Goal: Task Accomplishment & Management: Use online tool/utility

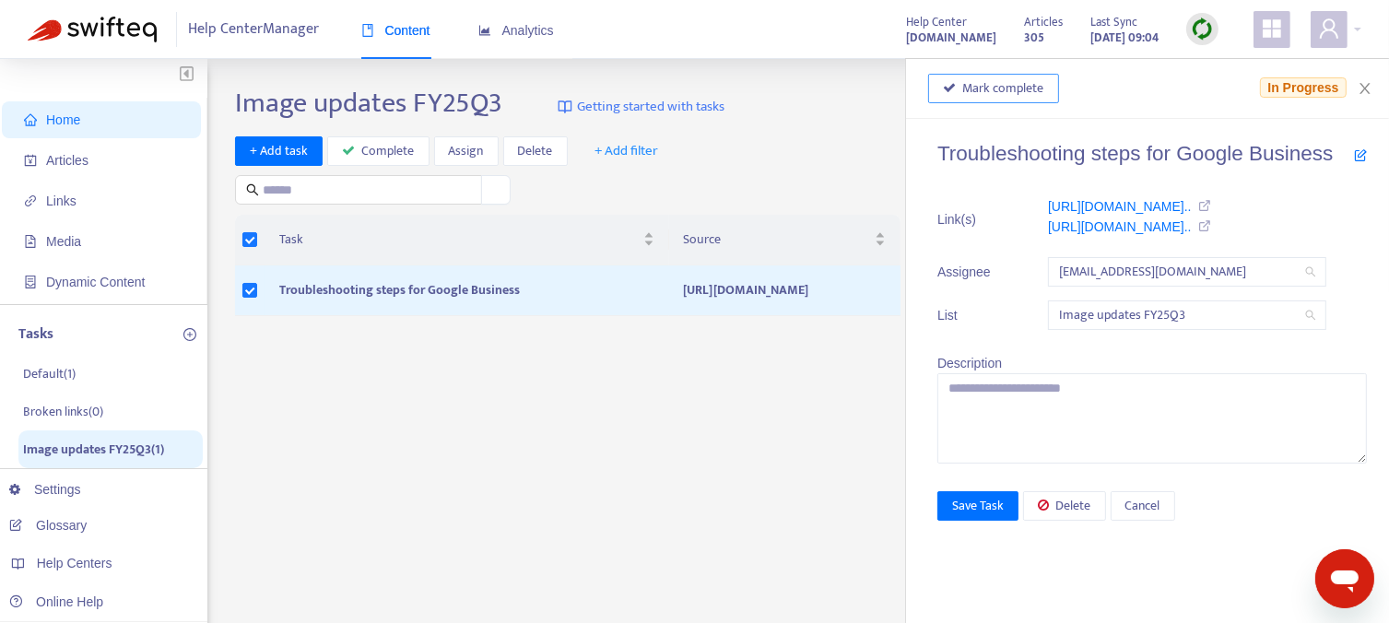
click at [1000, 91] on span "Mark complete" at bounding box center [1003, 88] width 81 height 20
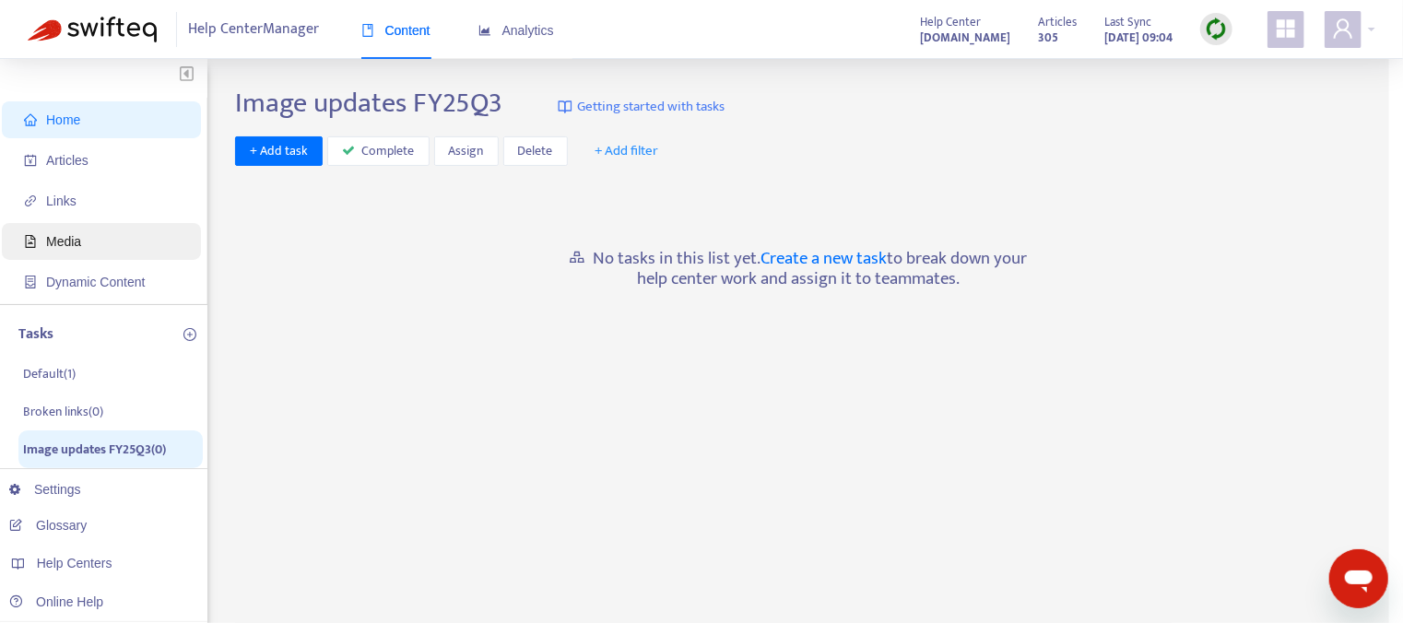
click at [63, 234] on span "Media" at bounding box center [63, 241] width 35 height 15
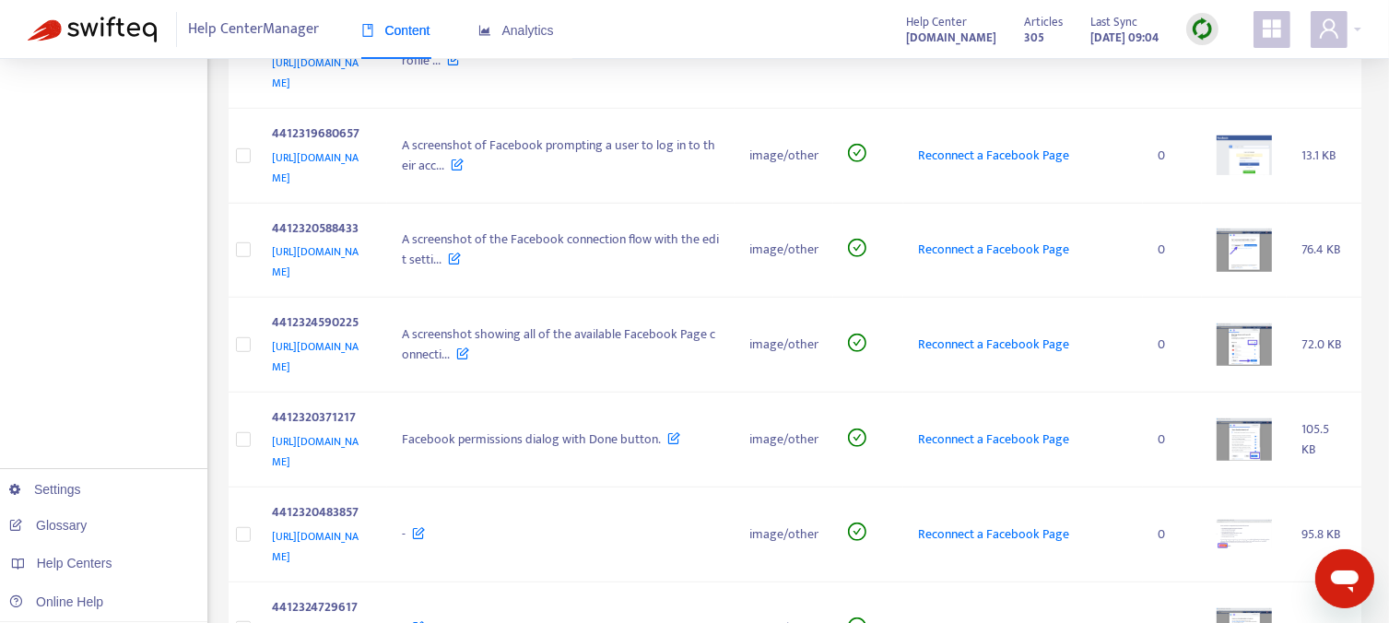
scroll to position [1121, 0]
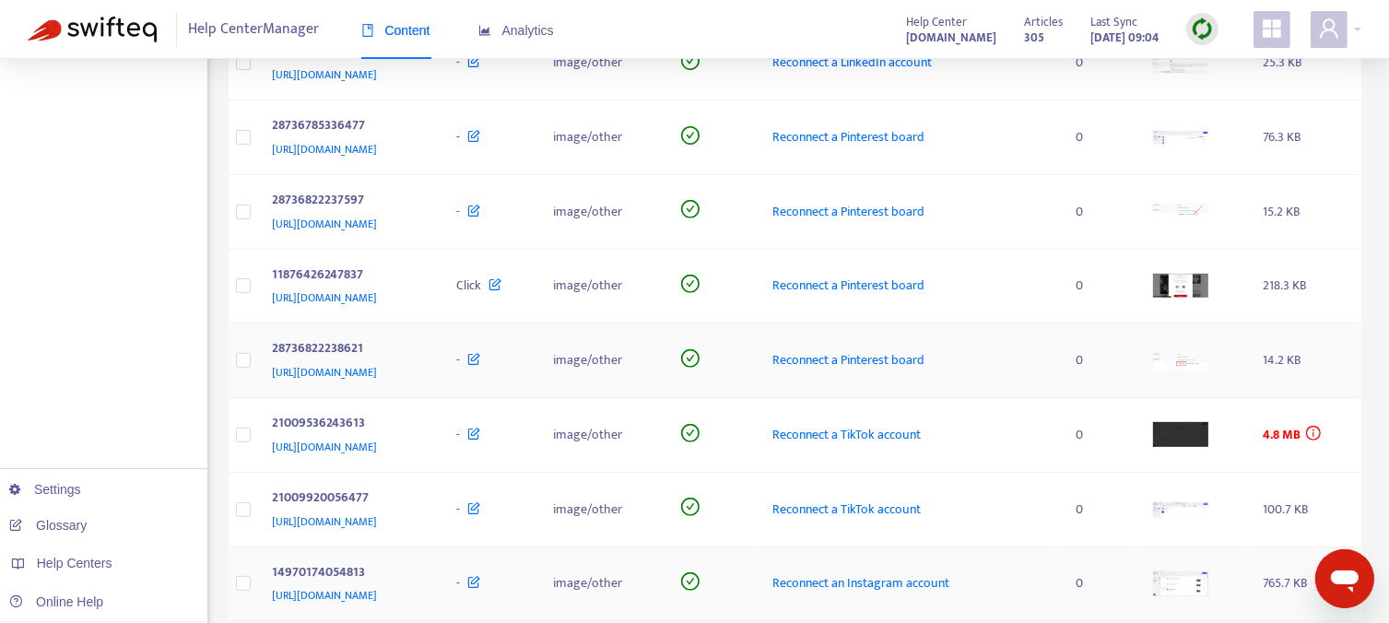
scroll to position [817, 0]
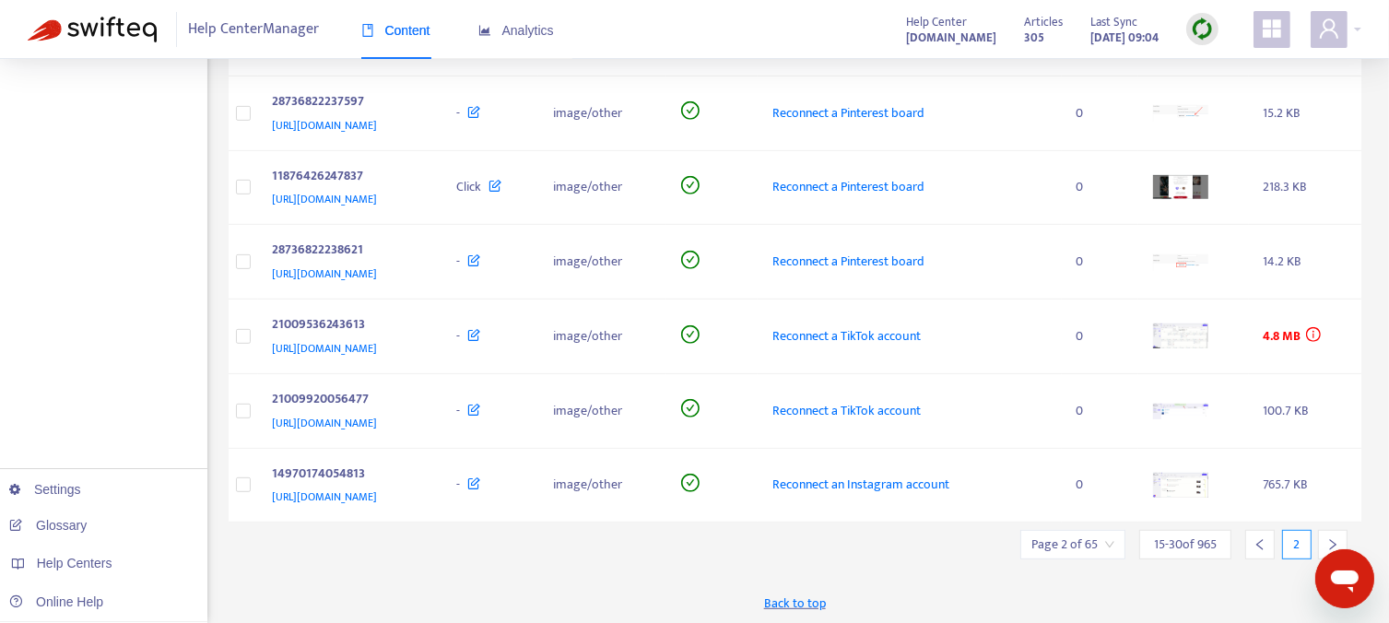
click at [1329, 538] on icon "right" at bounding box center [1332, 544] width 13 height 13
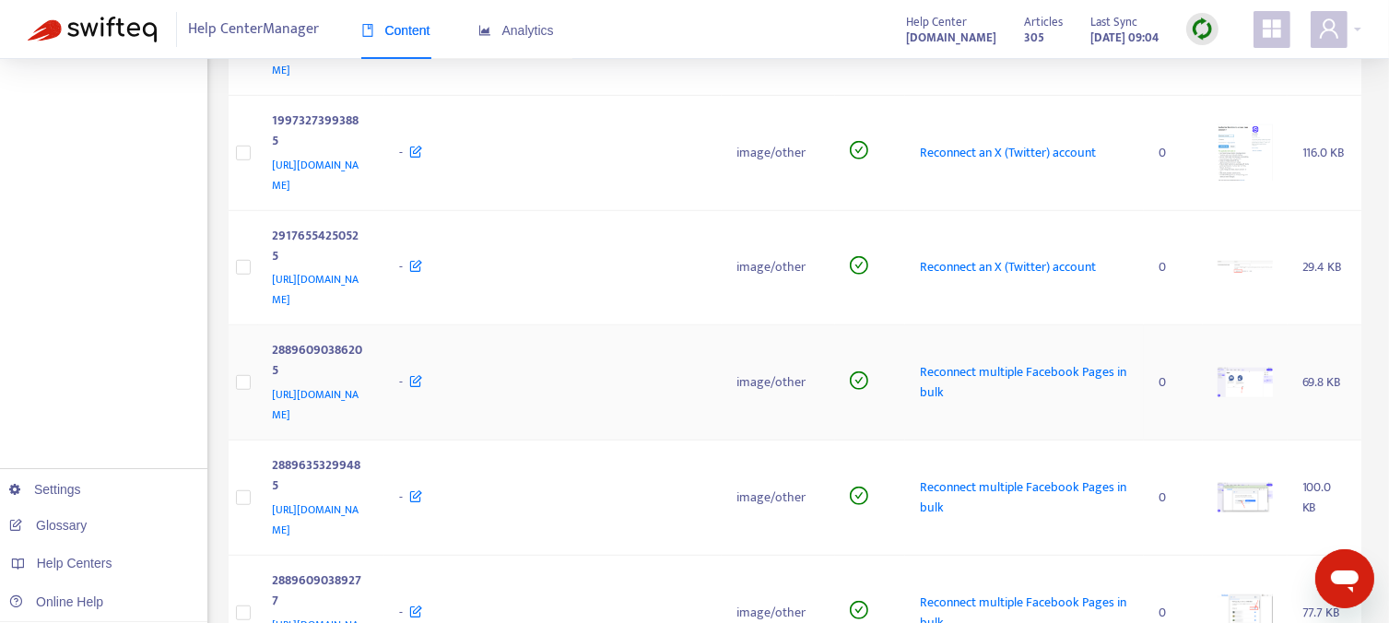
scroll to position [1123, 0]
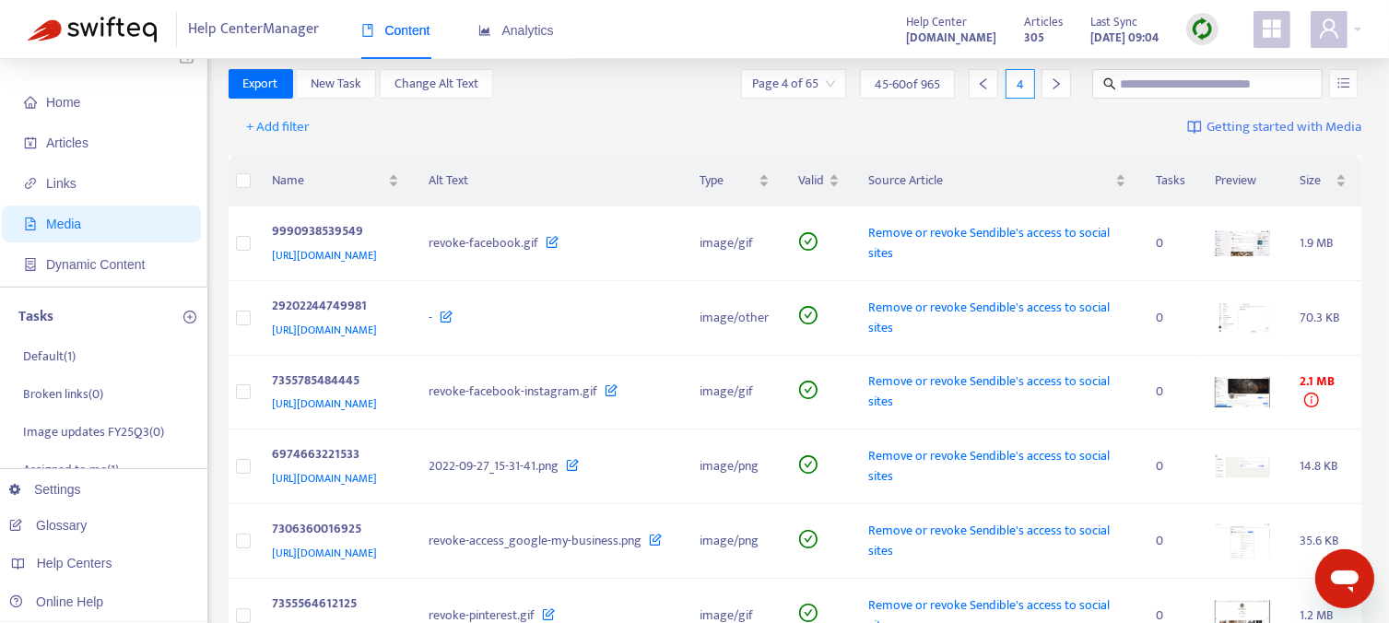
scroll to position [0, 0]
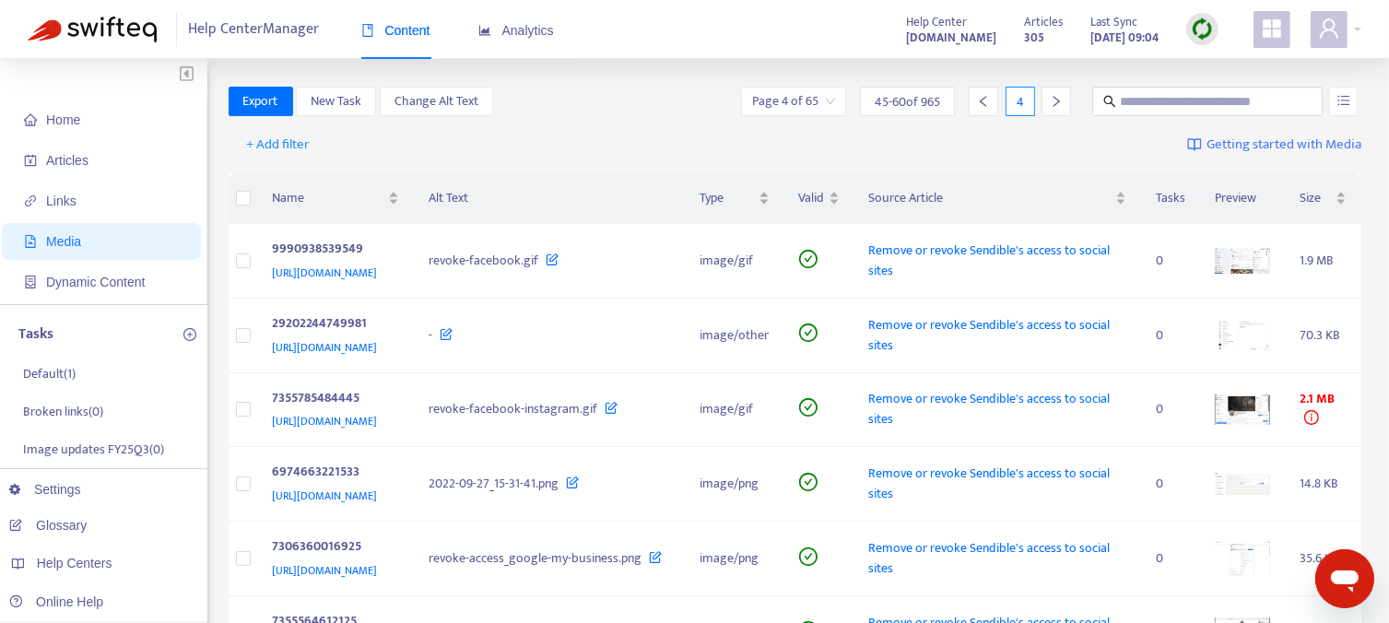
click at [1063, 106] on icon "right" at bounding box center [1056, 101] width 13 height 13
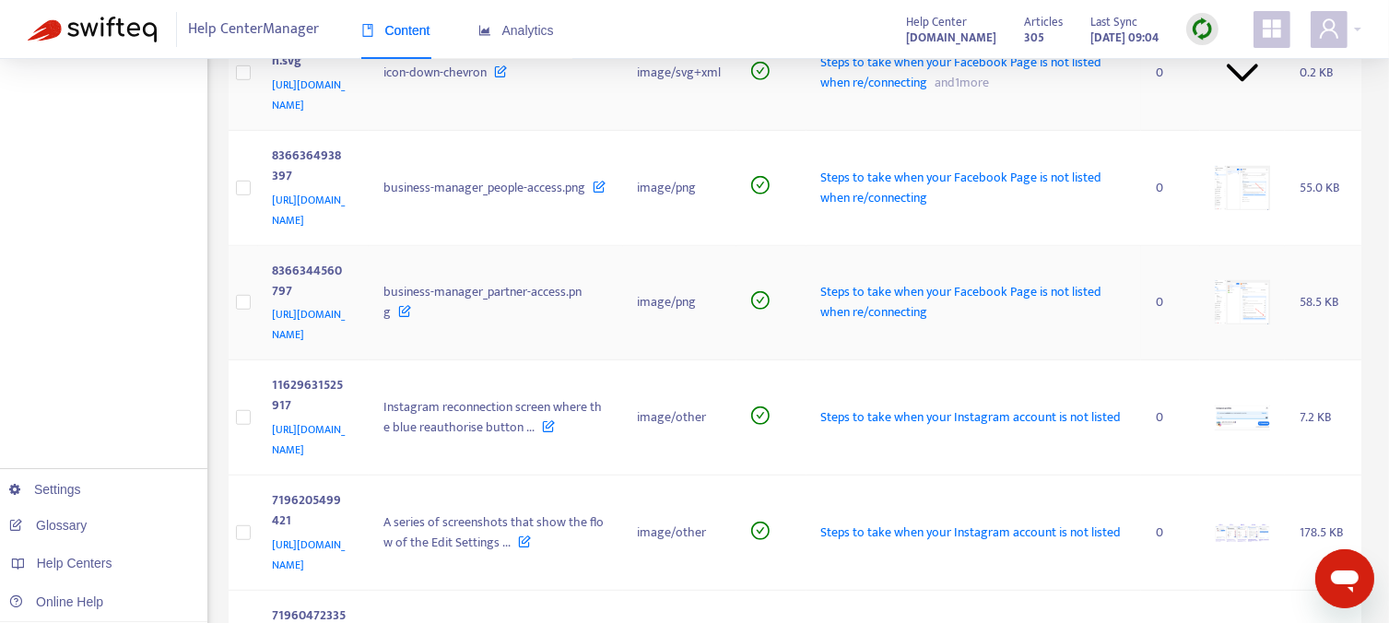
scroll to position [1143, 0]
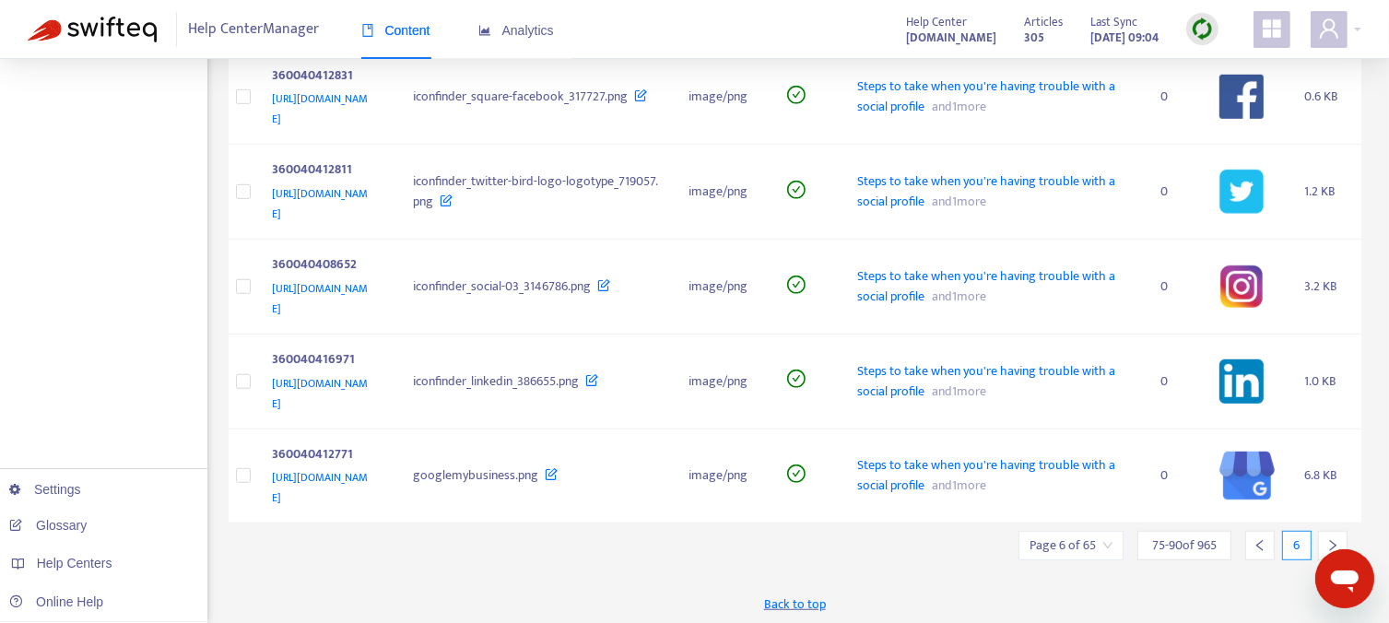
scroll to position [1142, 0]
click at [1333, 539] on icon "right" at bounding box center [1333, 544] width 6 height 11
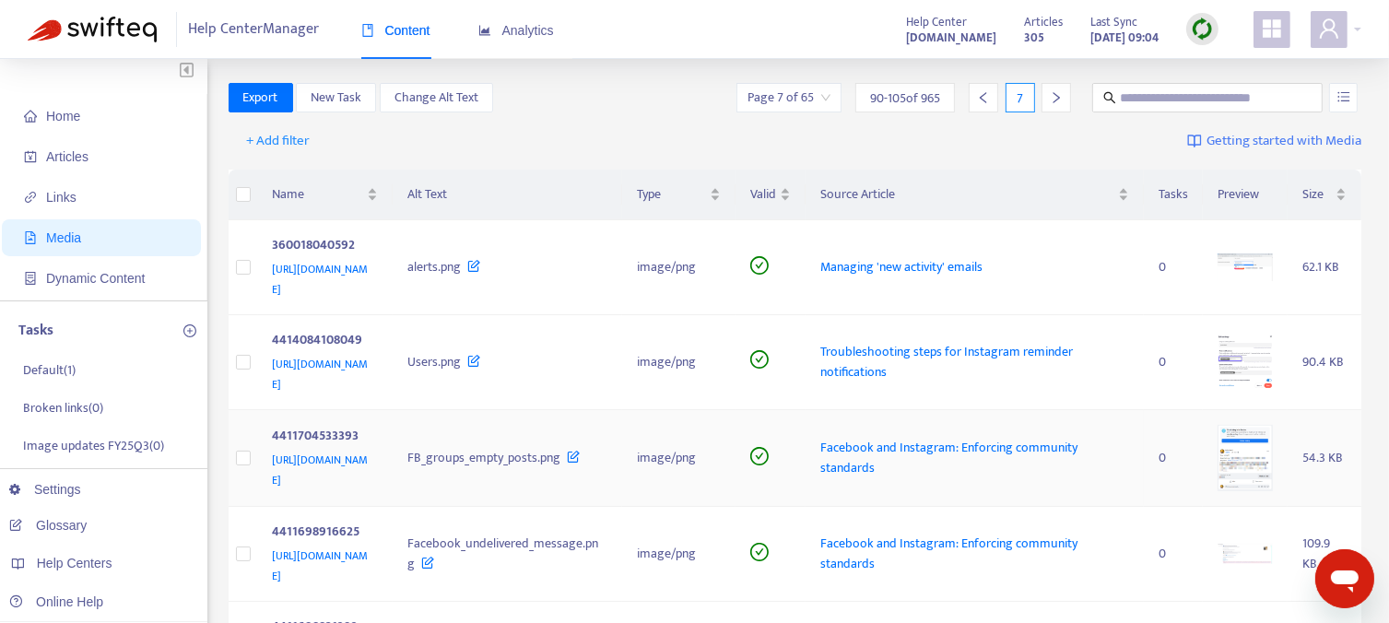
scroll to position [0, 0]
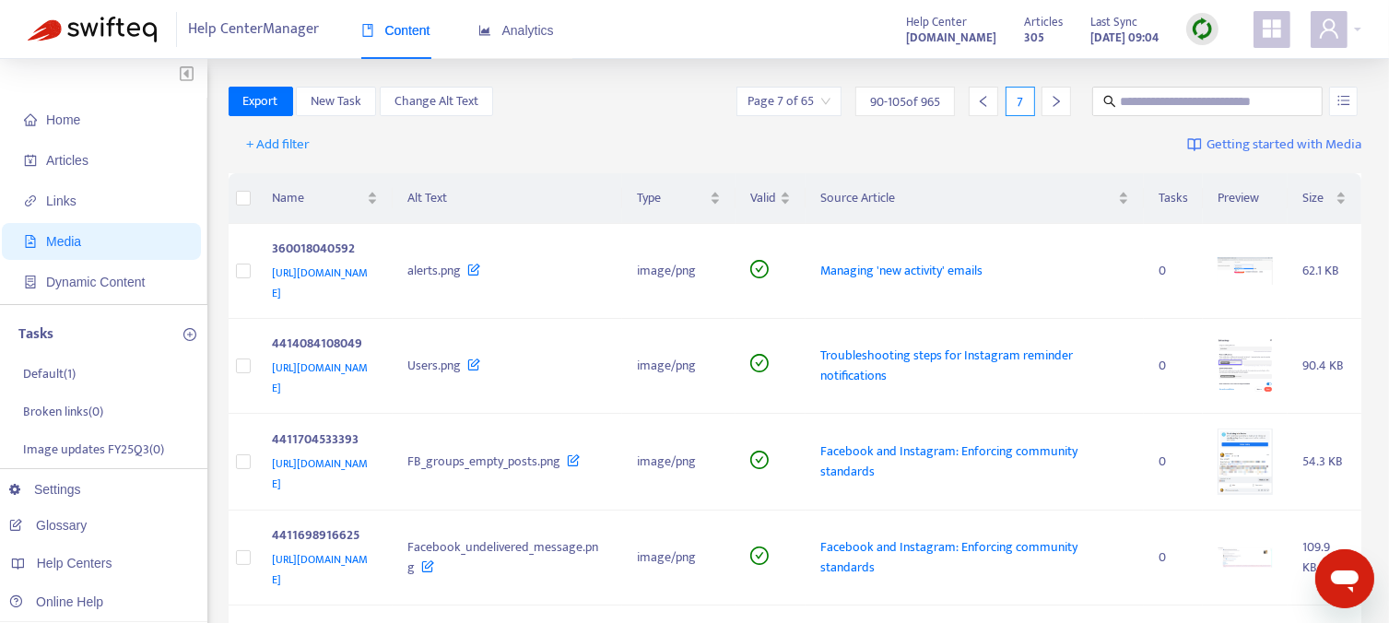
click at [1056, 102] on icon "right" at bounding box center [1056, 101] width 13 height 13
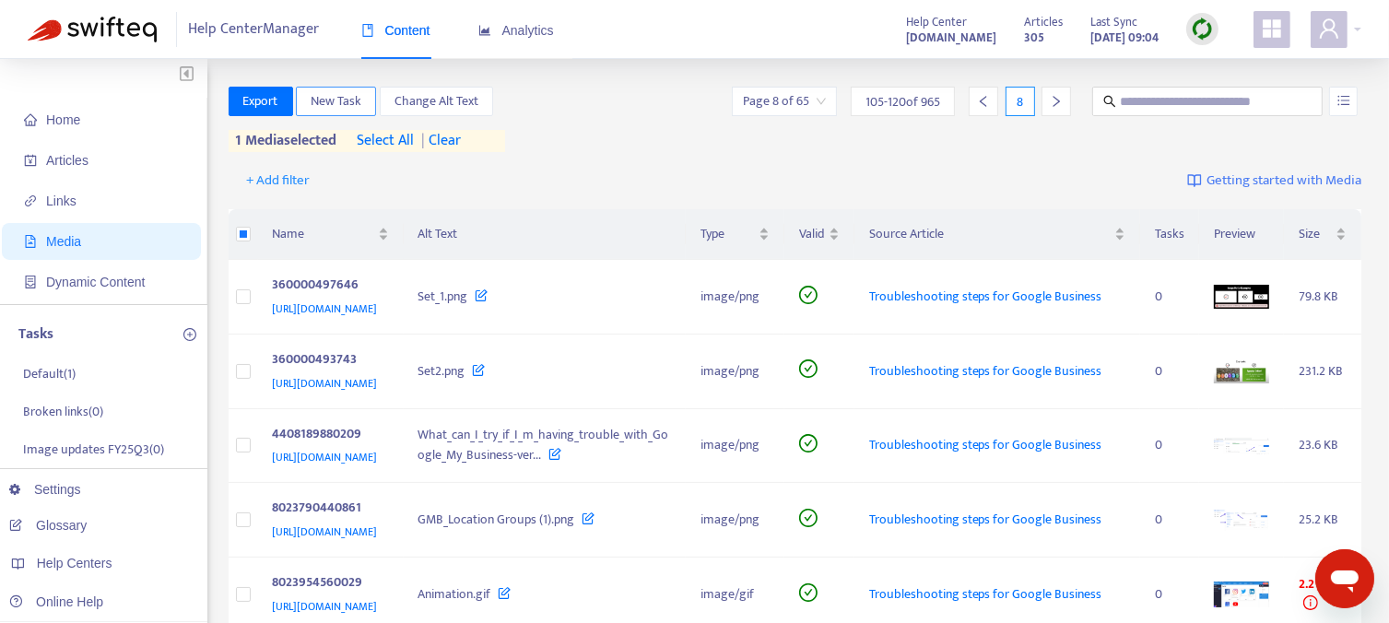
click at [354, 105] on span "New Task" at bounding box center [336, 101] width 51 height 20
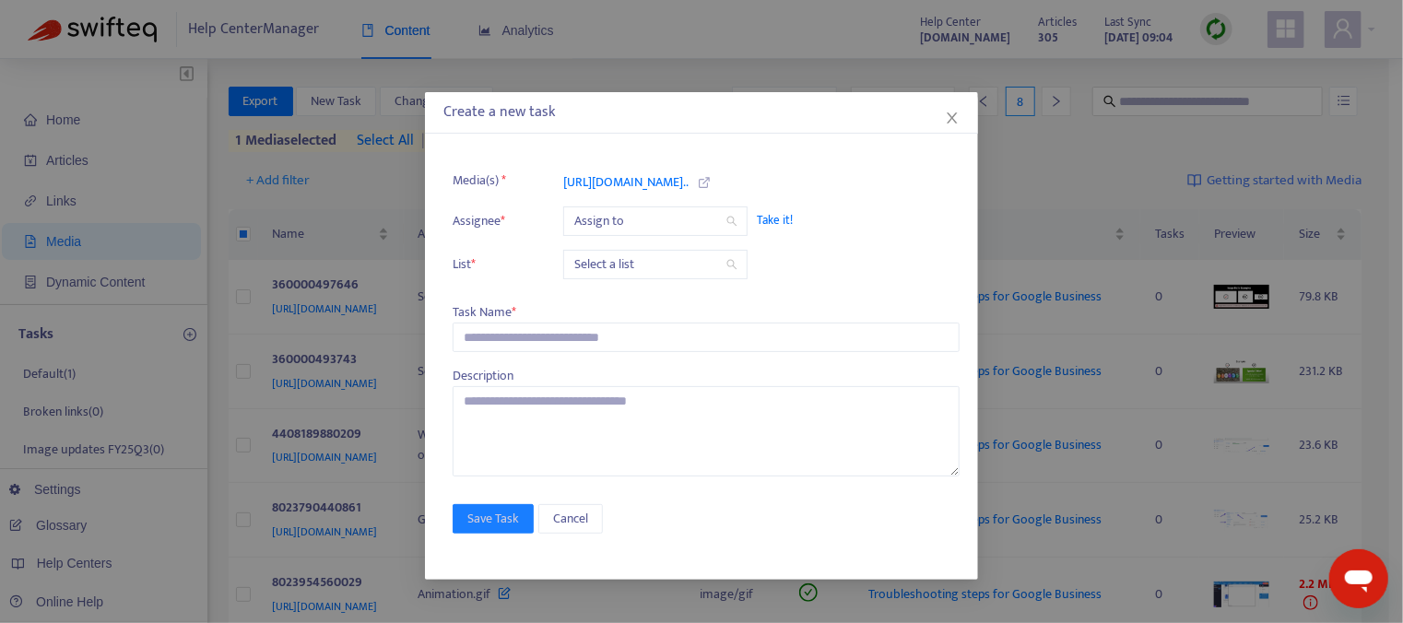
click at [772, 217] on span "Take it!" at bounding box center [849, 220] width 184 height 18
click at [679, 271] on input "search" at bounding box center [655, 265] width 162 height 28
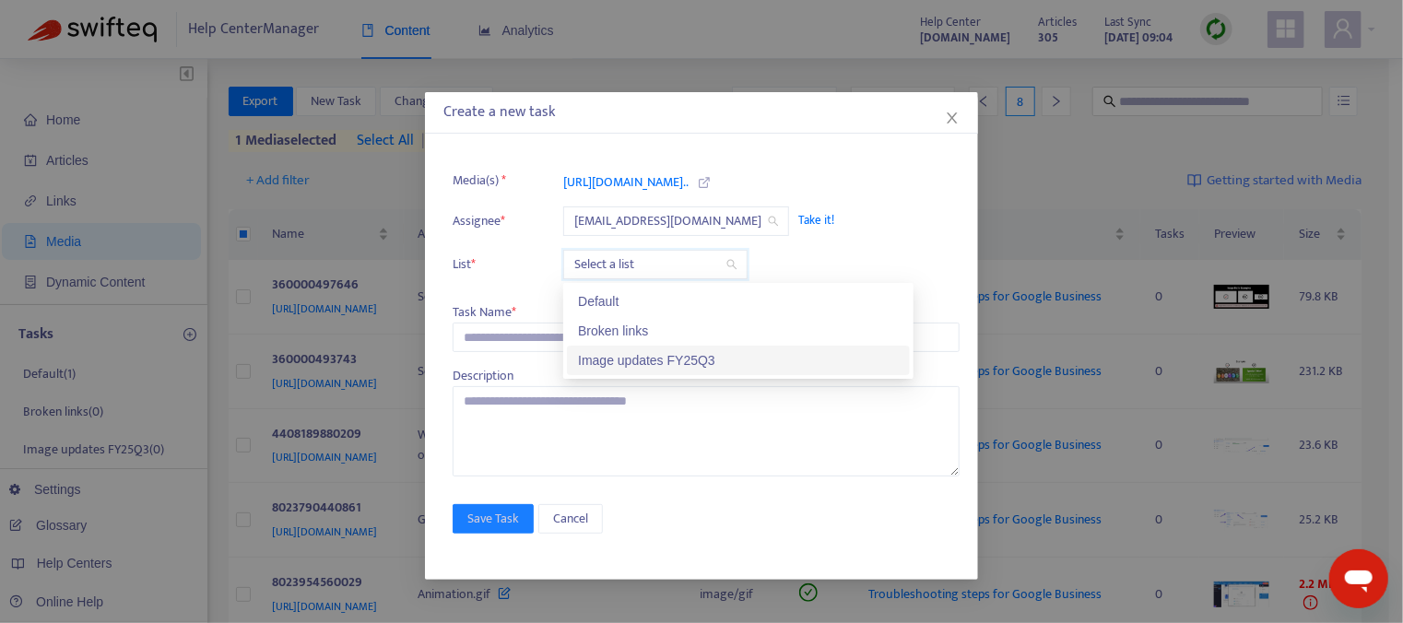
click at [675, 360] on div "Image updates FY25Q3" at bounding box center [738, 360] width 321 height 20
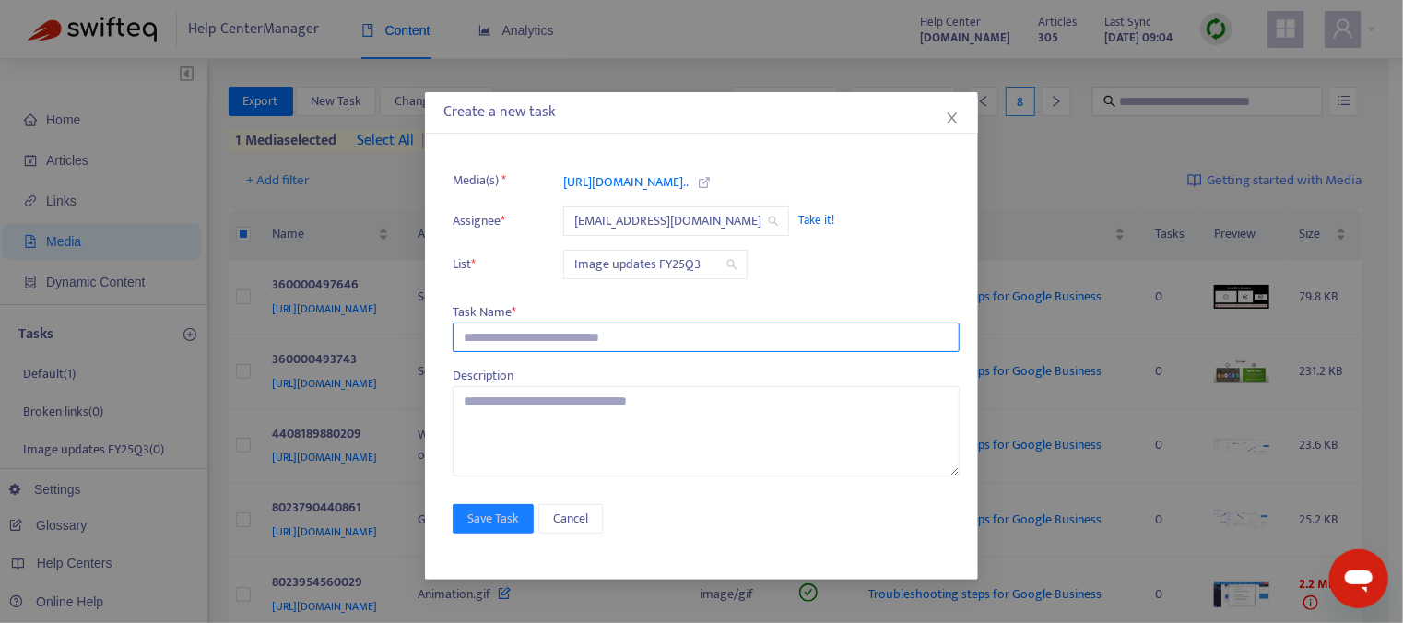
click at [539, 341] on input "text" at bounding box center [705, 337] width 507 height 29
type input "**********"
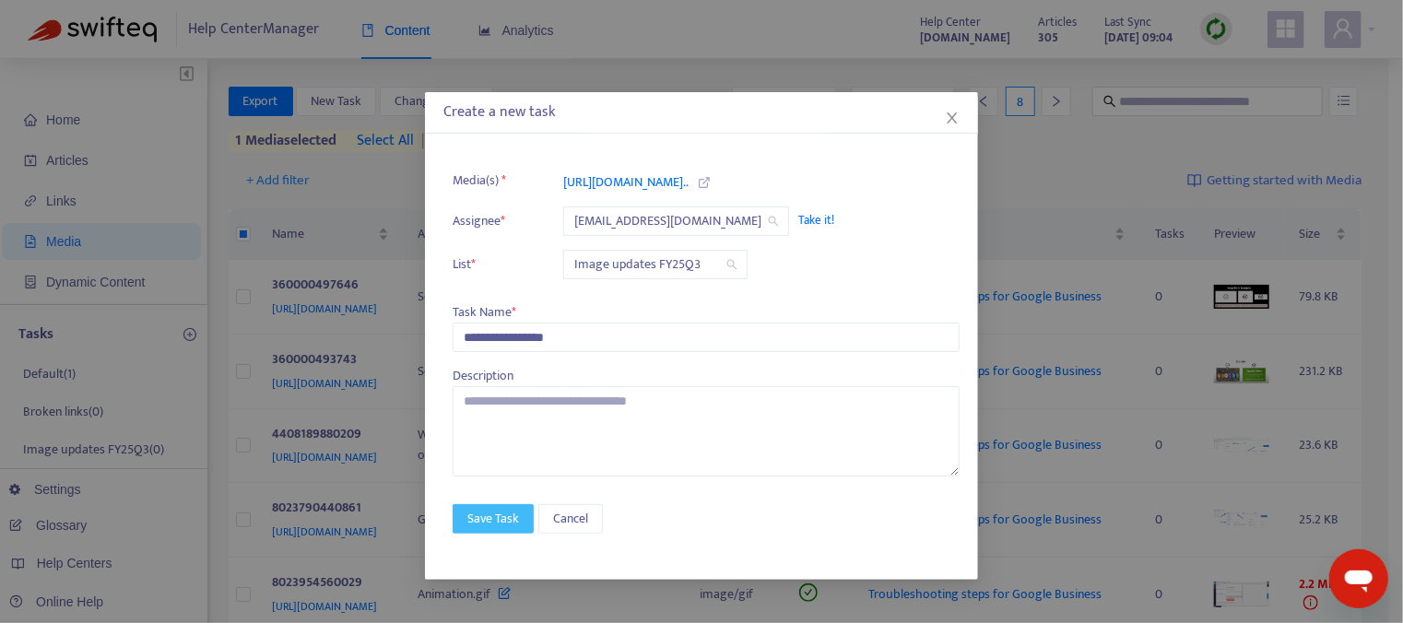
click at [502, 522] on span "Save Task" at bounding box center [493, 519] width 52 height 20
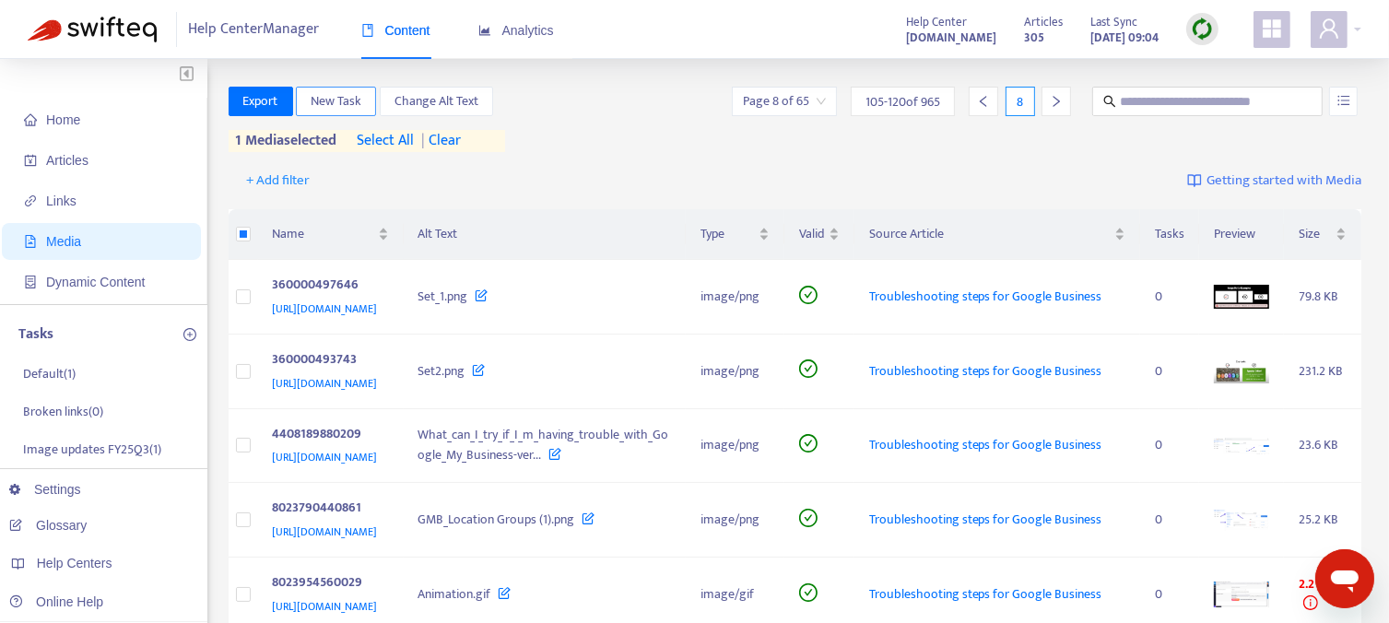
click at [325, 100] on span "New Task" at bounding box center [336, 101] width 51 height 20
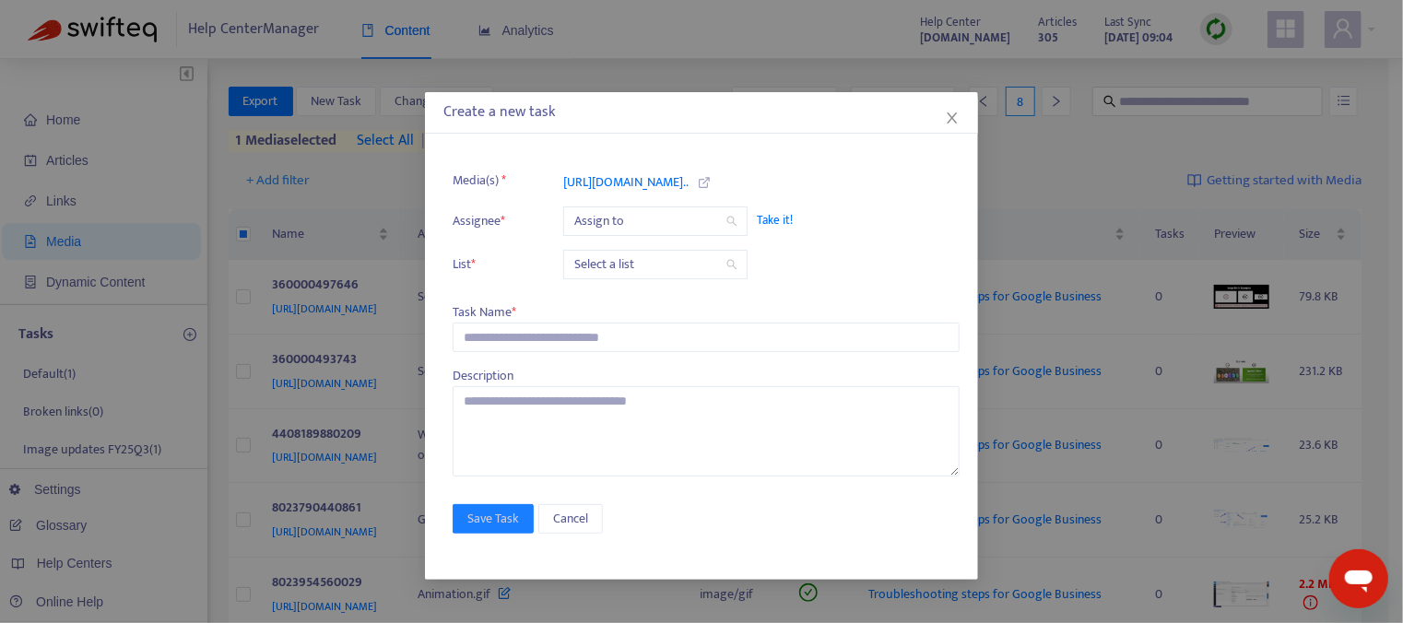
drag, startPoint x: 779, startPoint y: 215, endPoint x: 764, endPoint y: 220, distance: 15.7
click at [779, 216] on span "Take it!" at bounding box center [849, 220] width 184 height 18
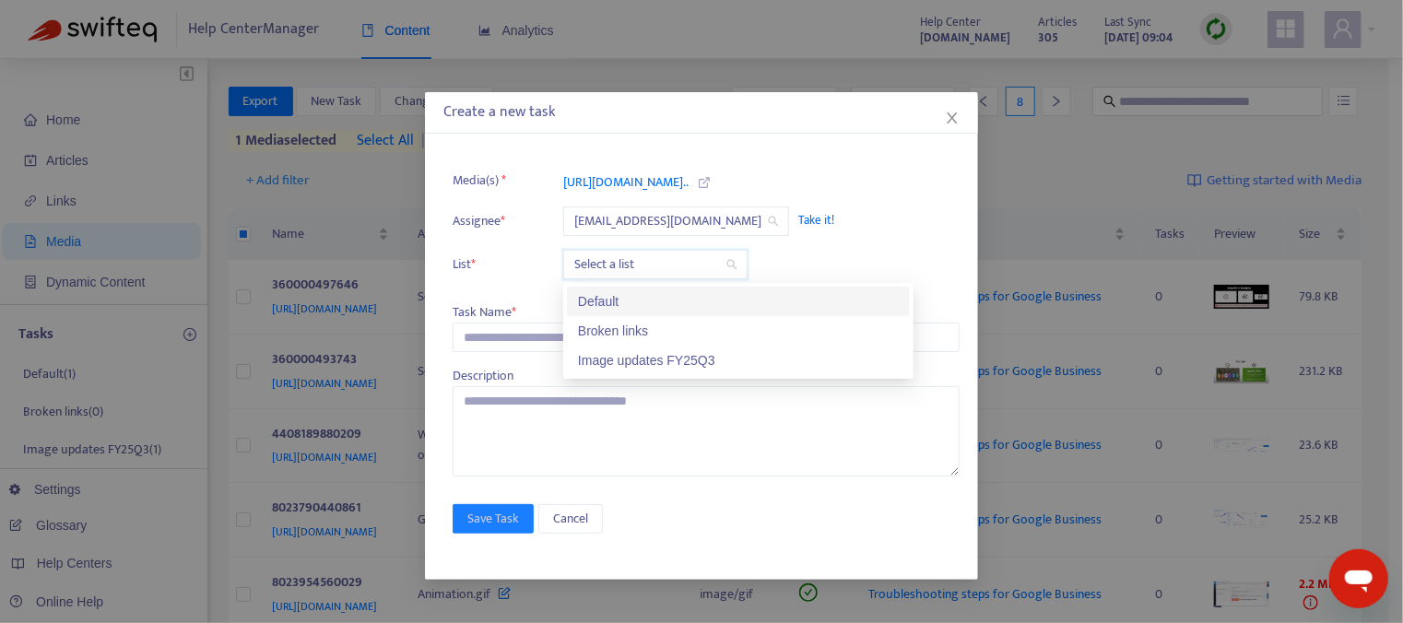
click at [661, 257] on input "search" at bounding box center [655, 265] width 162 height 28
click at [662, 356] on div "Image updates FY25Q3" at bounding box center [738, 360] width 321 height 20
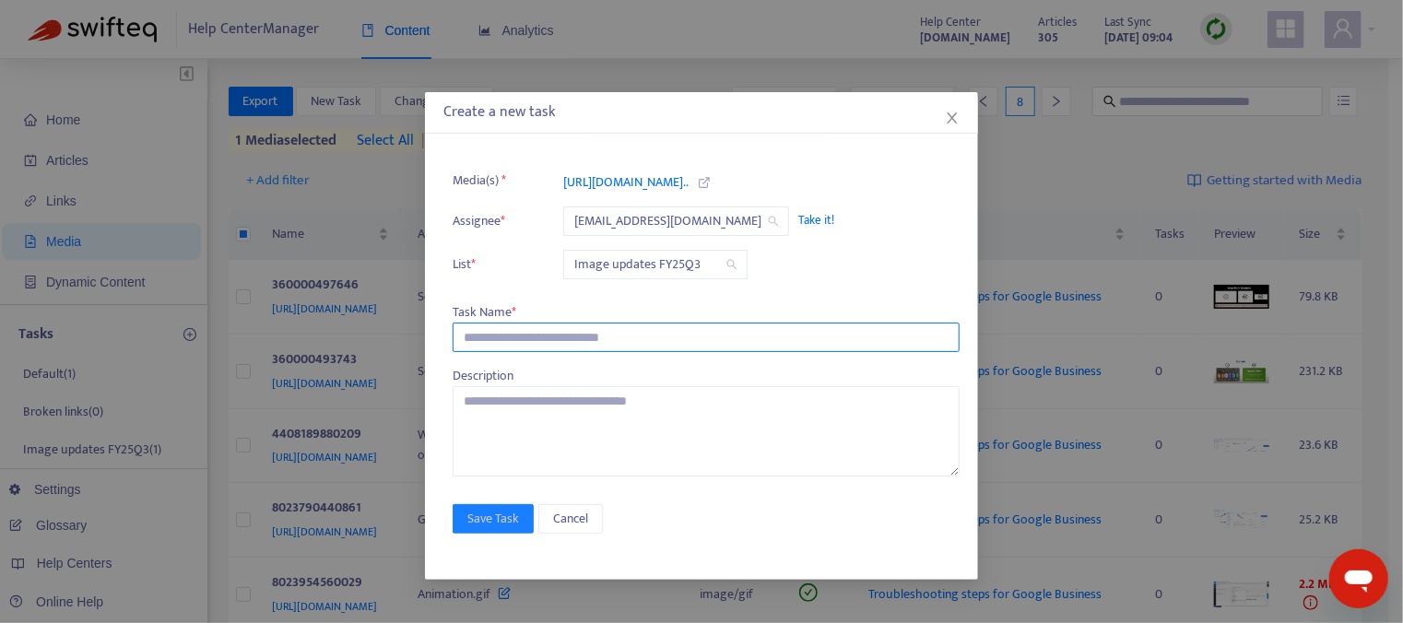
click at [580, 332] on input "text" at bounding box center [705, 337] width 507 height 29
type input "**********"
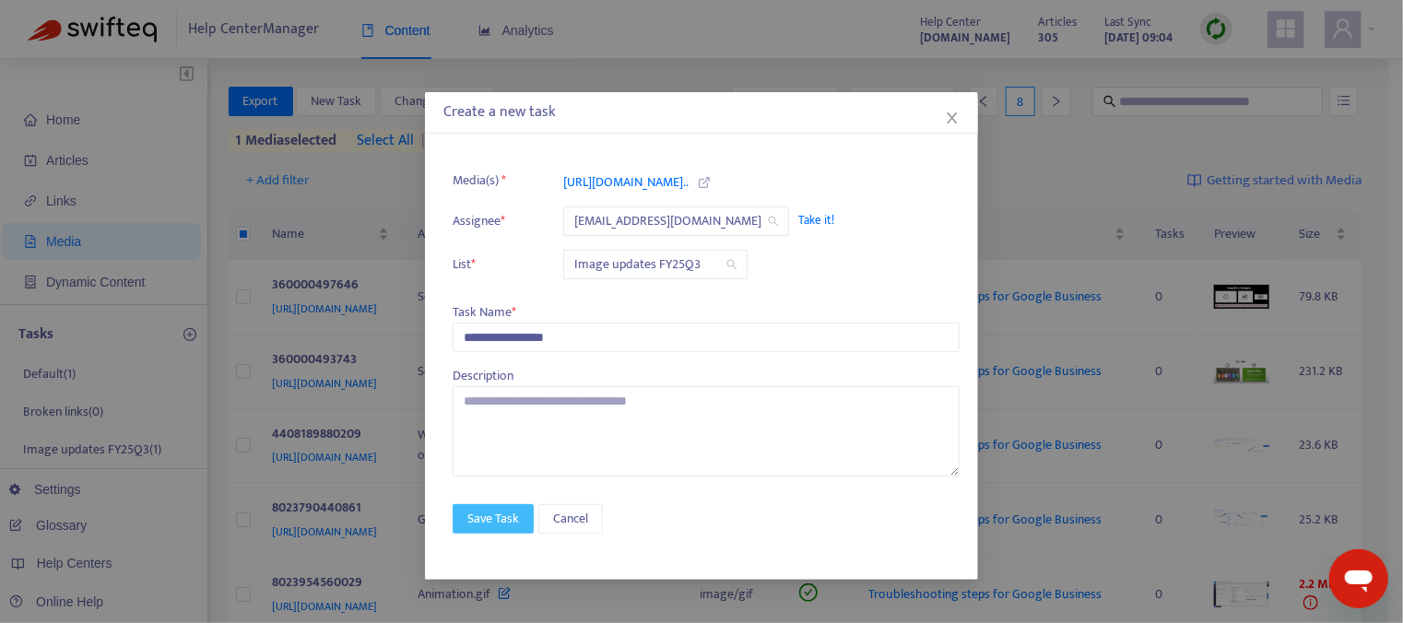
click at [500, 511] on span "Save Task" at bounding box center [493, 519] width 52 height 20
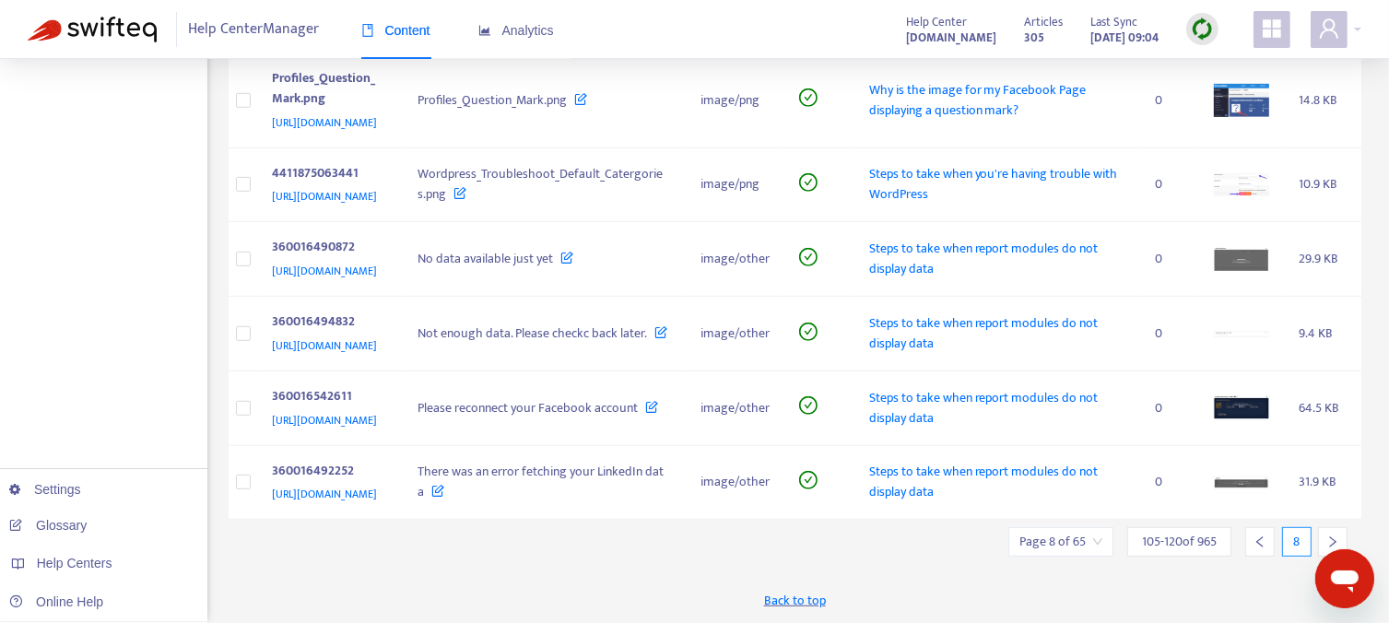
scroll to position [1157, 0]
click at [1333, 534] on div at bounding box center [1332, 541] width 29 height 29
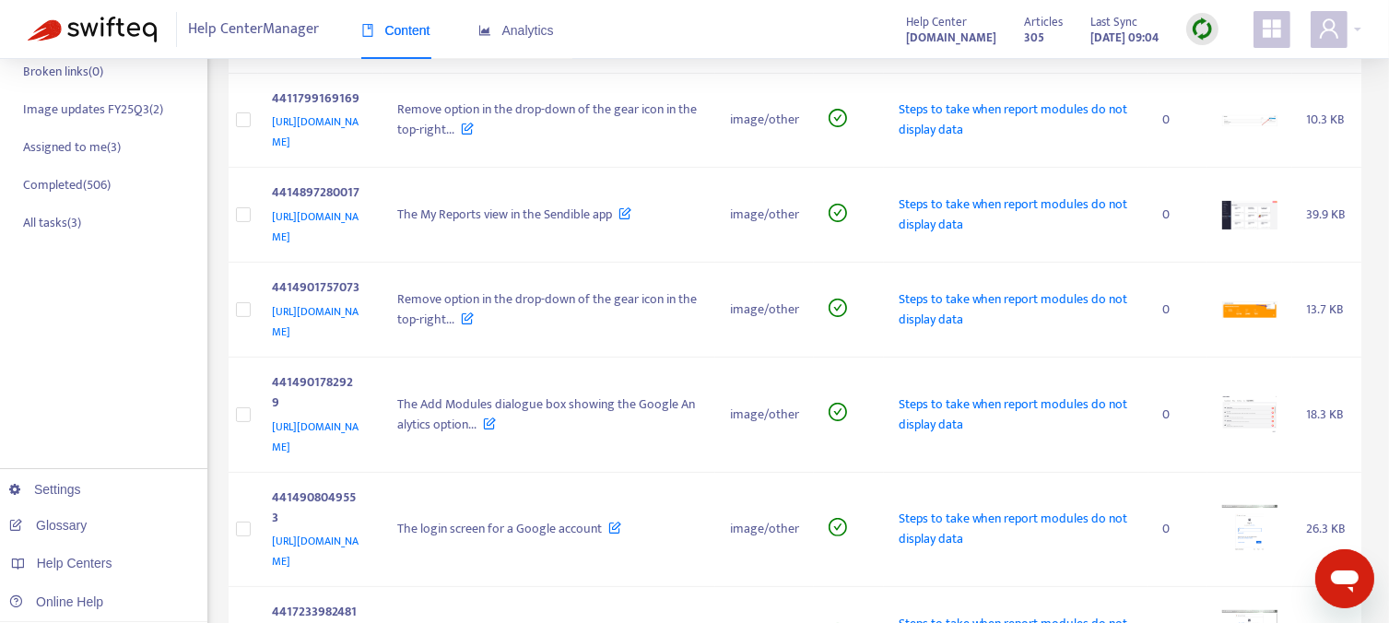
scroll to position [291, 0]
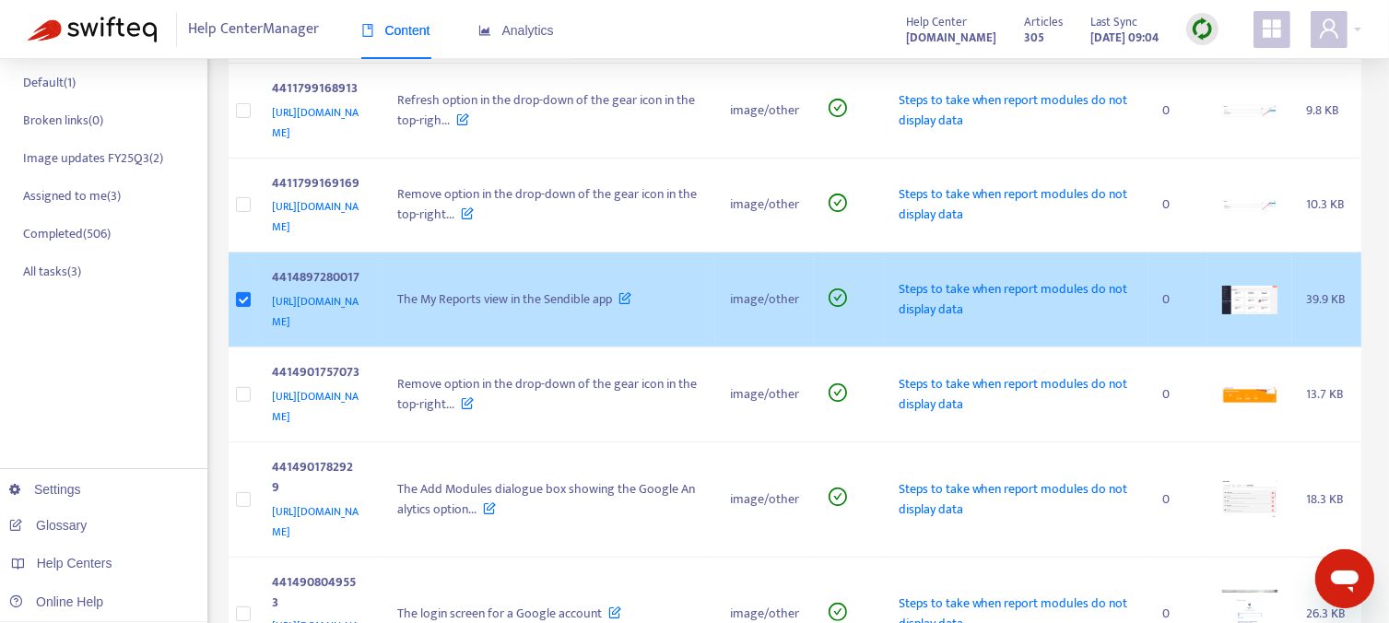
click at [1013, 289] on span "Steps to take when report modules do not display data" at bounding box center [1012, 298] width 229 height 41
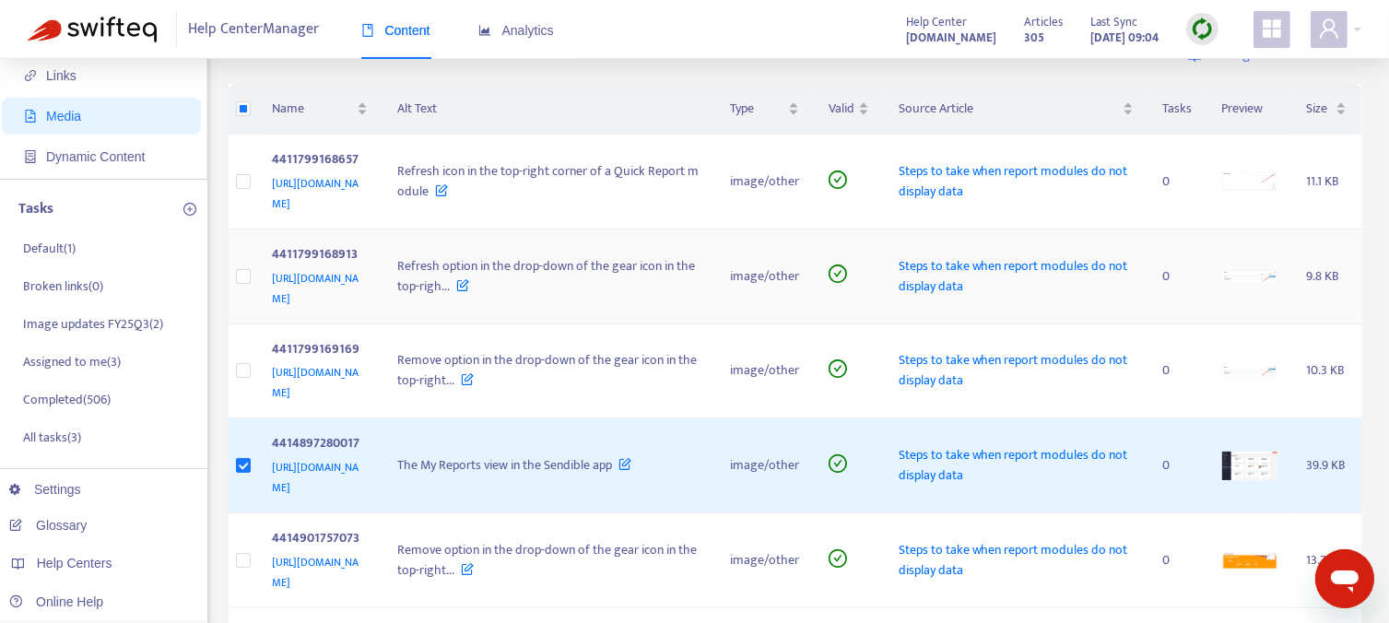
scroll to position [0, 0]
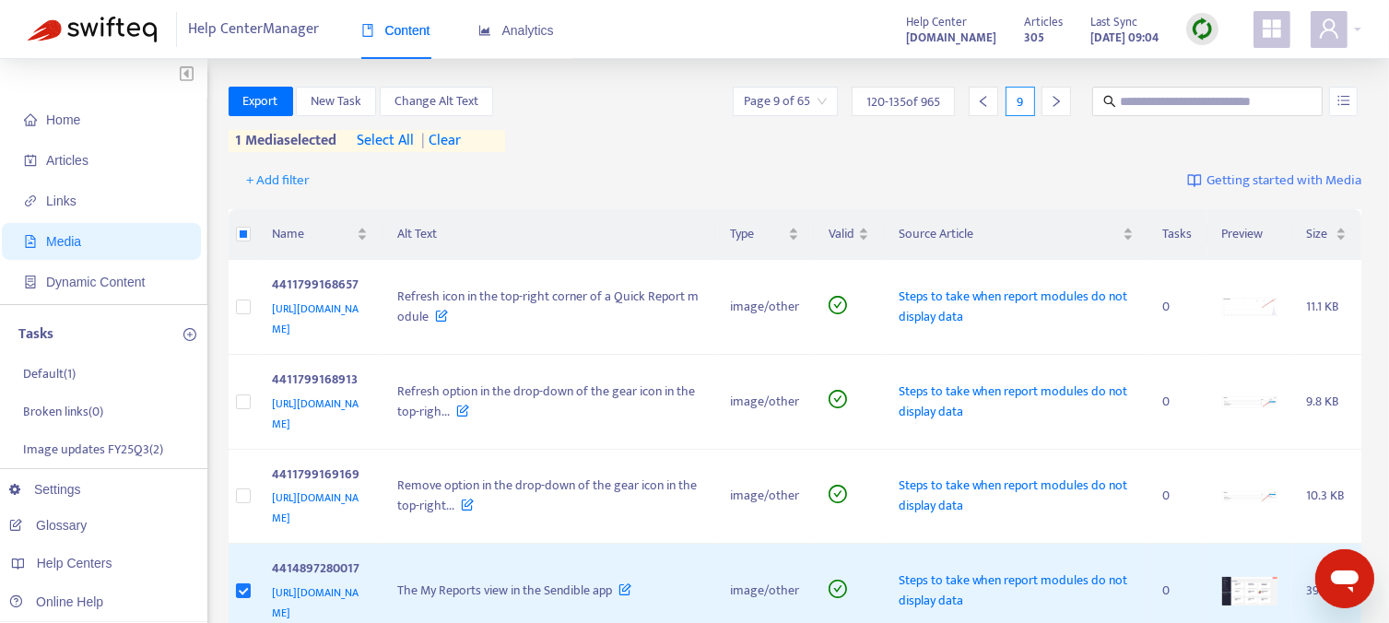
click at [1196, 32] on img at bounding box center [1202, 29] width 23 height 23
click at [1230, 93] on link "Full Sync" at bounding box center [1234, 96] width 66 height 21
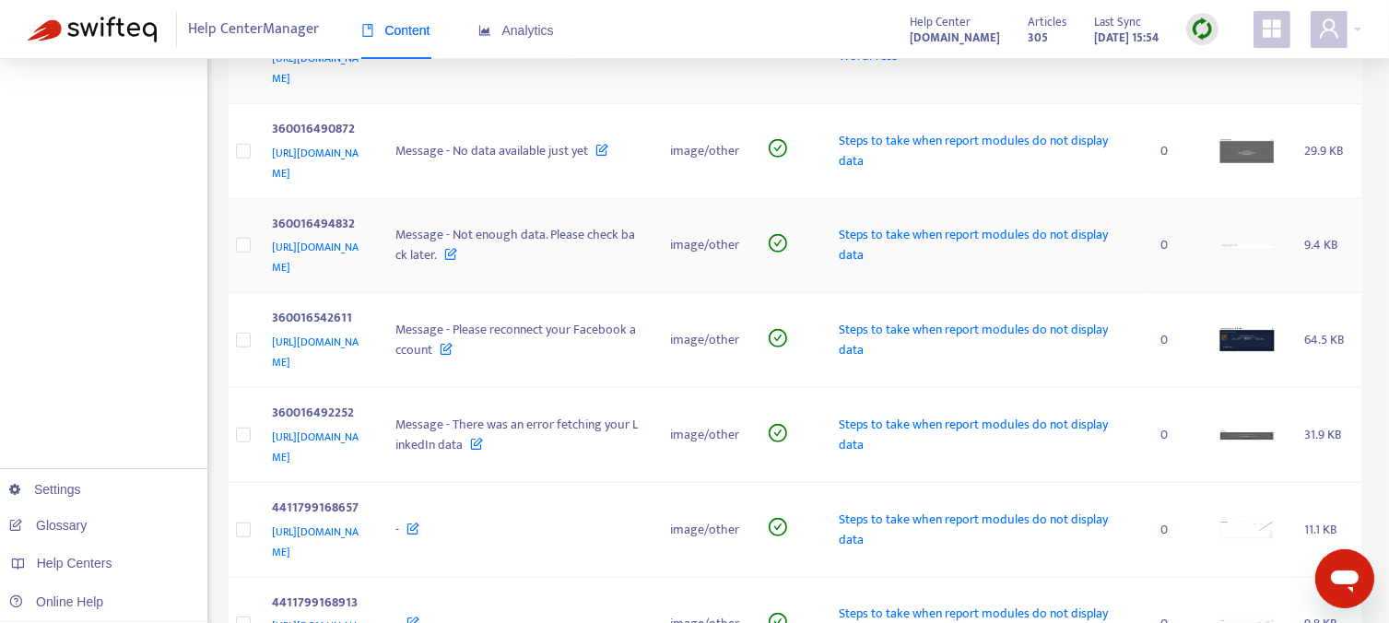
scroll to position [1174, 0]
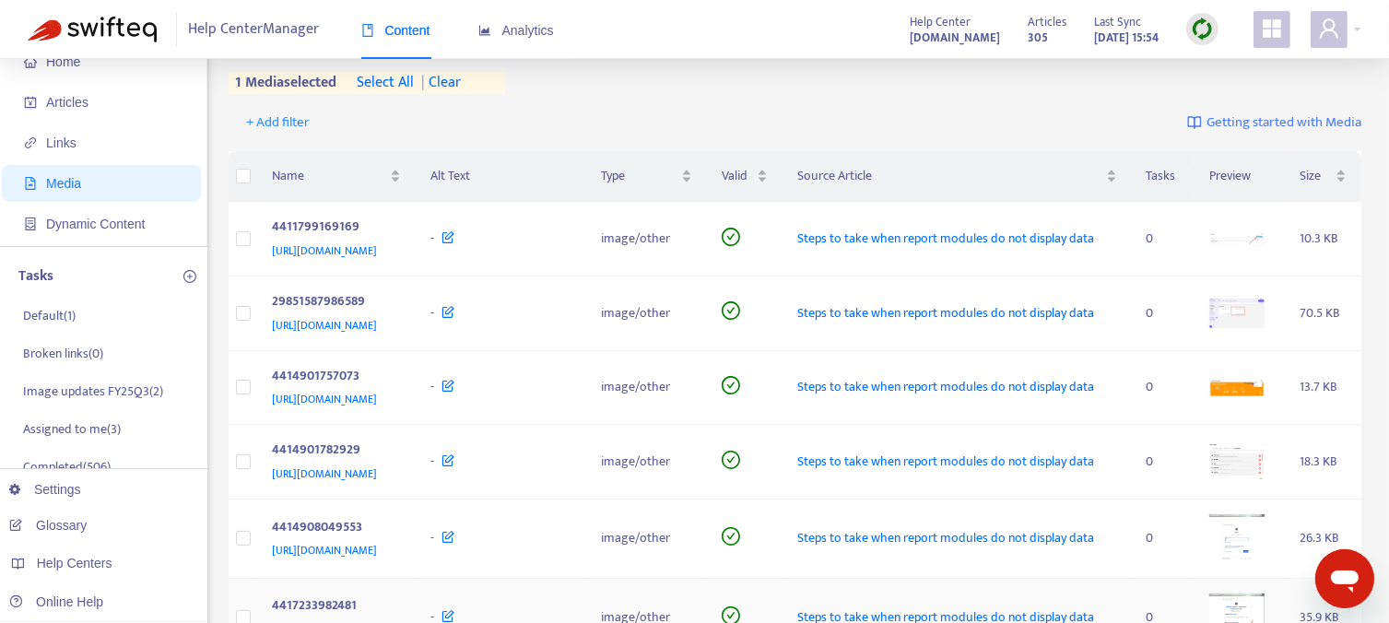
scroll to position [0, 0]
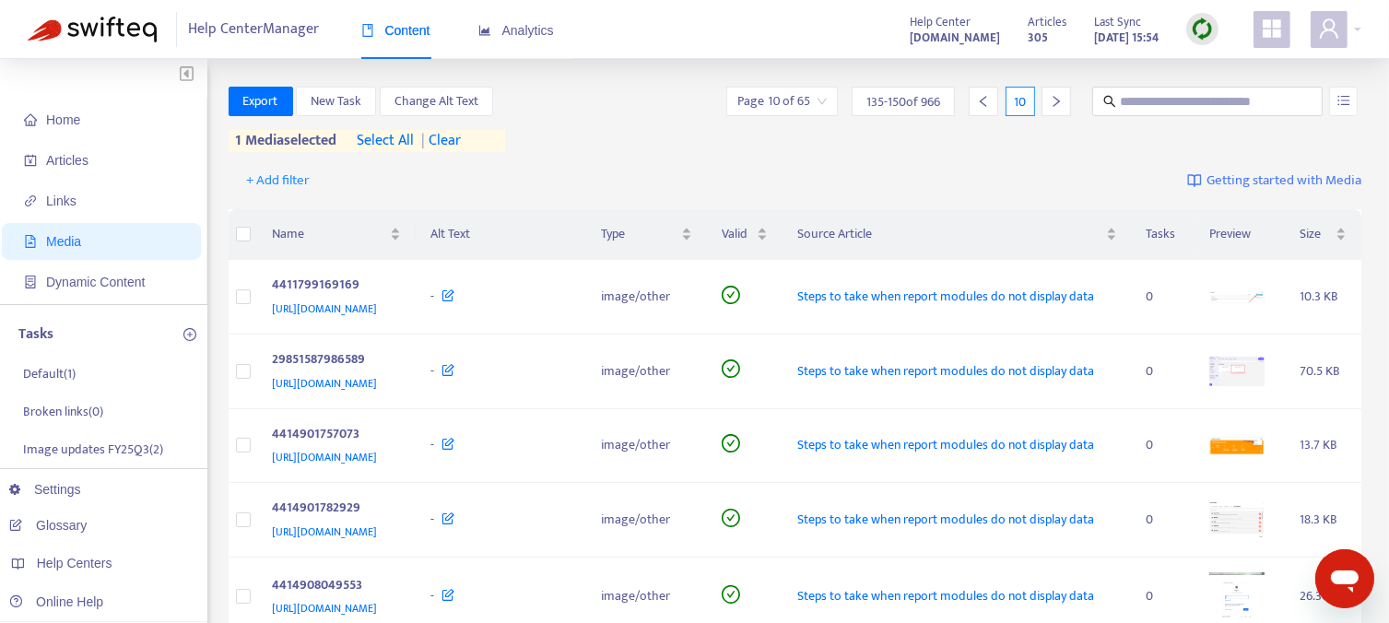
click at [1056, 97] on icon "right" at bounding box center [1056, 101] width 13 height 13
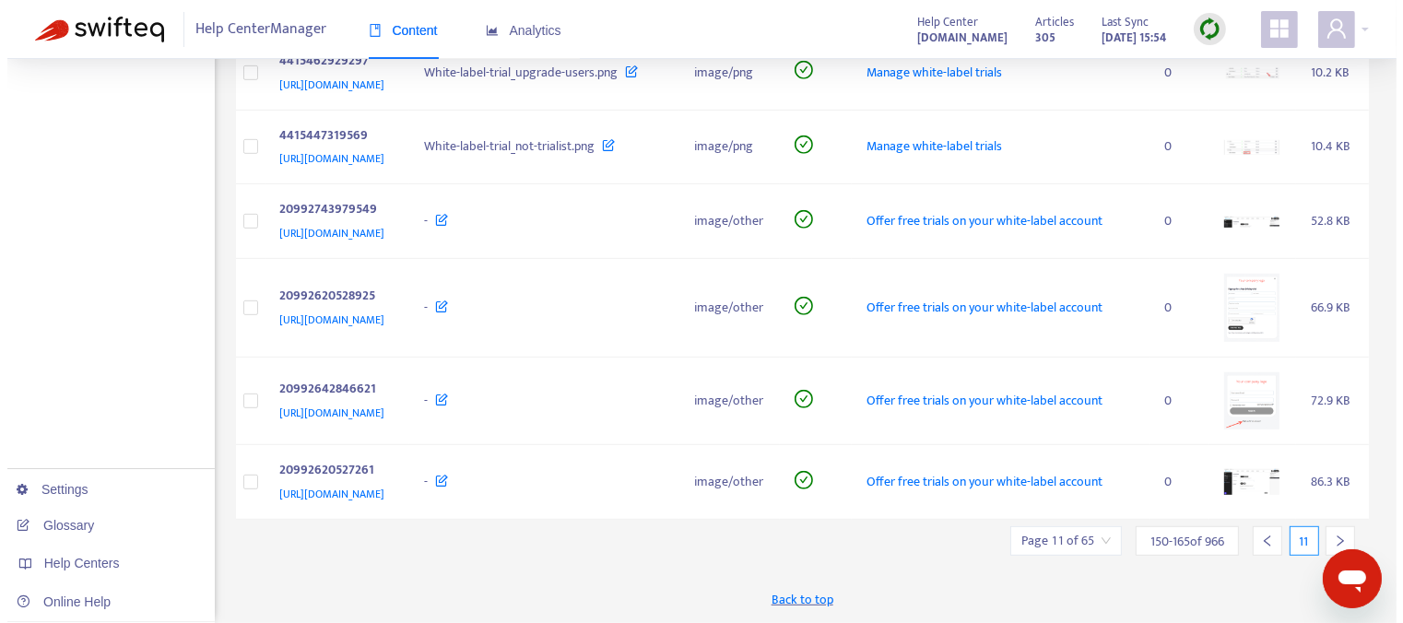
scroll to position [1106, 0]
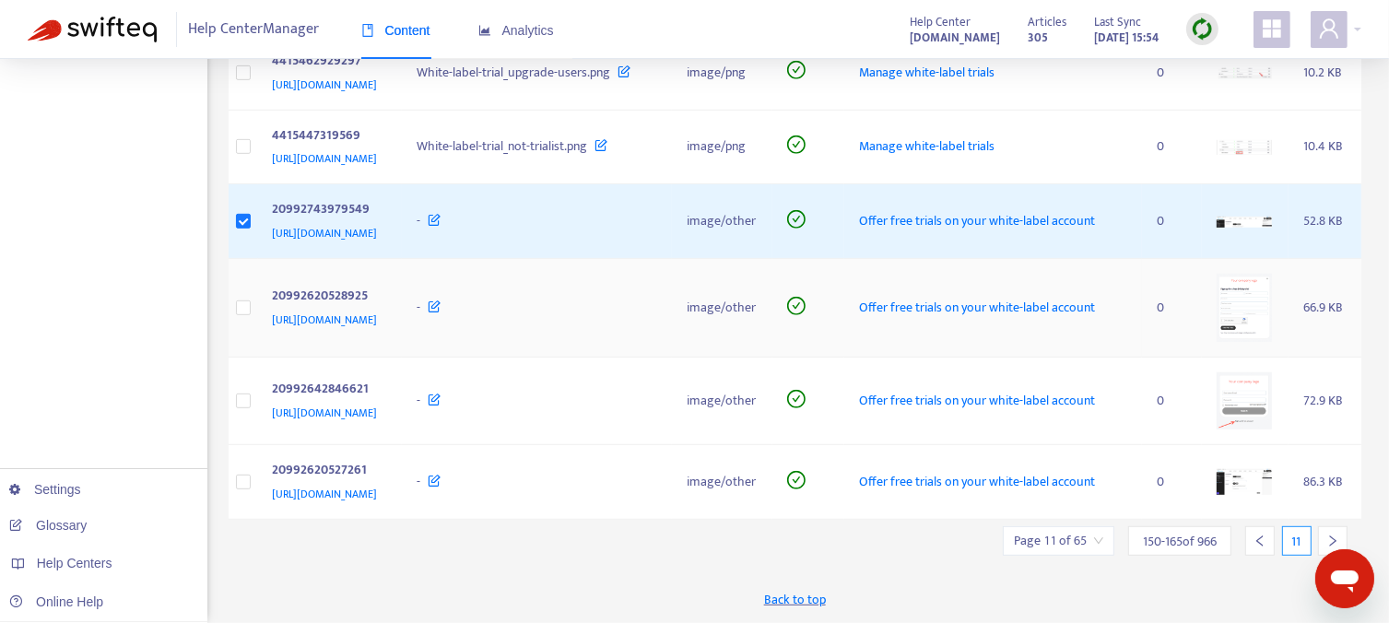
click at [1242, 342] on img at bounding box center [1243, 308] width 55 height 68
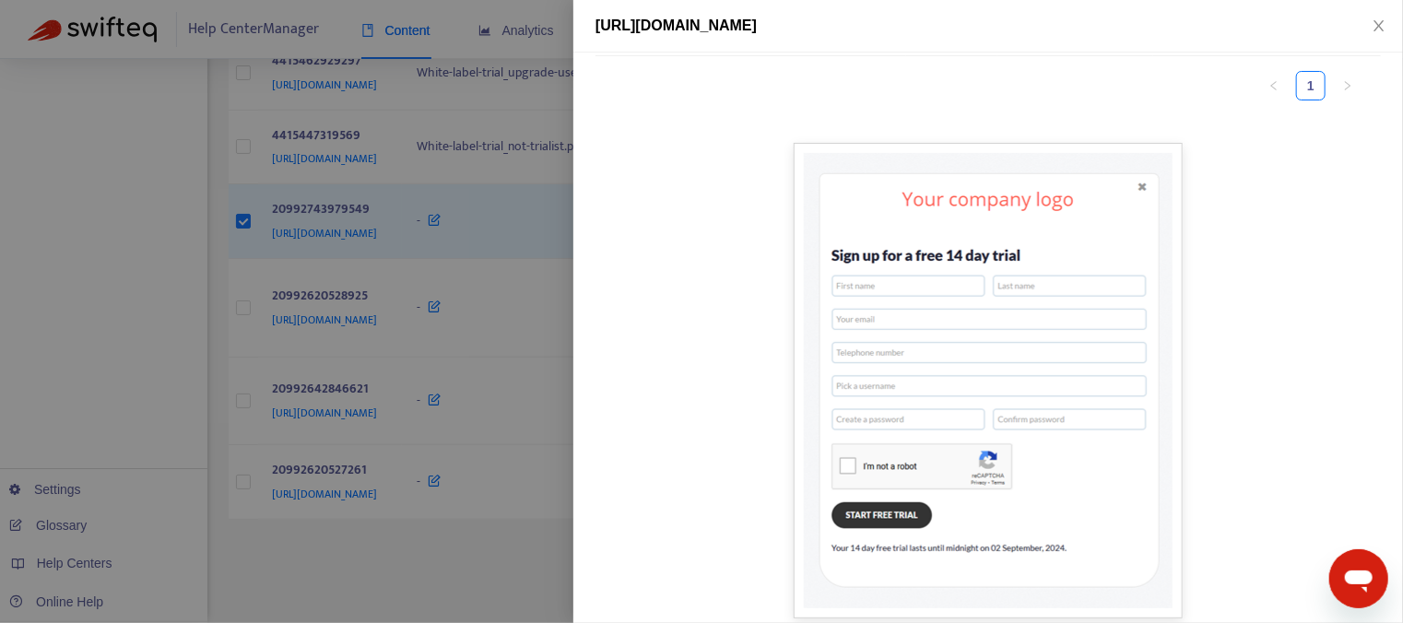
scroll to position [230, 0]
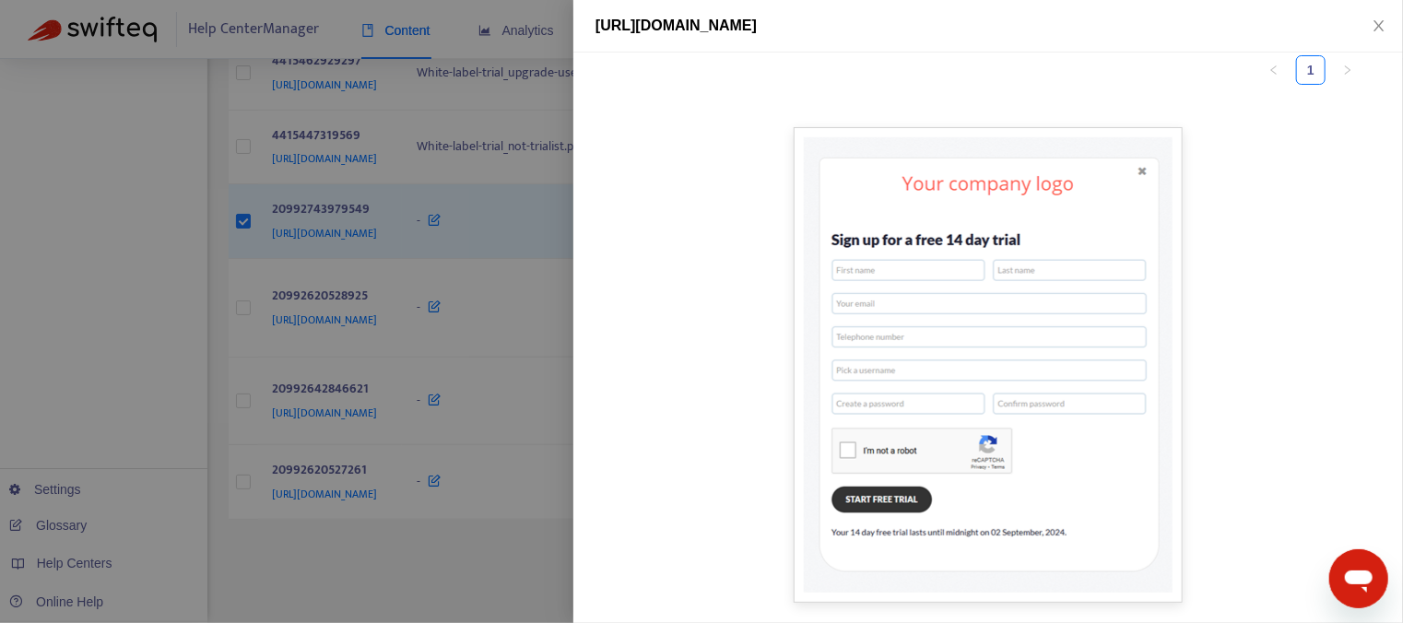
click at [483, 386] on div at bounding box center [701, 311] width 1403 height 623
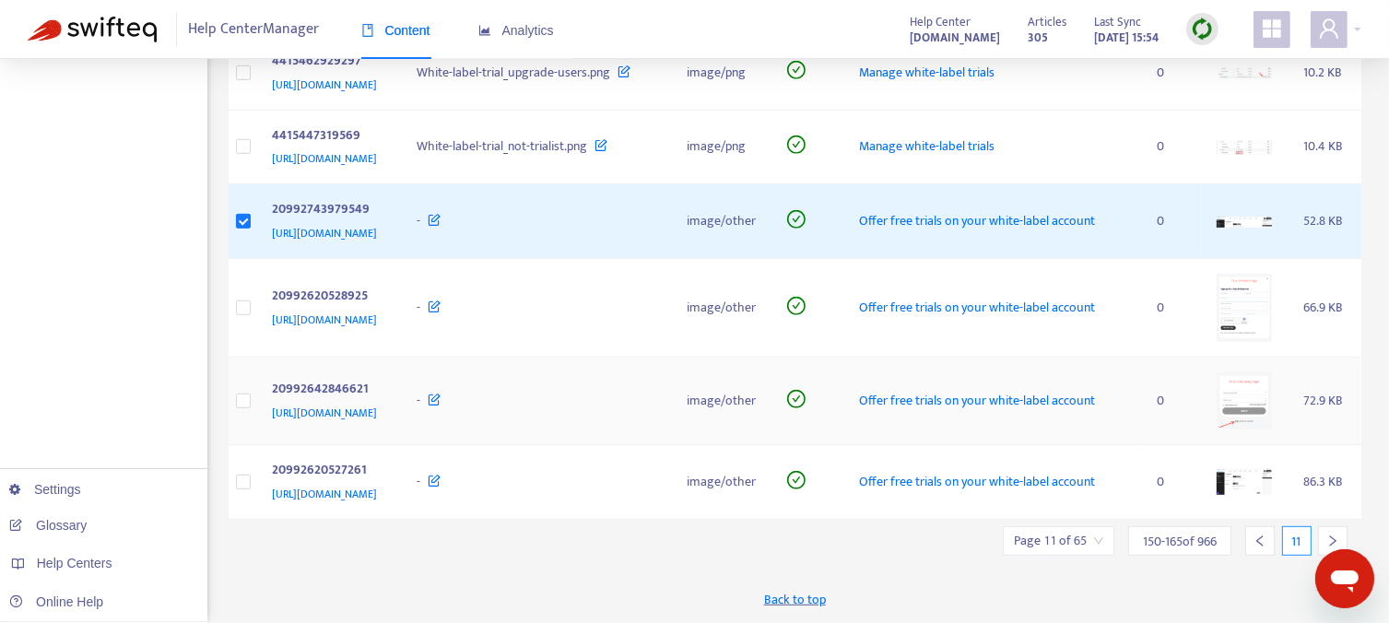
click at [1231, 427] on img at bounding box center [1243, 400] width 55 height 57
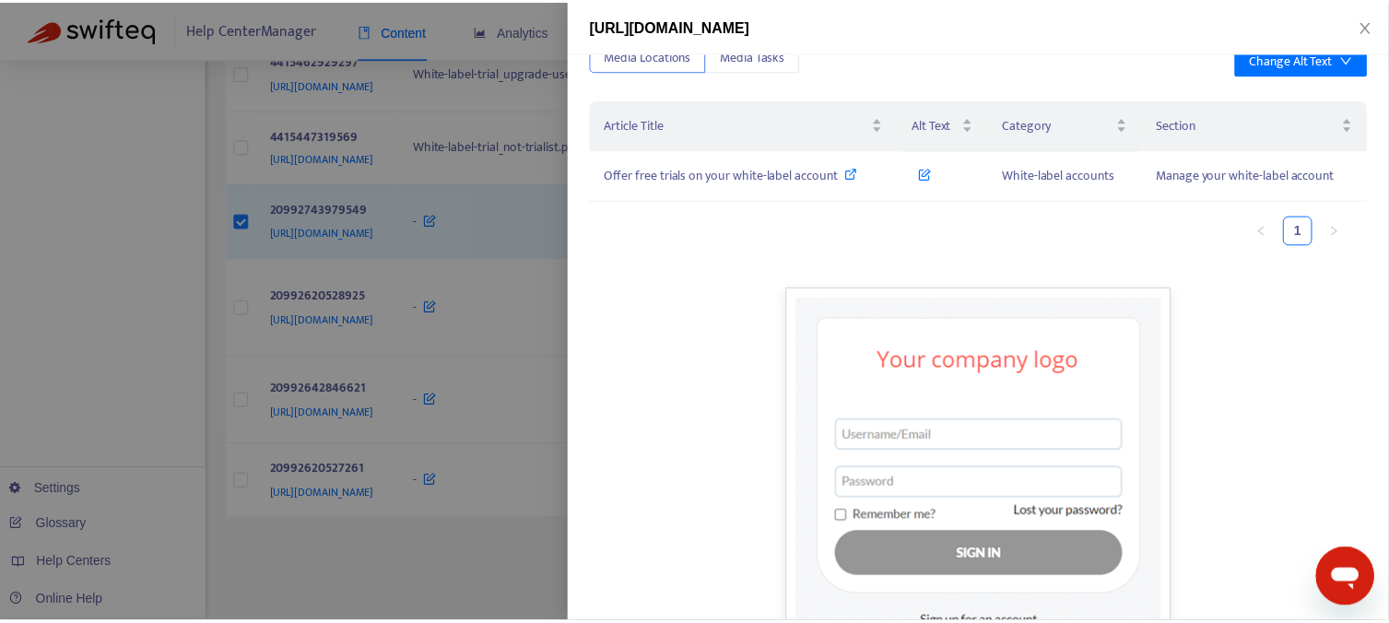
scroll to position [155, 0]
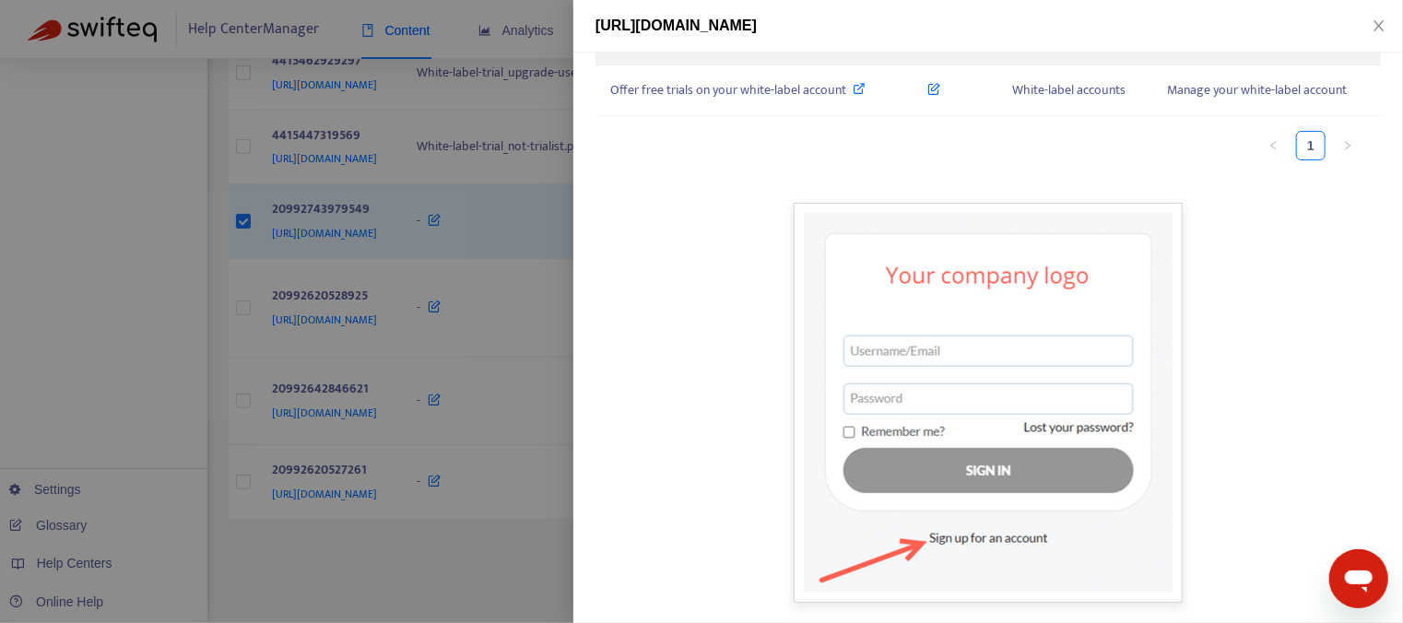
click at [542, 405] on div at bounding box center [701, 311] width 1403 height 623
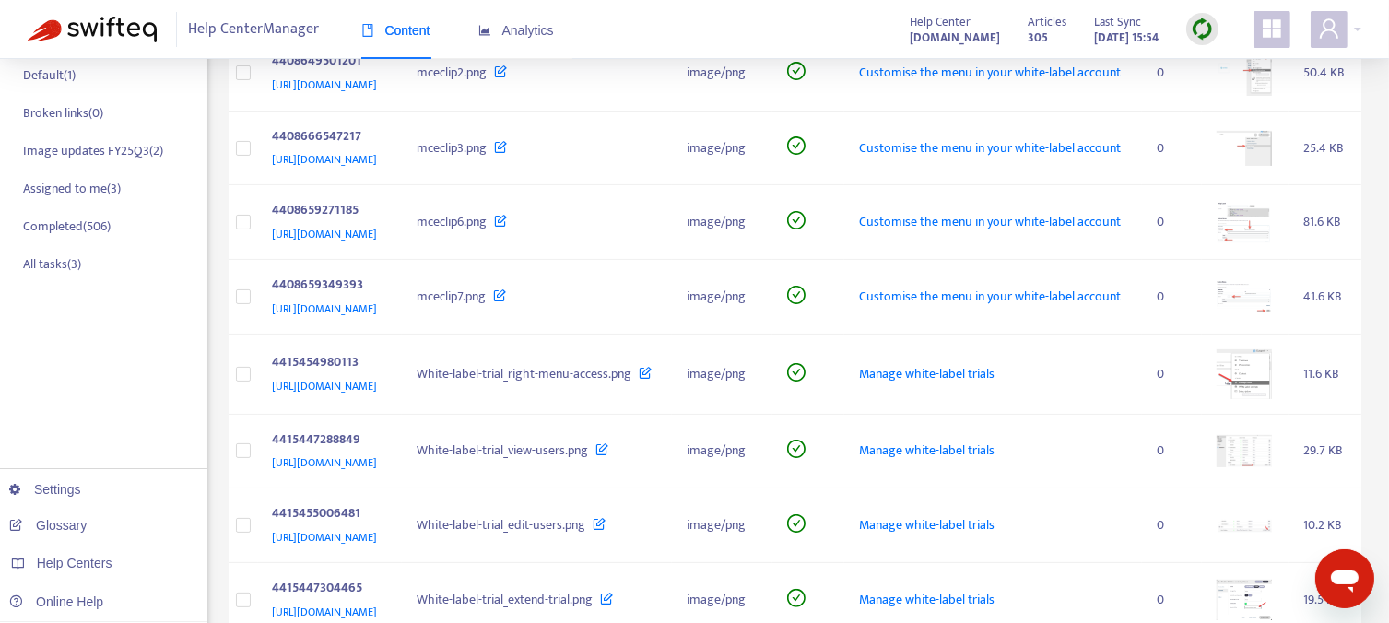
scroll to position [0, 0]
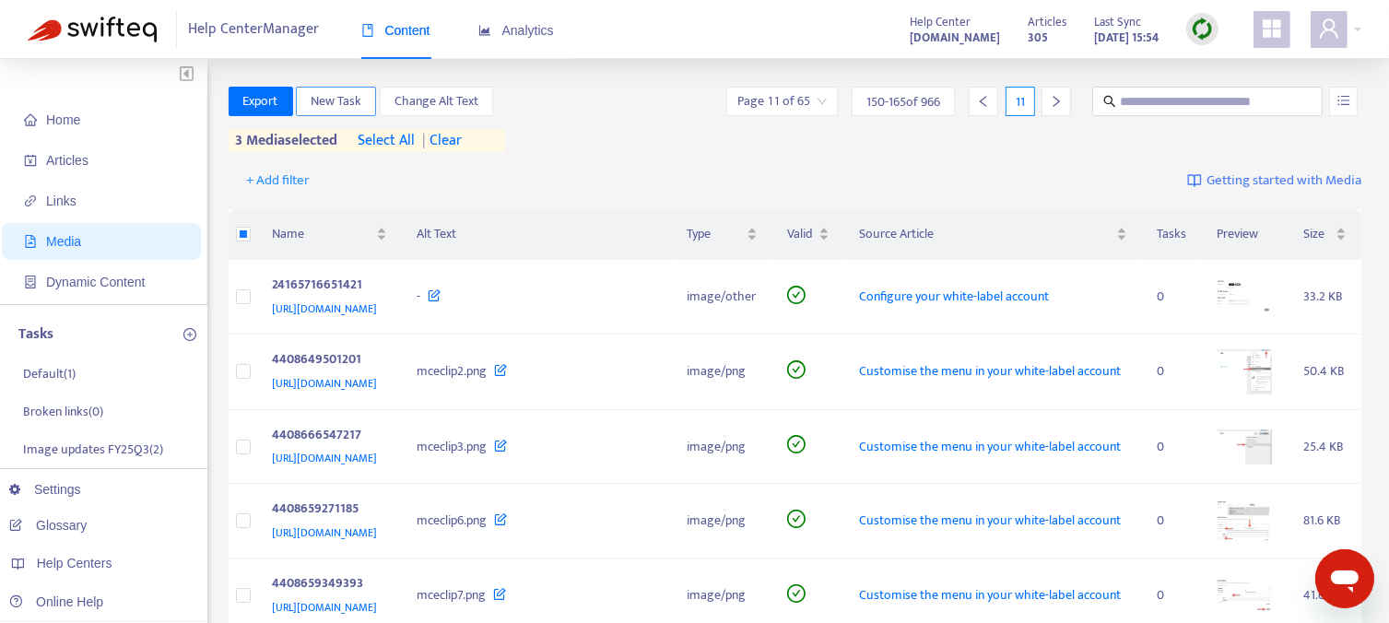
click at [324, 100] on span "New Task" at bounding box center [336, 101] width 51 height 20
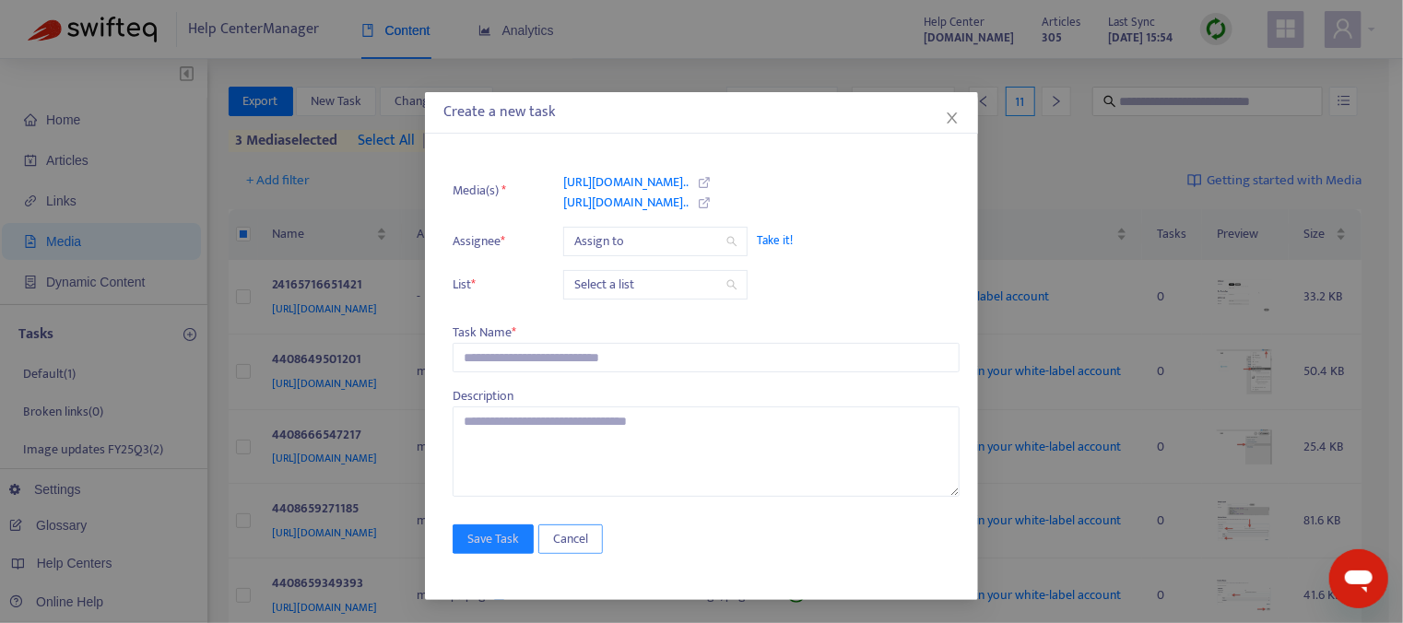
click at [587, 541] on button "Cancel" at bounding box center [570, 538] width 65 height 29
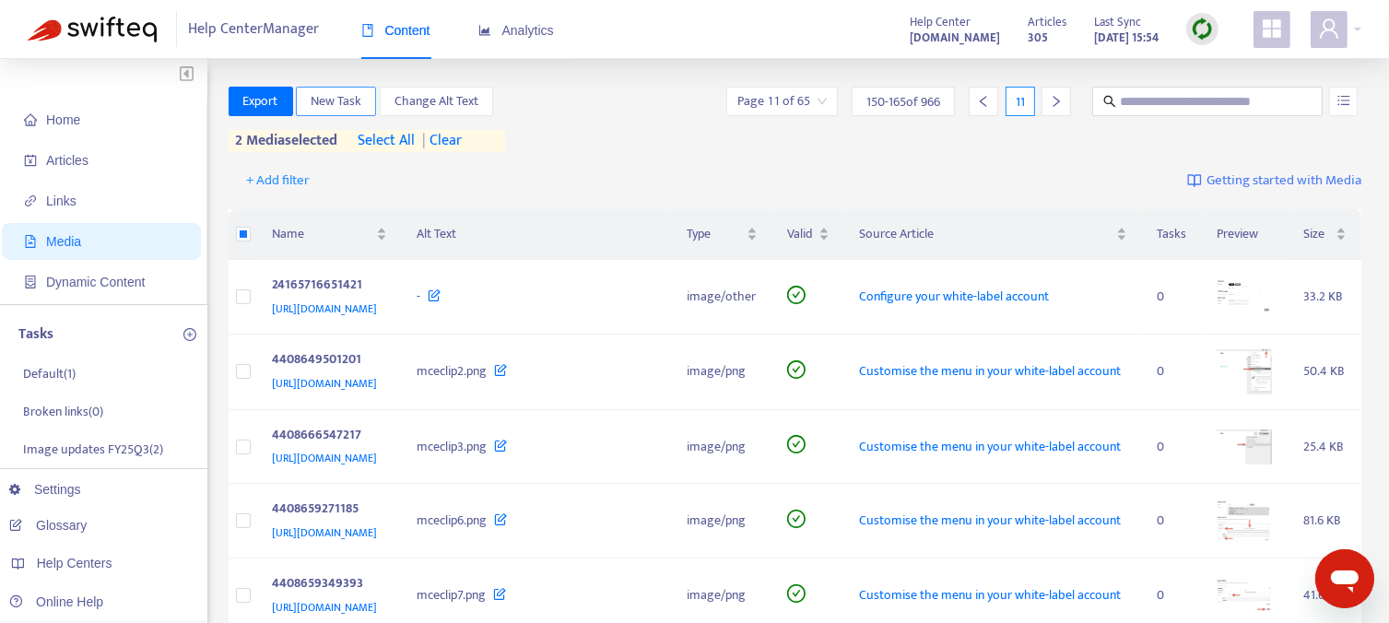
click at [322, 100] on span "New Task" at bounding box center [336, 101] width 51 height 20
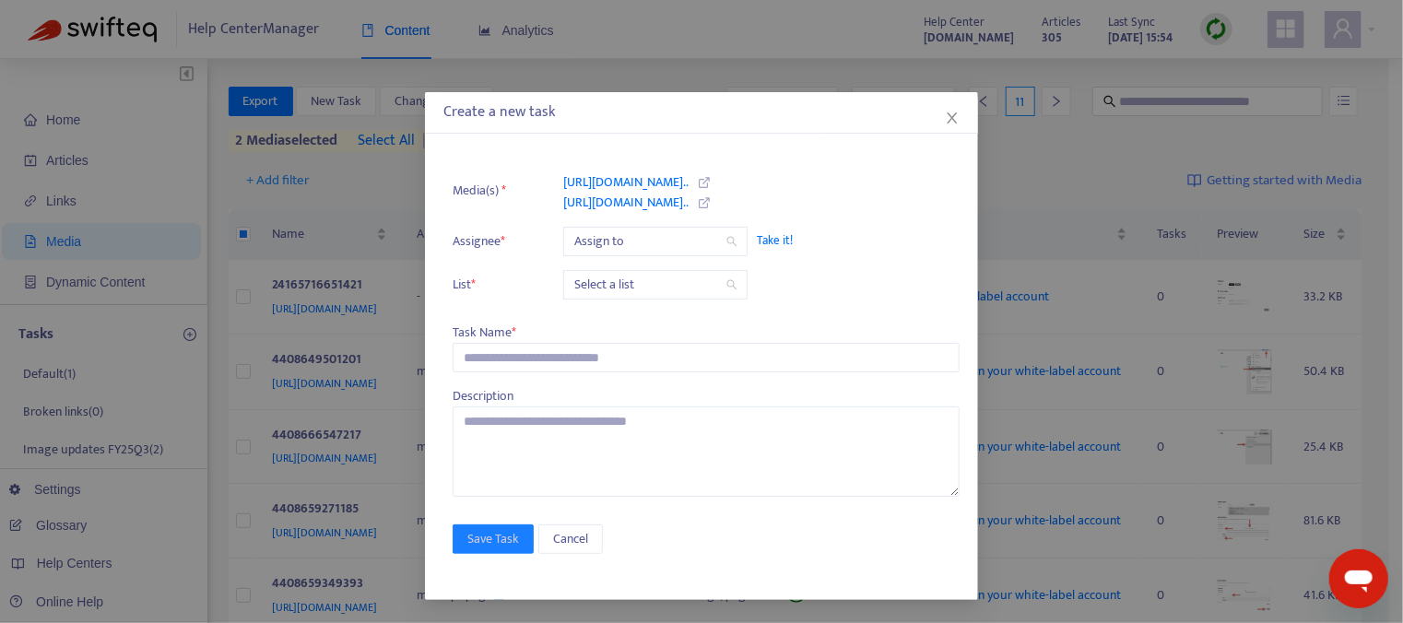
click at [789, 239] on span "Take it!" at bounding box center [849, 240] width 184 height 18
click at [686, 279] on input "search" at bounding box center [655, 285] width 162 height 28
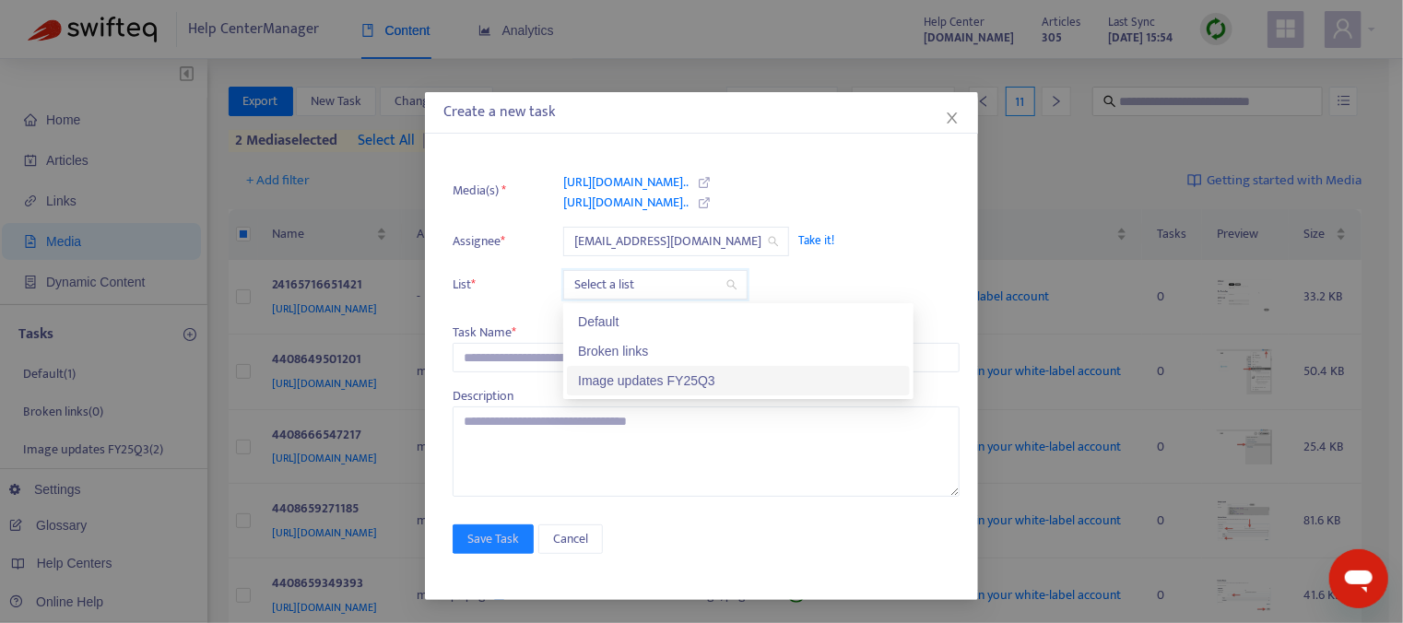
click at [679, 382] on div "Image updates FY25Q3" at bounding box center [738, 380] width 321 height 20
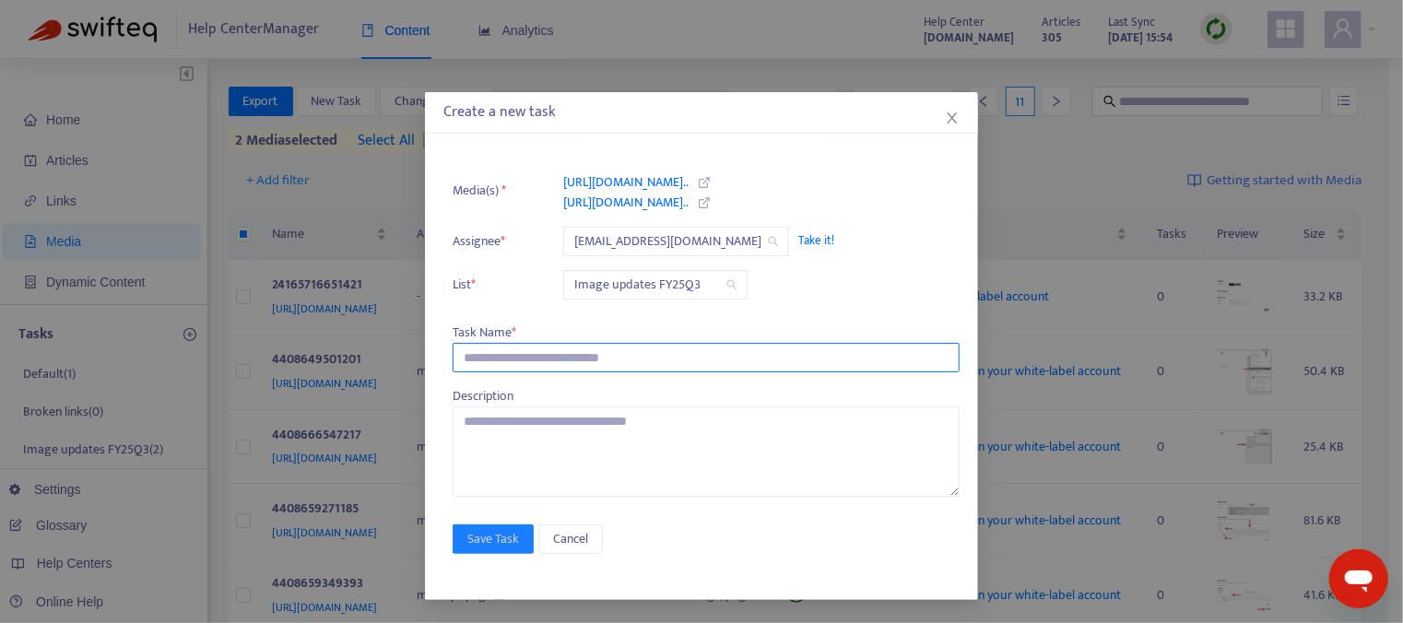
click at [568, 362] on input "text" at bounding box center [705, 357] width 507 height 29
type input "**********"
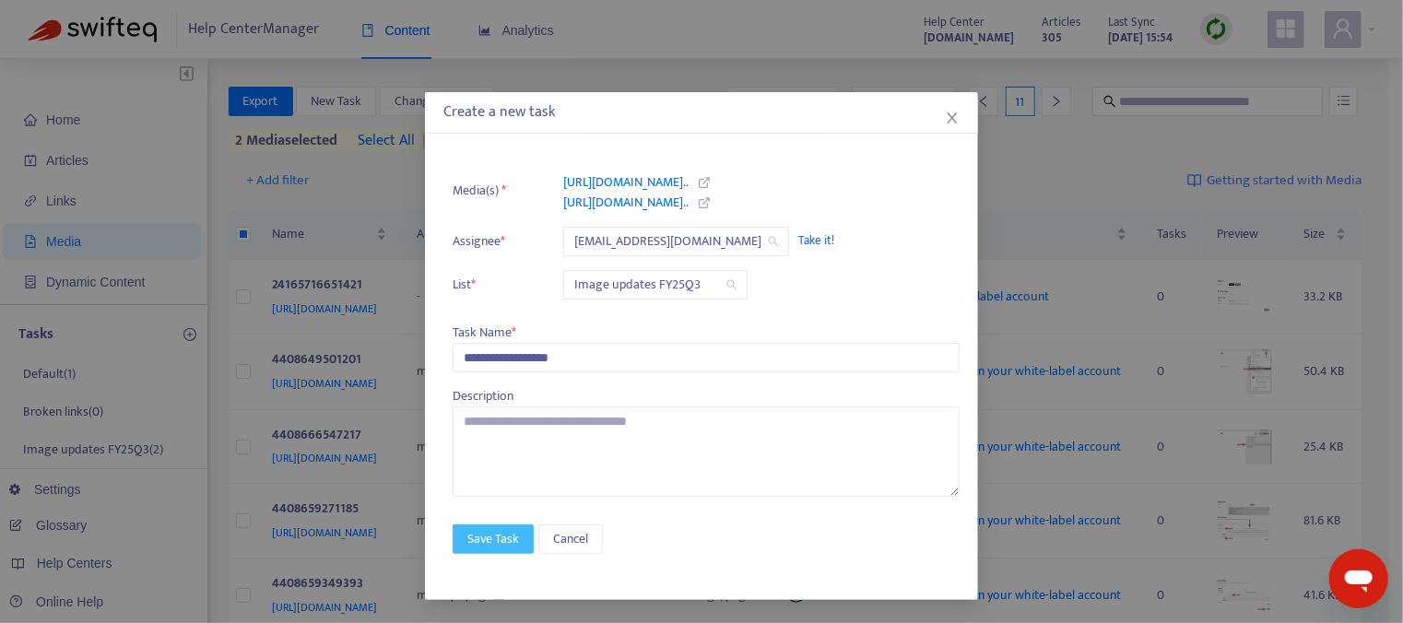
click at [498, 541] on span "Save Task" at bounding box center [493, 539] width 52 height 20
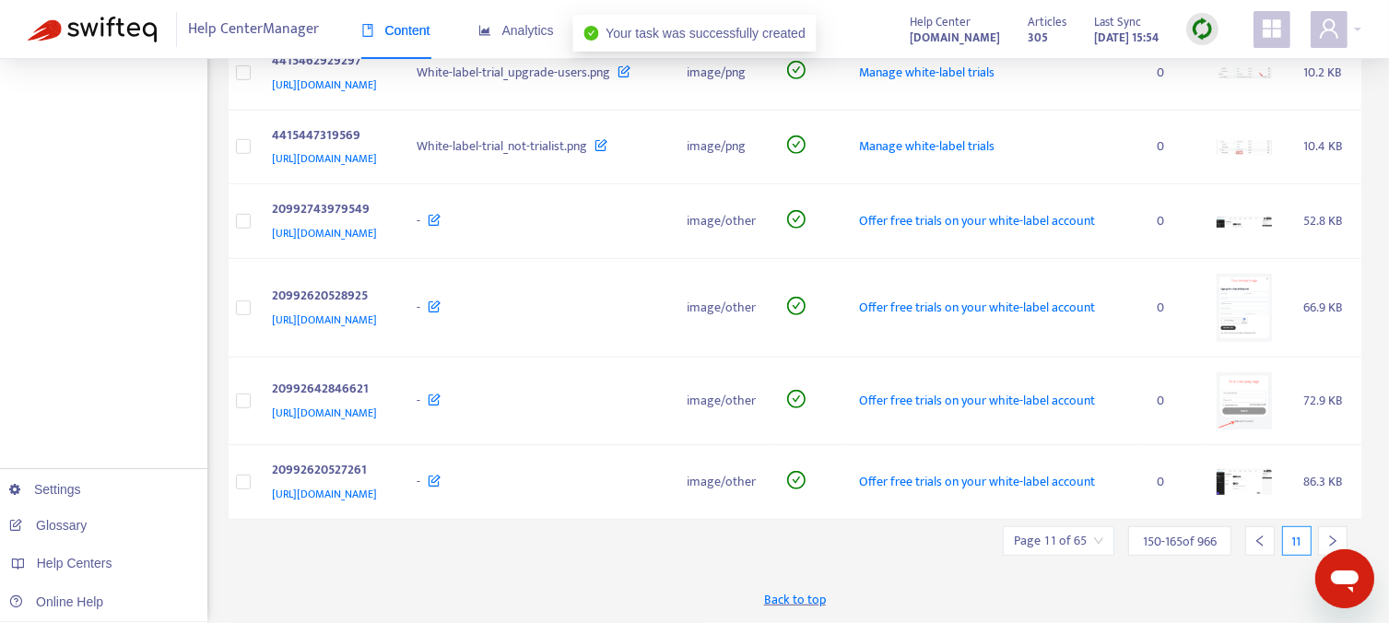
scroll to position [1125, 0]
click at [1332, 538] on icon "right" at bounding box center [1333, 540] width 6 height 11
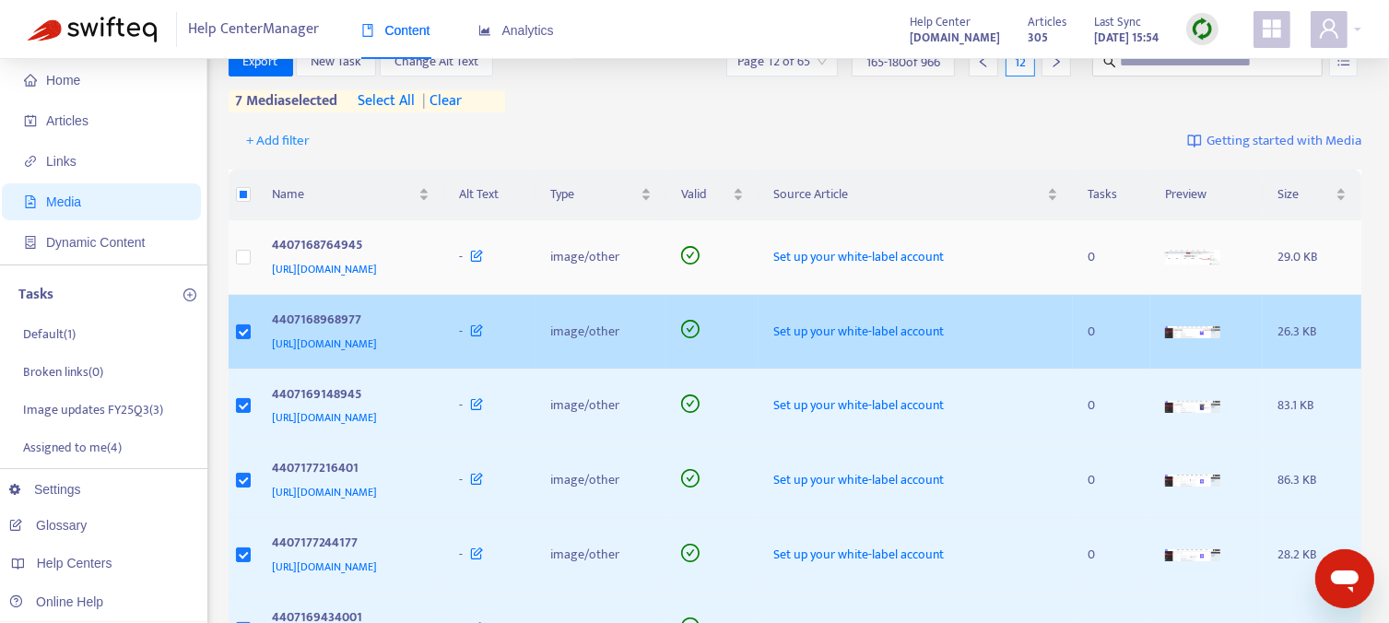
scroll to position [0, 0]
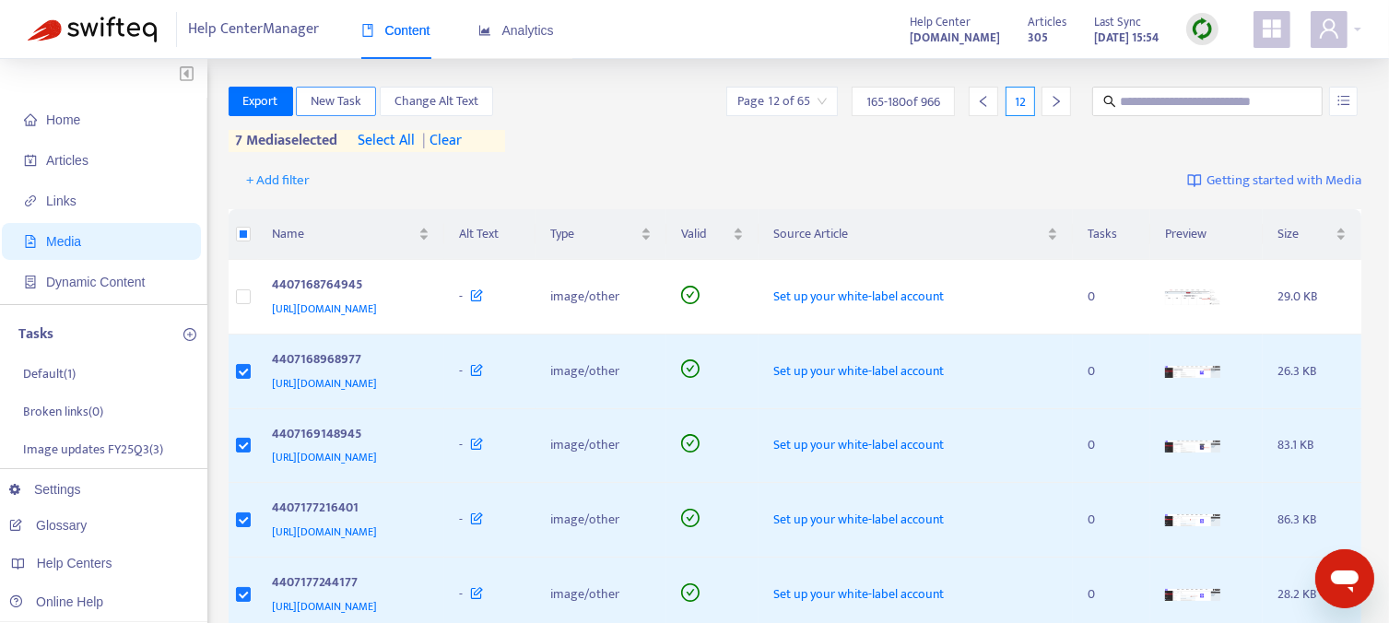
click at [333, 100] on span "New Task" at bounding box center [336, 101] width 51 height 20
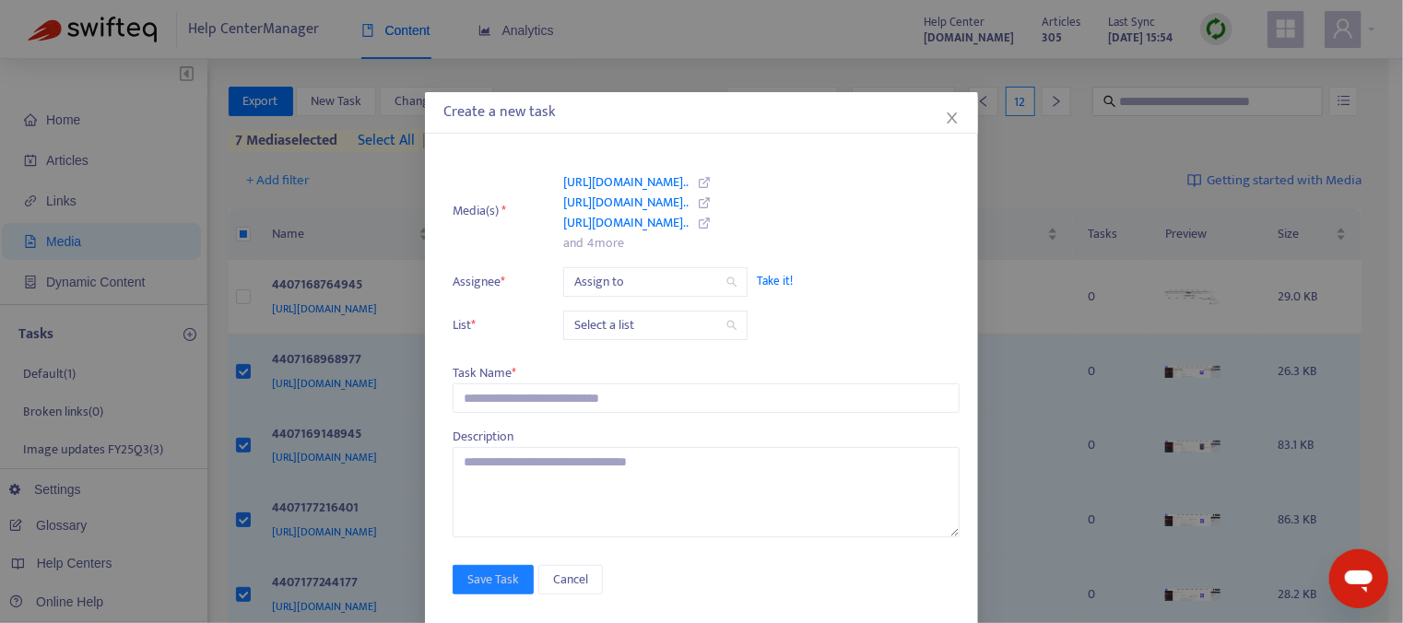
click at [761, 277] on span "Take it!" at bounding box center [849, 281] width 184 height 18
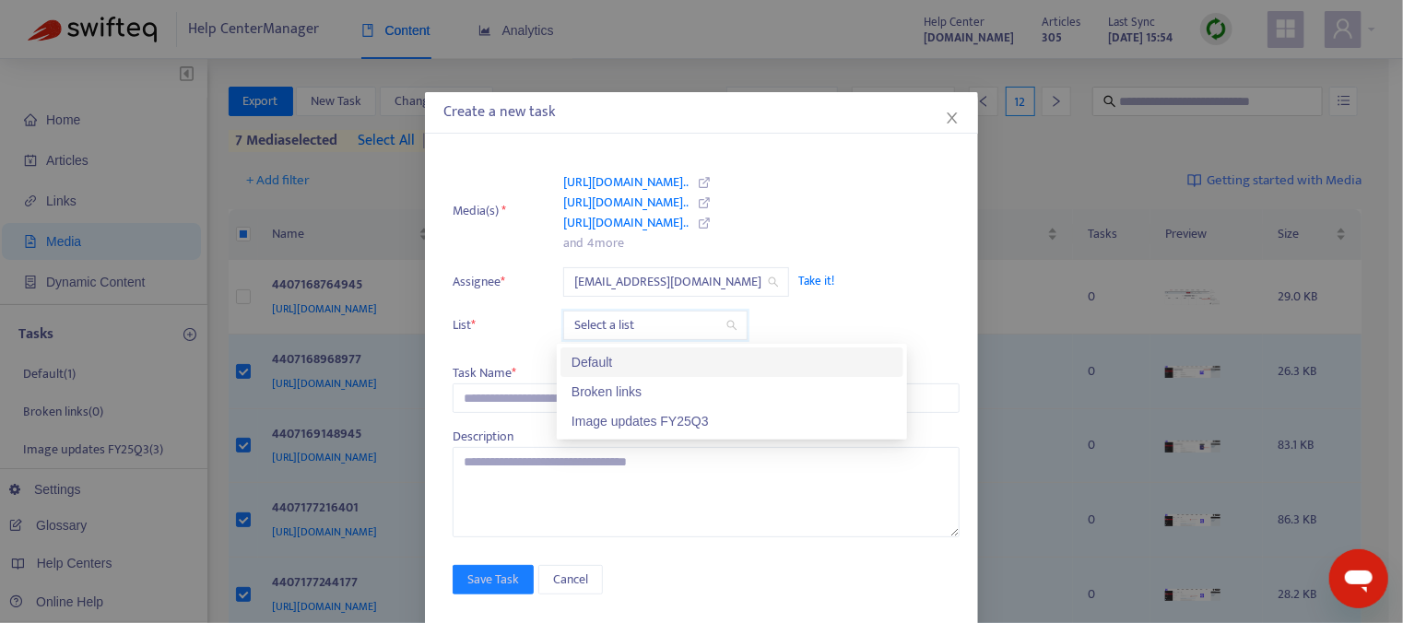
click at [662, 327] on input "search" at bounding box center [655, 325] width 162 height 28
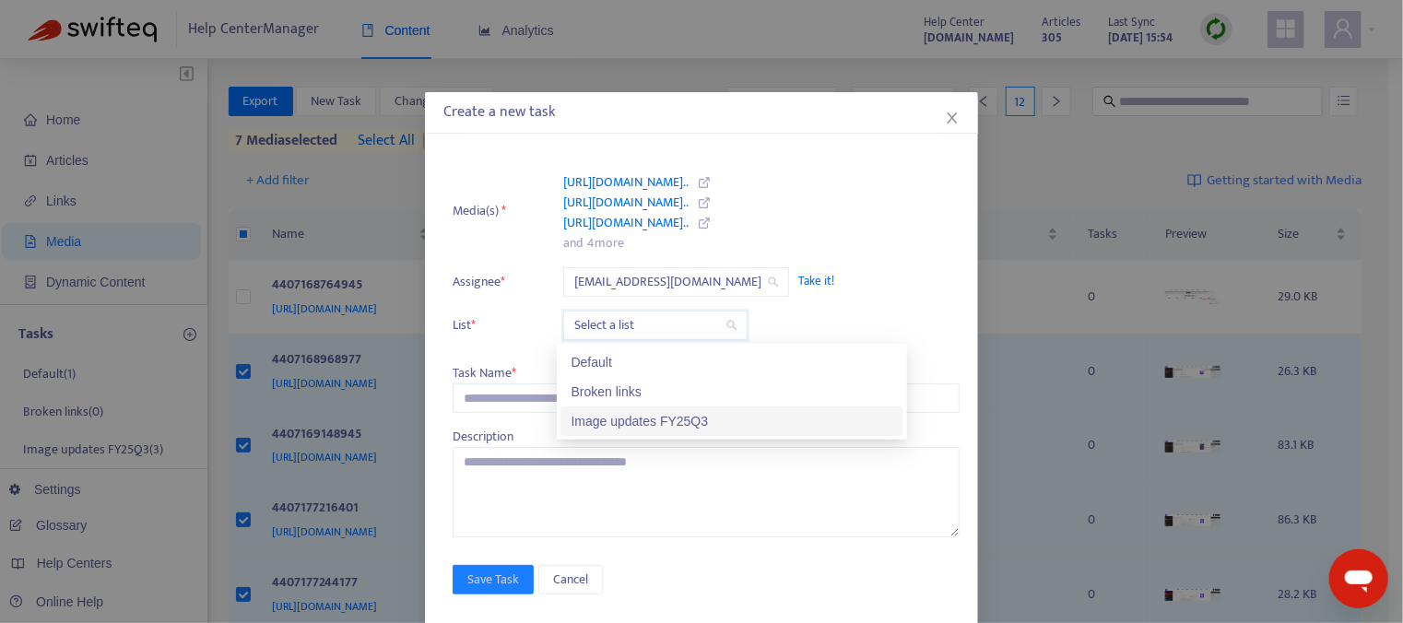
click at [673, 432] on div "Image updates FY25Q3" at bounding box center [731, 420] width 343 height 29
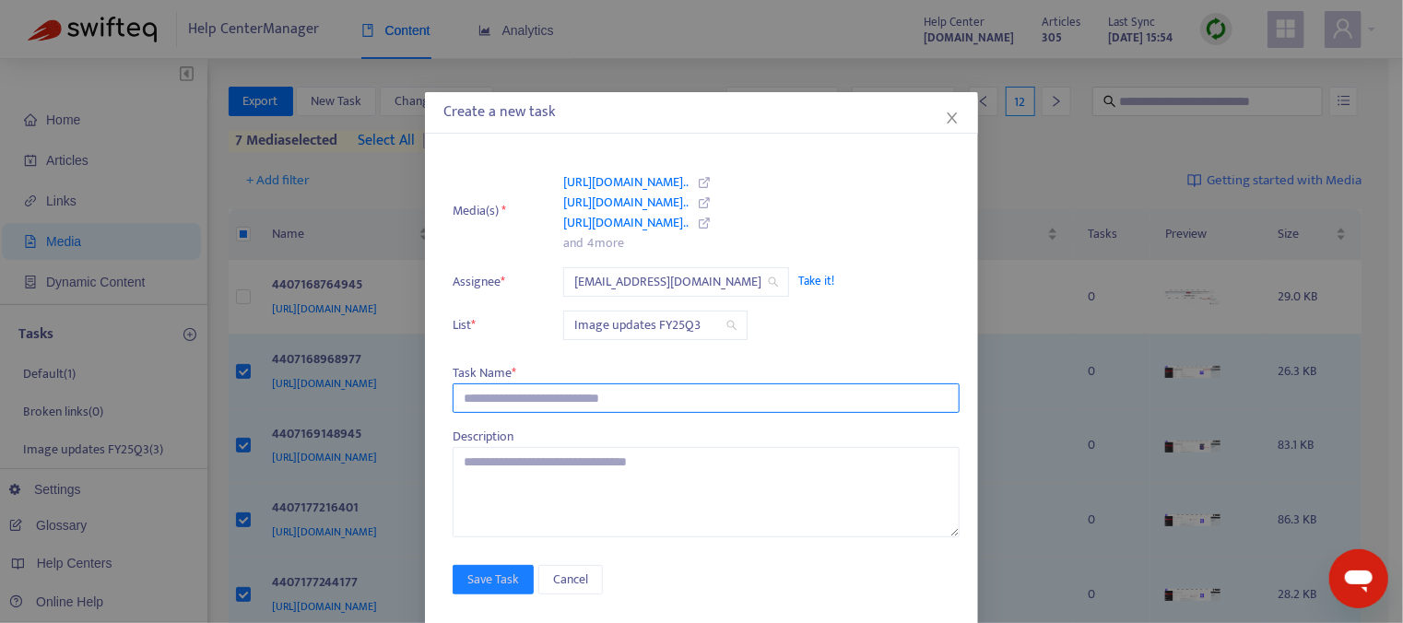
click at [528, 396] on input "text" at bounding box center [705, 397] width 507 height 29
type input "**********"
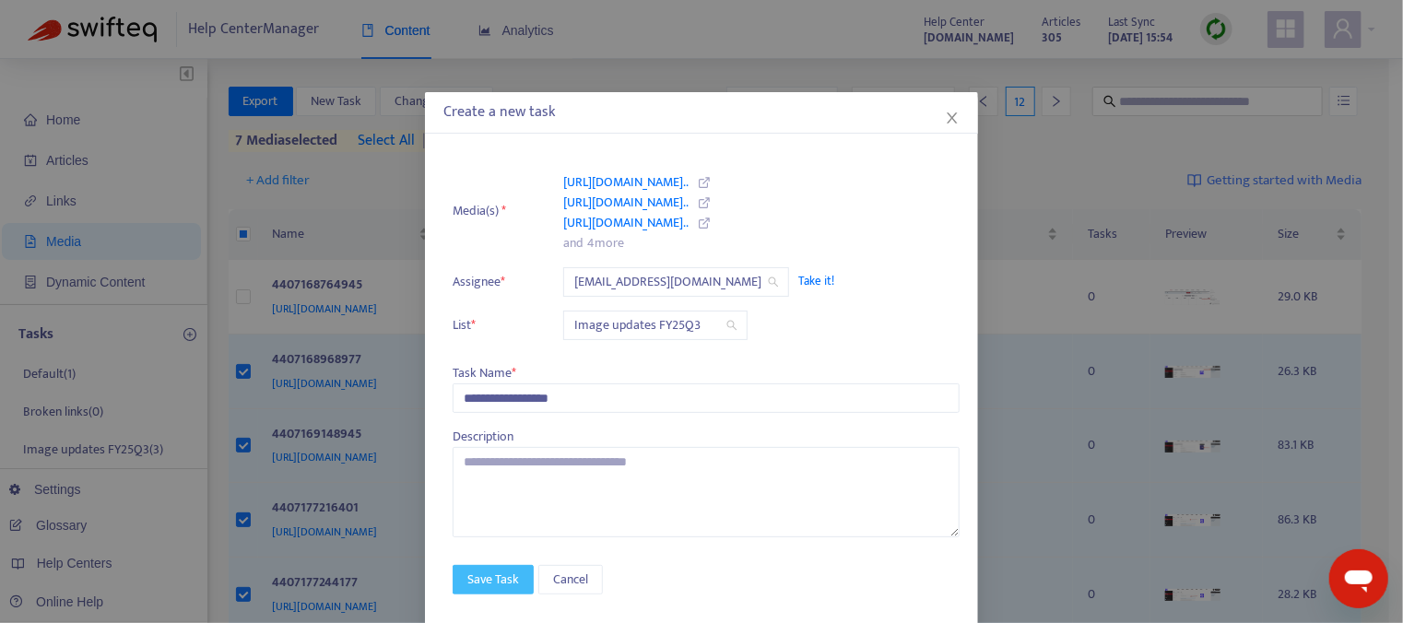
click at [491, 580] on span "Save Task" at bounding box center [493, 580] width 52 height 20
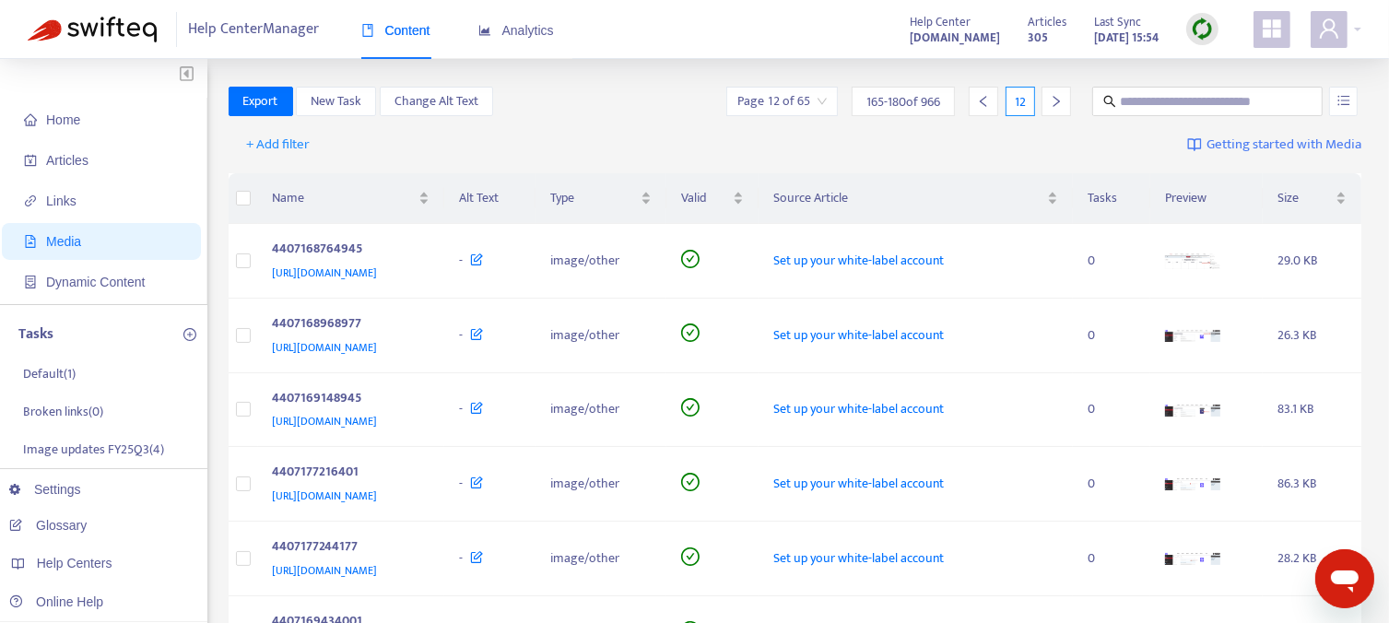
click at [1054, 95] on icon "right" at bounding box center [1056, 101] width 13 height 13
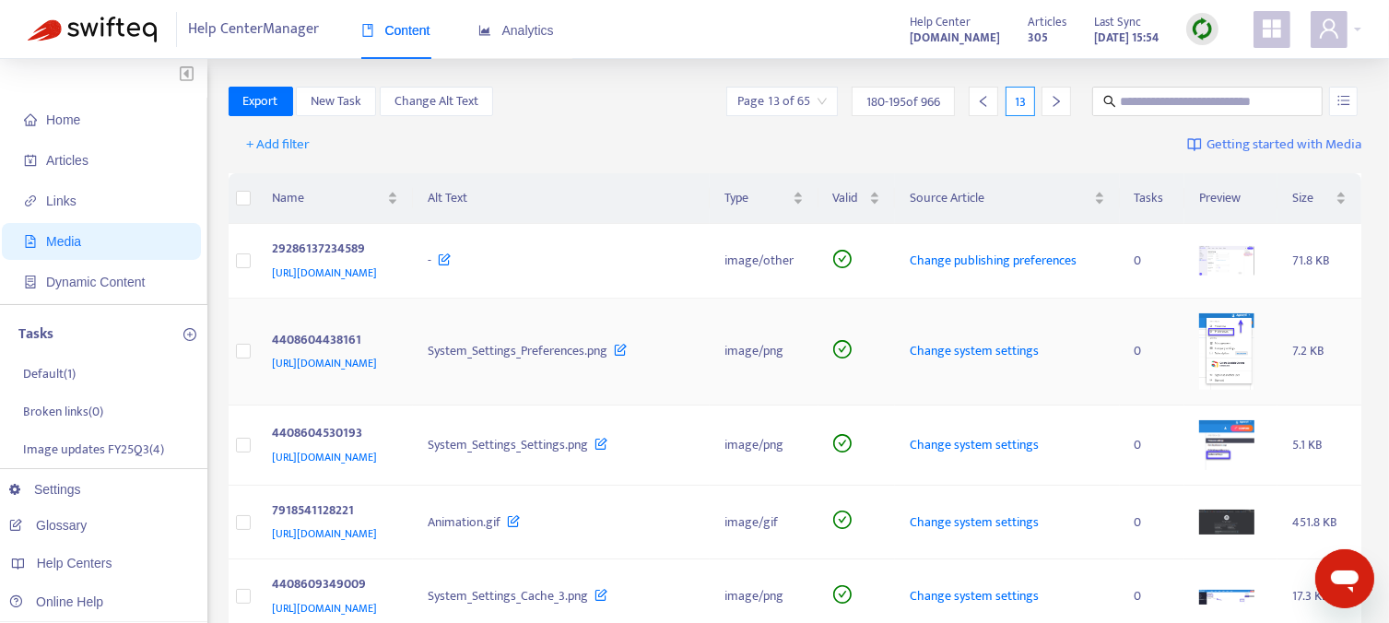
click at [249, 382] on td at bounding box center [243, 352] width 29 height 107
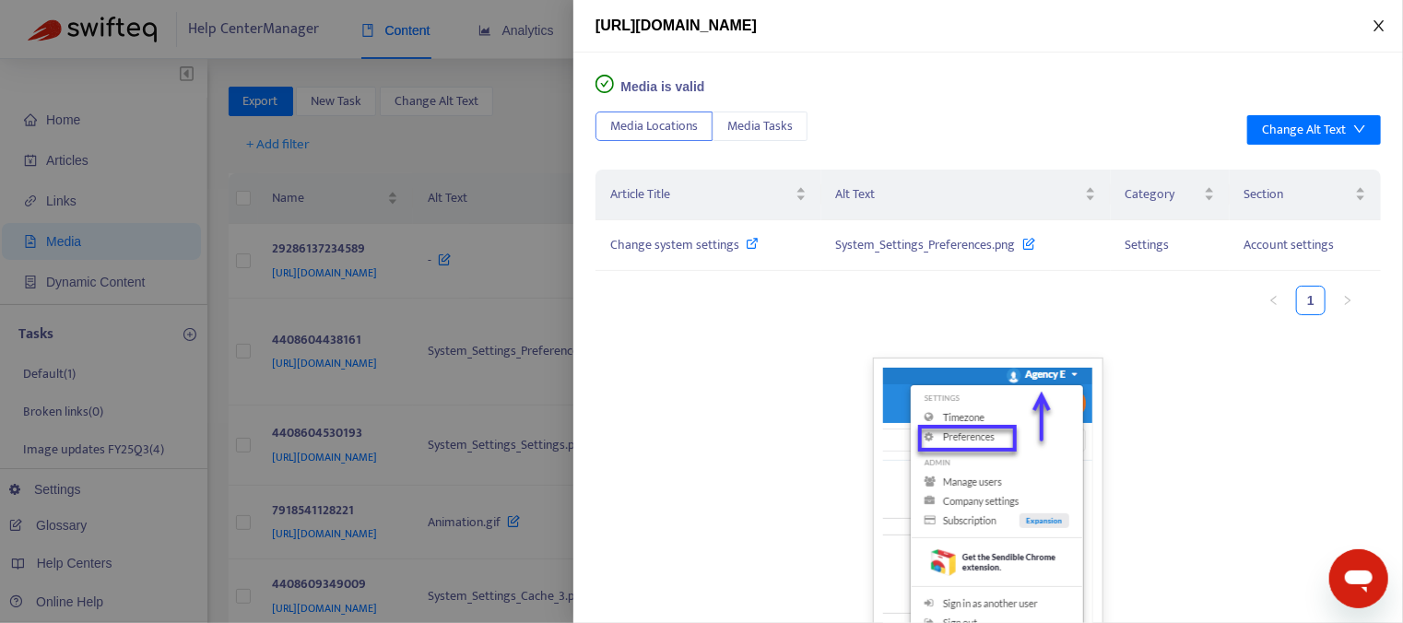
click at [1380, 31] on icon "close" at bounding box center [1378, 25] width 15 height 15
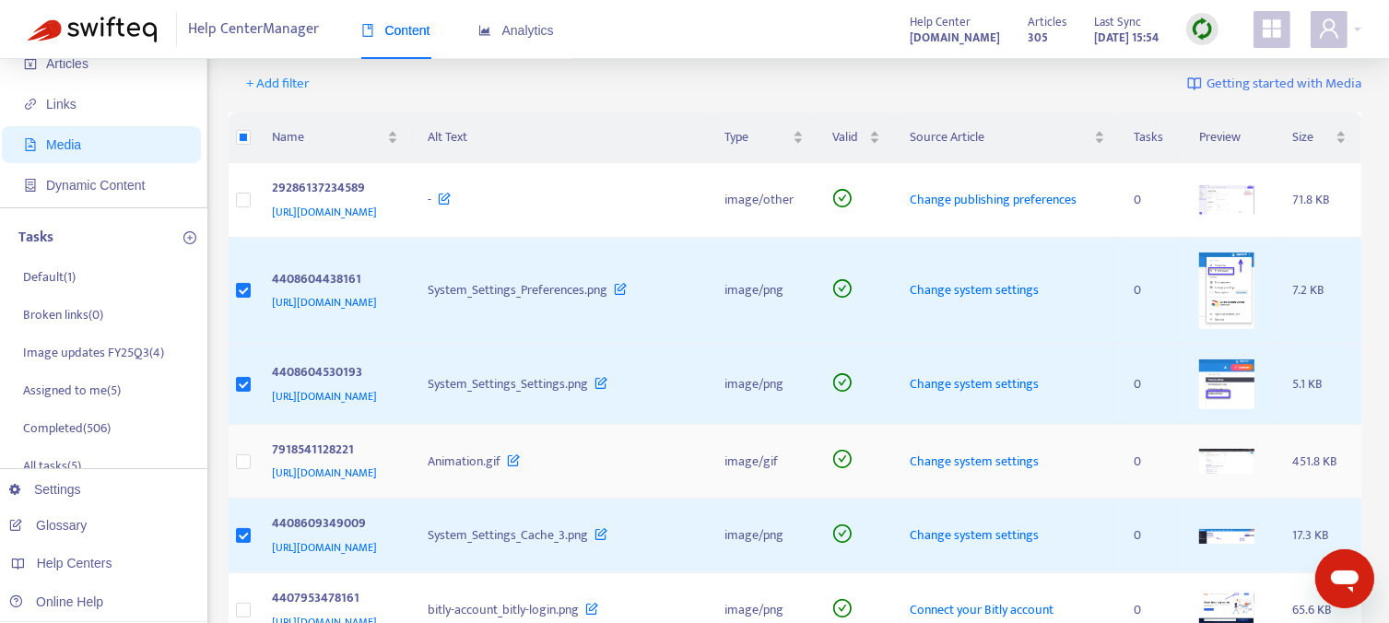
scroll to position [92, 0]
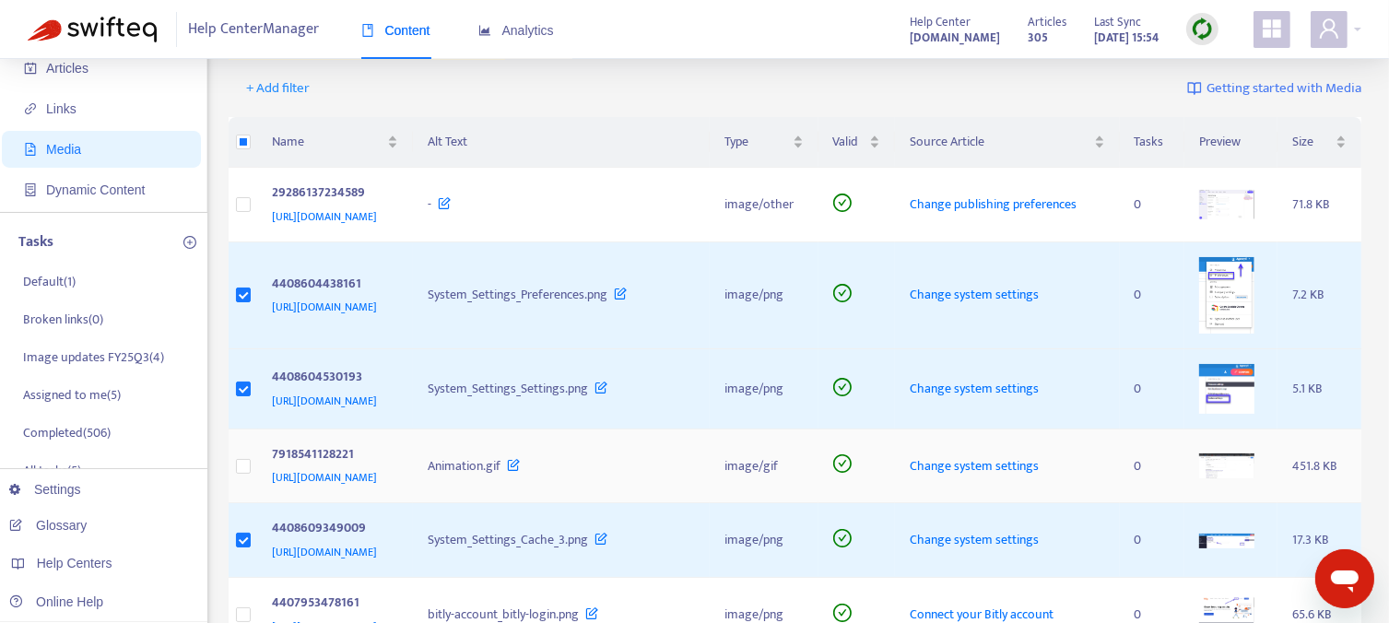
click at [1239, 479] on img at bounding box center [1226, 466] width 55 height 26
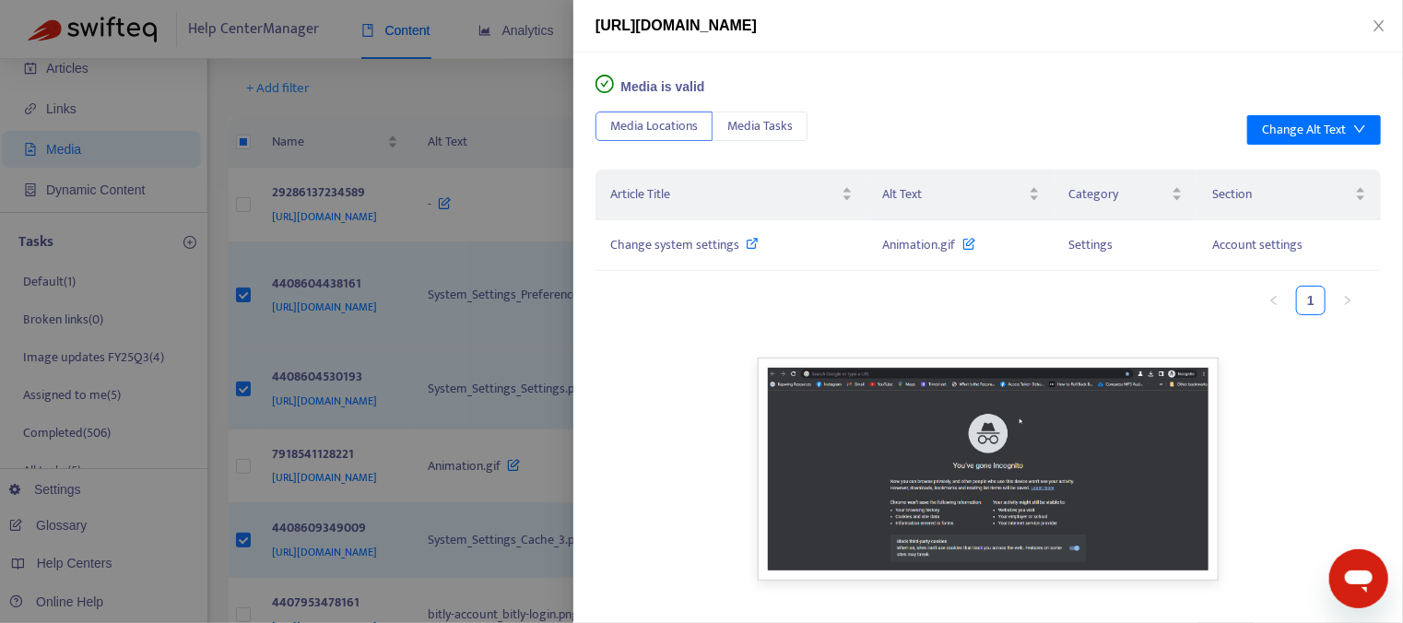
click at [489, 78] on div at bounding box center [701, 311] width 1403 height 623
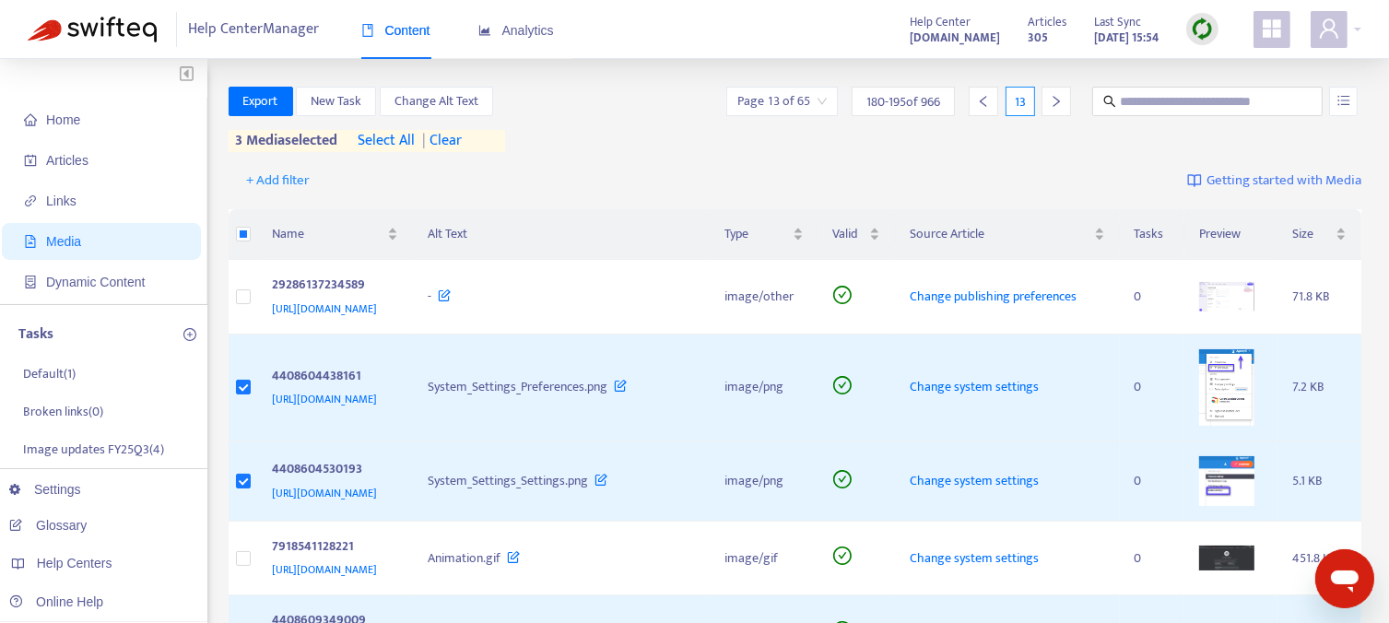
scroll to position [0, 0]
click at [332, 102] on span "New Task" at bounding box center [336, 101] width 51 height 20
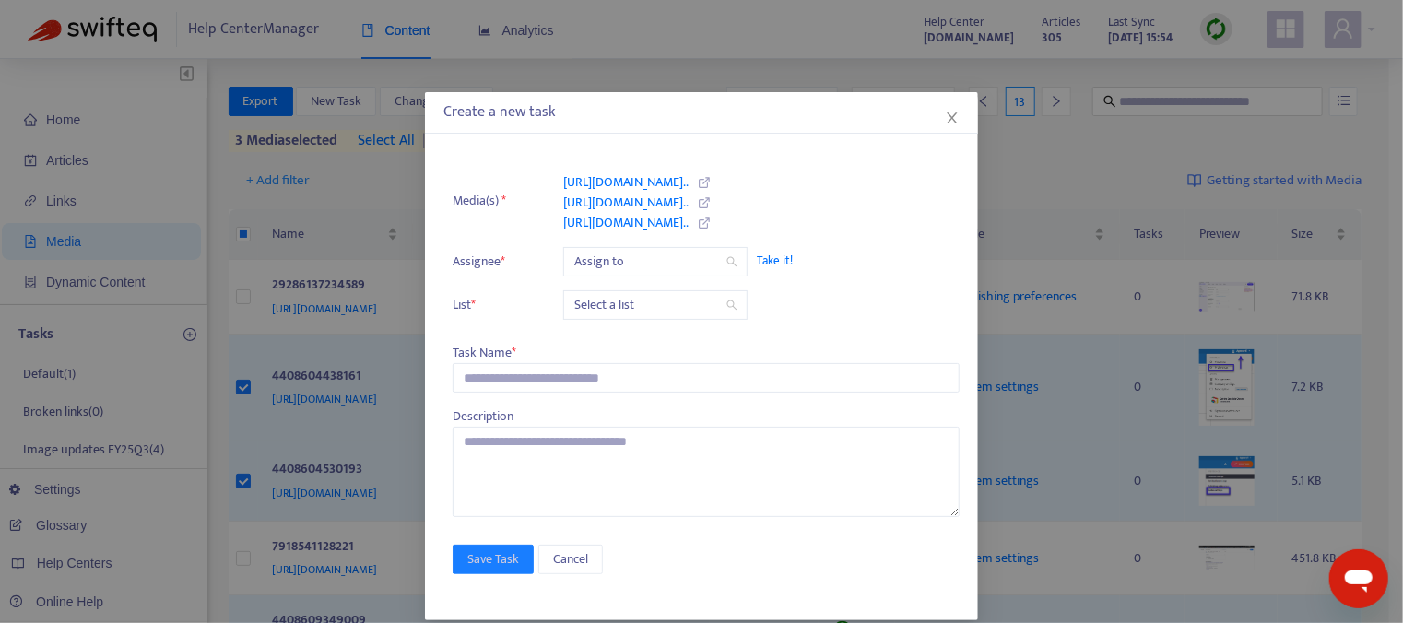
click at [767, 259] on span "Take it!" at bounding box center [849, 261] width 184 height 18
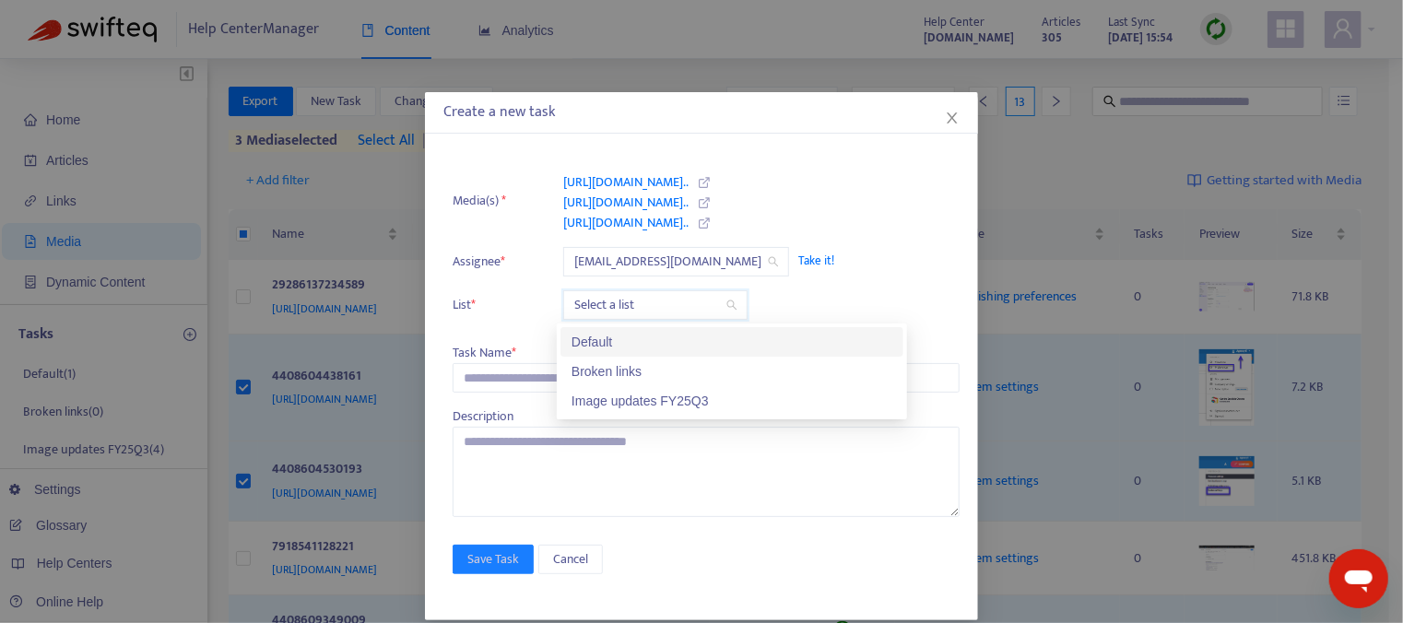
click at [674, 299] on input "search" at bounding box center [655, 305] width 162 height 28
click at [634, 398] on div "Image updates FY25Q3" at bounding box center [731, 401] width 321 height 20
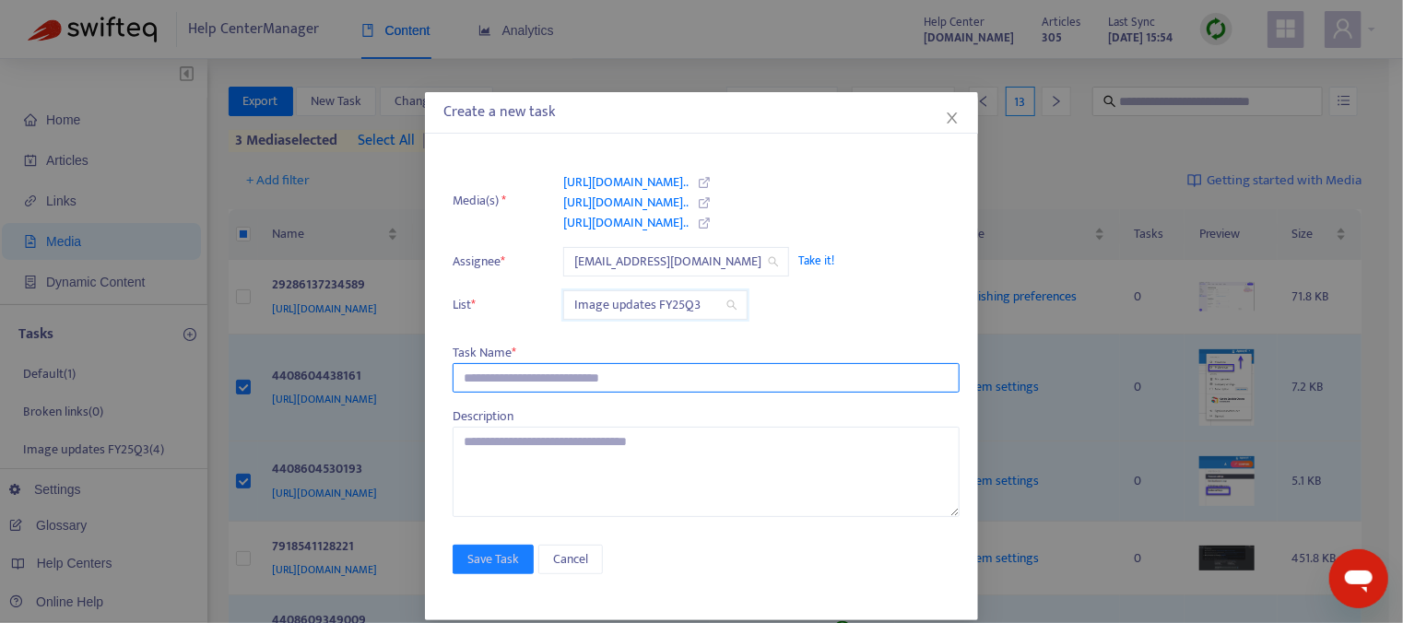
click at [557, 377] on input "text" at bounding box center [705, 377] width 507 height 29
type input "**********"
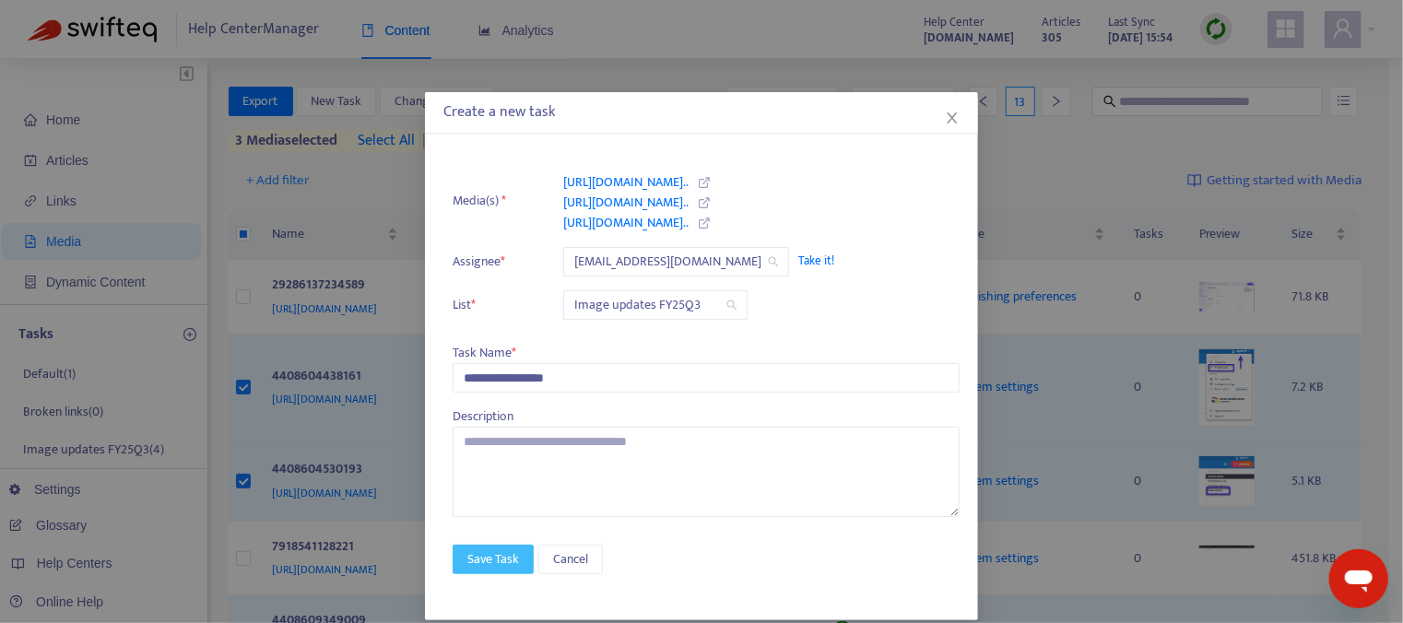
click at [487, 552] on span "Save Task" at bounding box center [493, 559] width 52 height 20
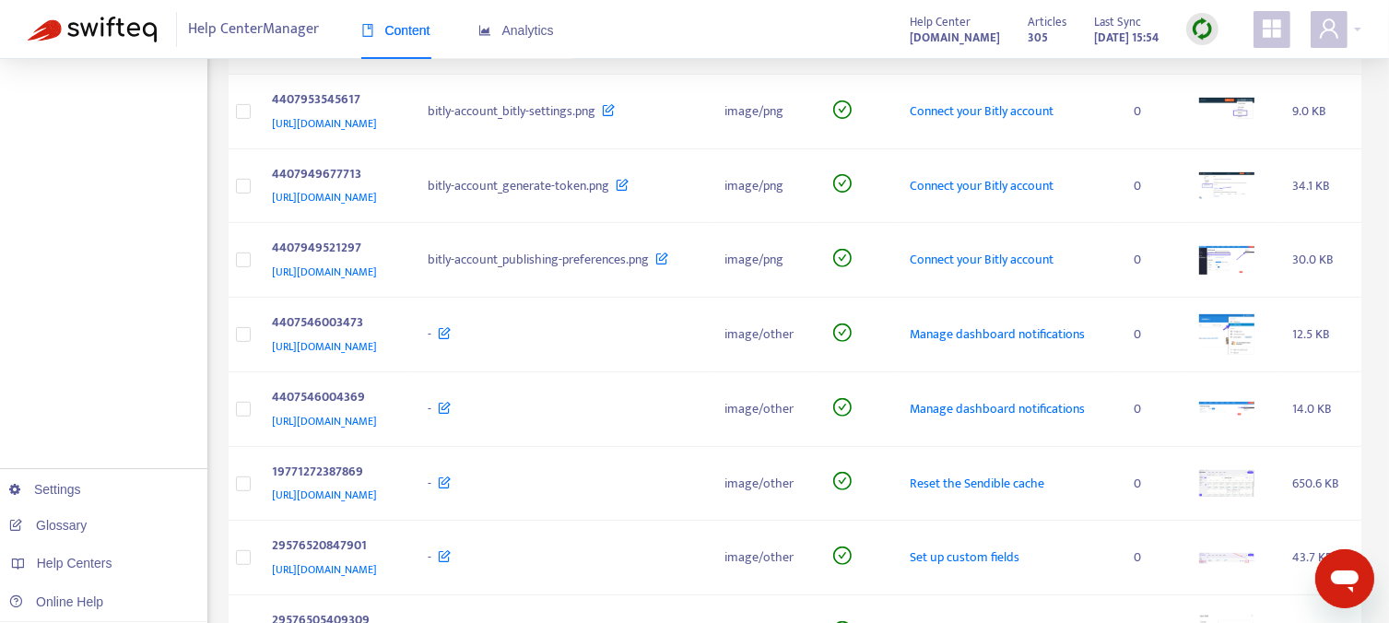
scroll to position [645, 0]
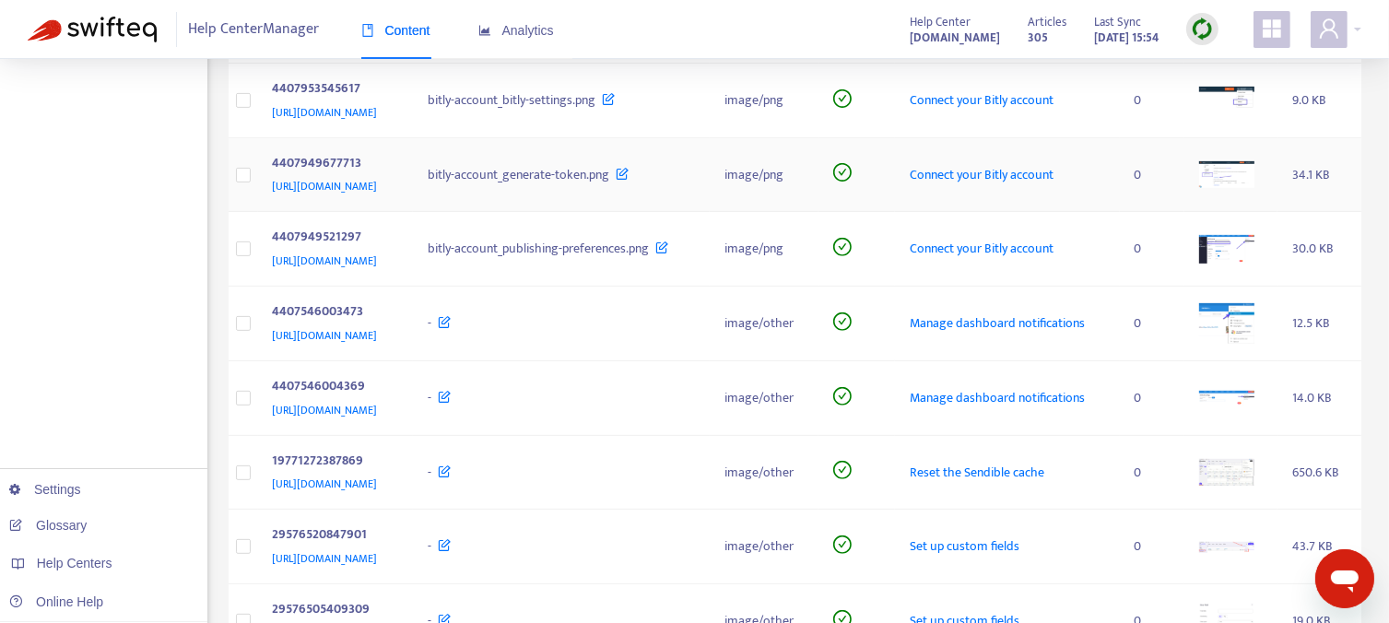
click at [1251, 187] on img at bounding box center [1226, 174] width 55 height 26
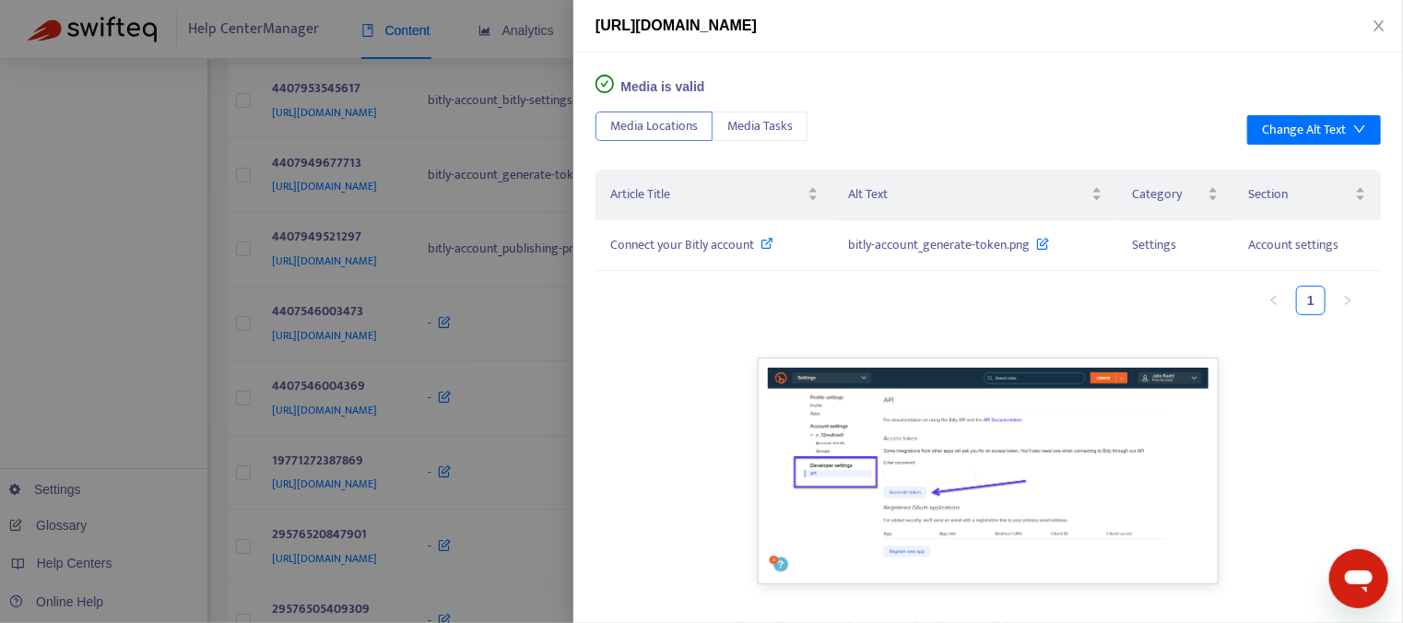
click at [491, 359] on div at bounding box center [701, 311] width 1403 height 623
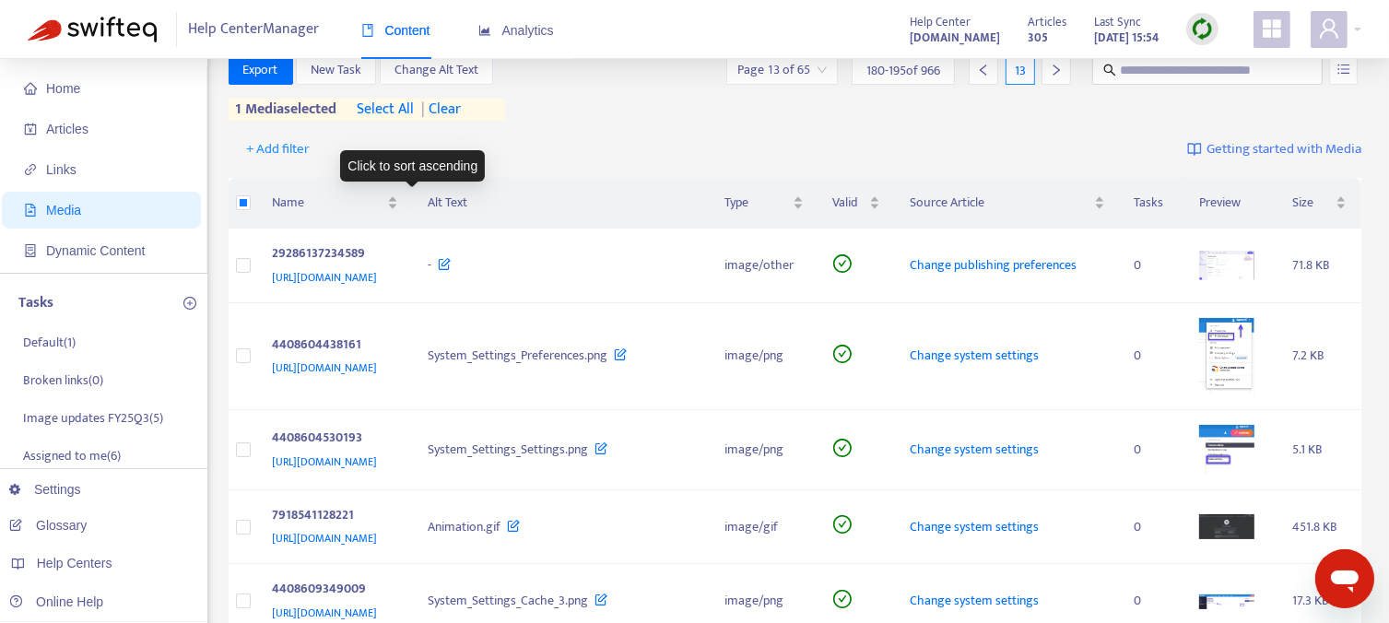
scroll to position [0, 0]
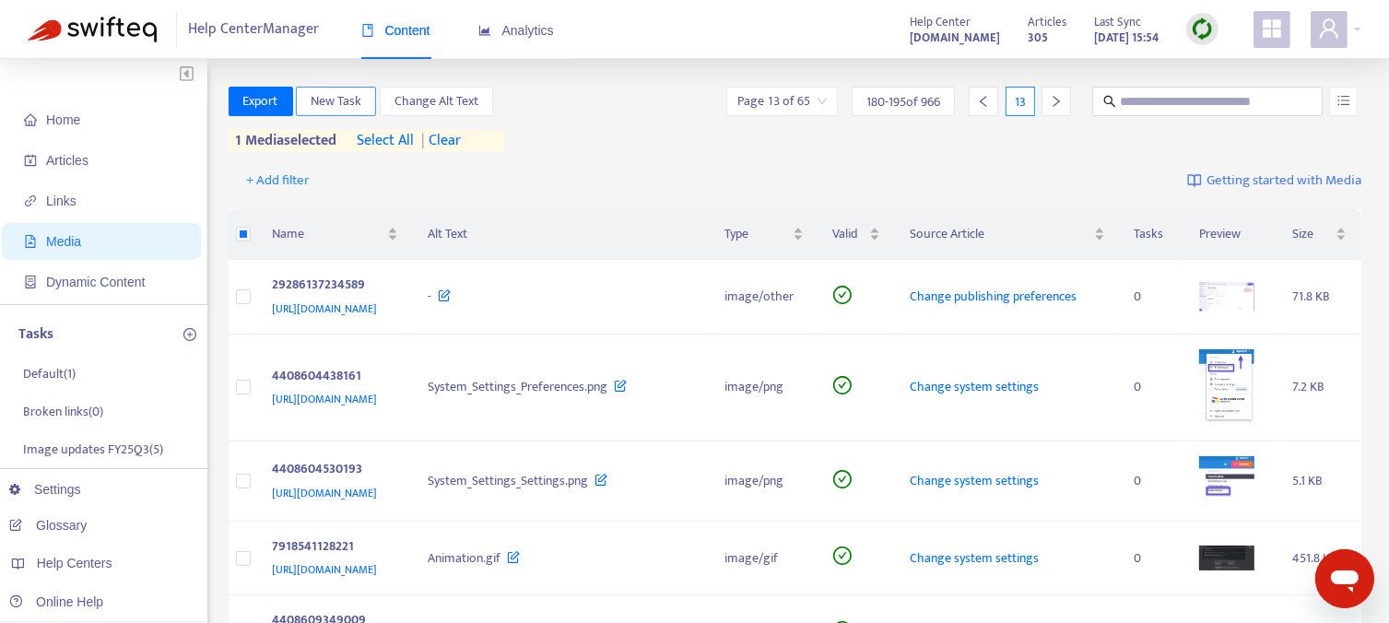
click at [333, 102] on span "New Task" at bounding box center [336, 101] width 51 height 20
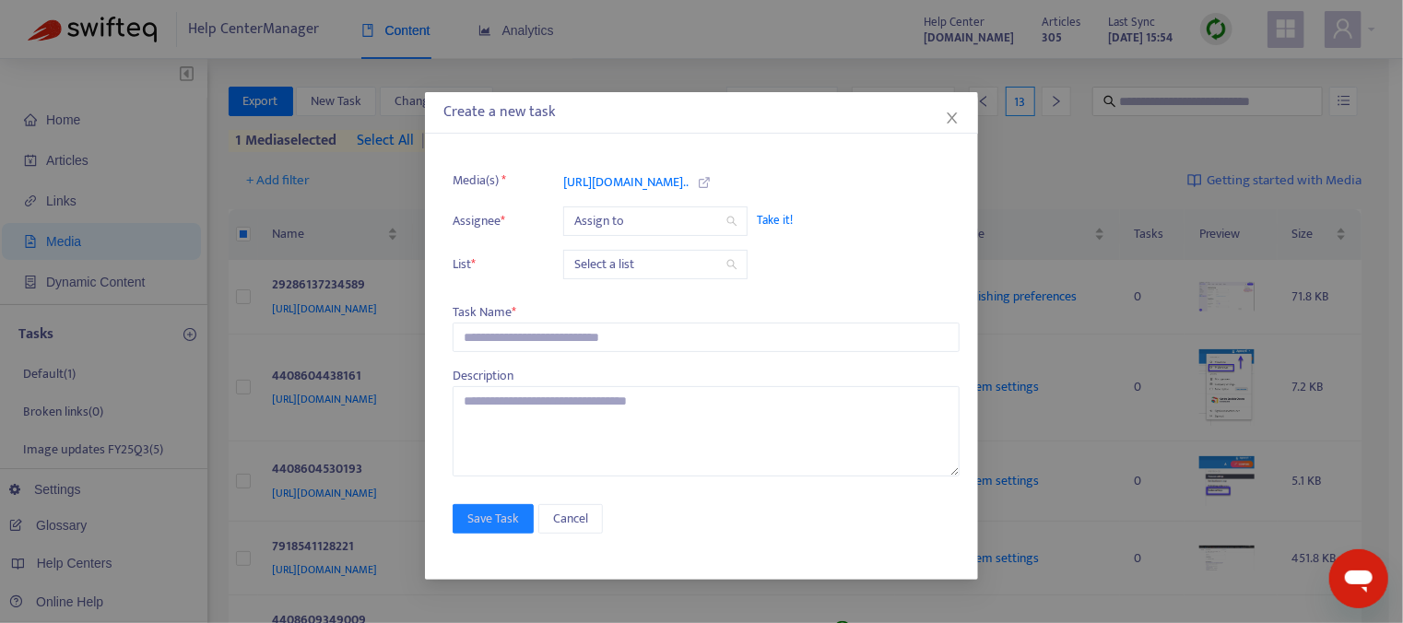
click at [763, 220] on span "Take it!" at bounding box center [849, 220] width 184 height 18
click at [660, 261] on input "search" at bounding box center [655, 265] width 162 height 28
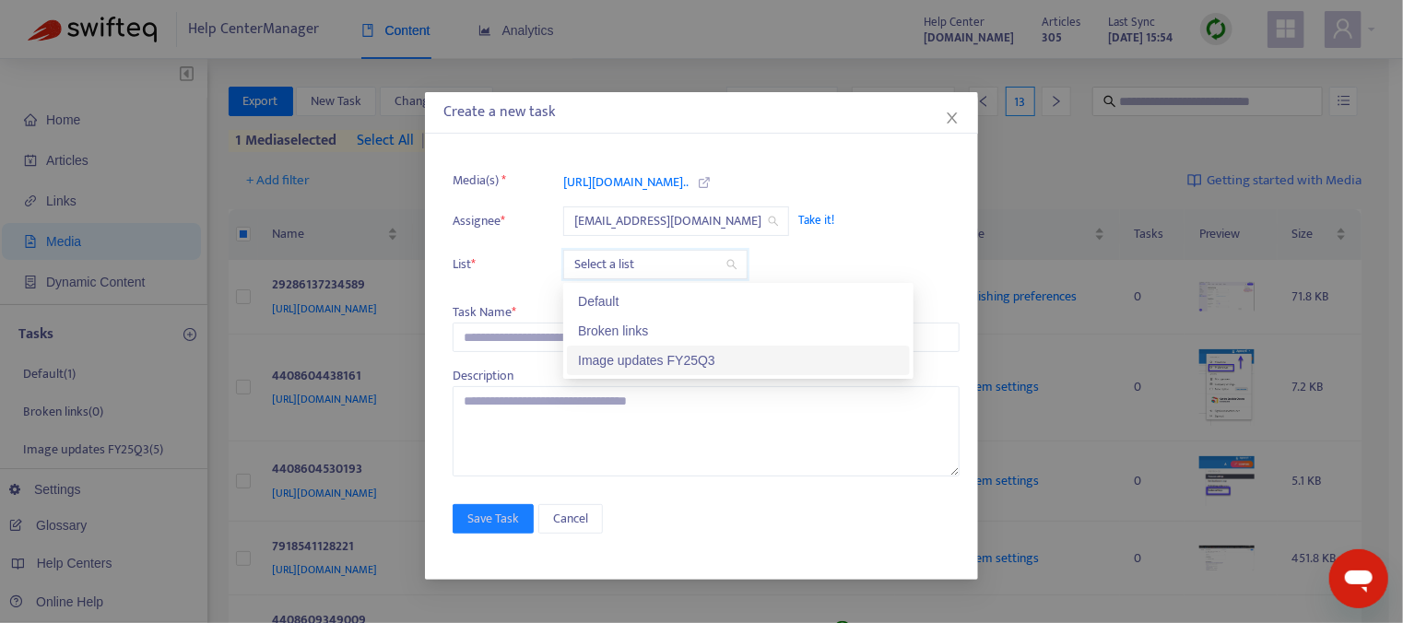
click at [637, 359] on div "Image updates FY25Q3" at bounding box center [738, 360] width 321 height 20
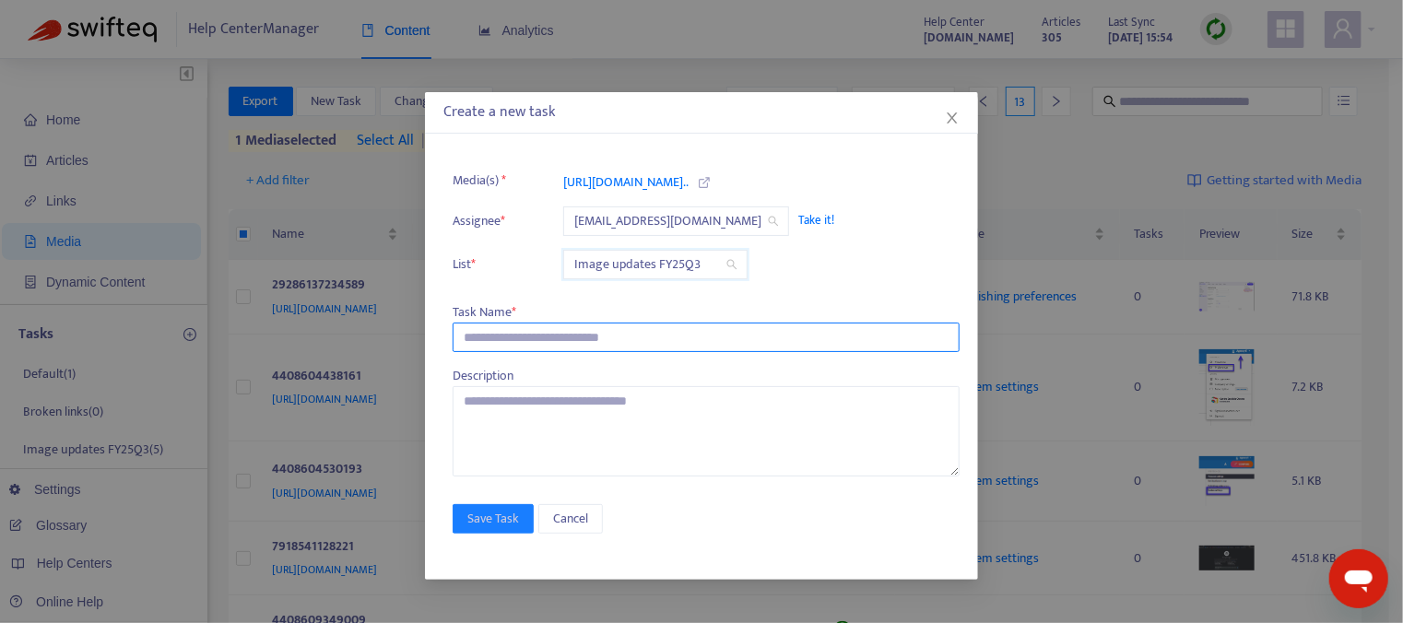
click at [537, 338] on input "text" at bounding box center [705, 337] width 507 height 29
type input "**********"
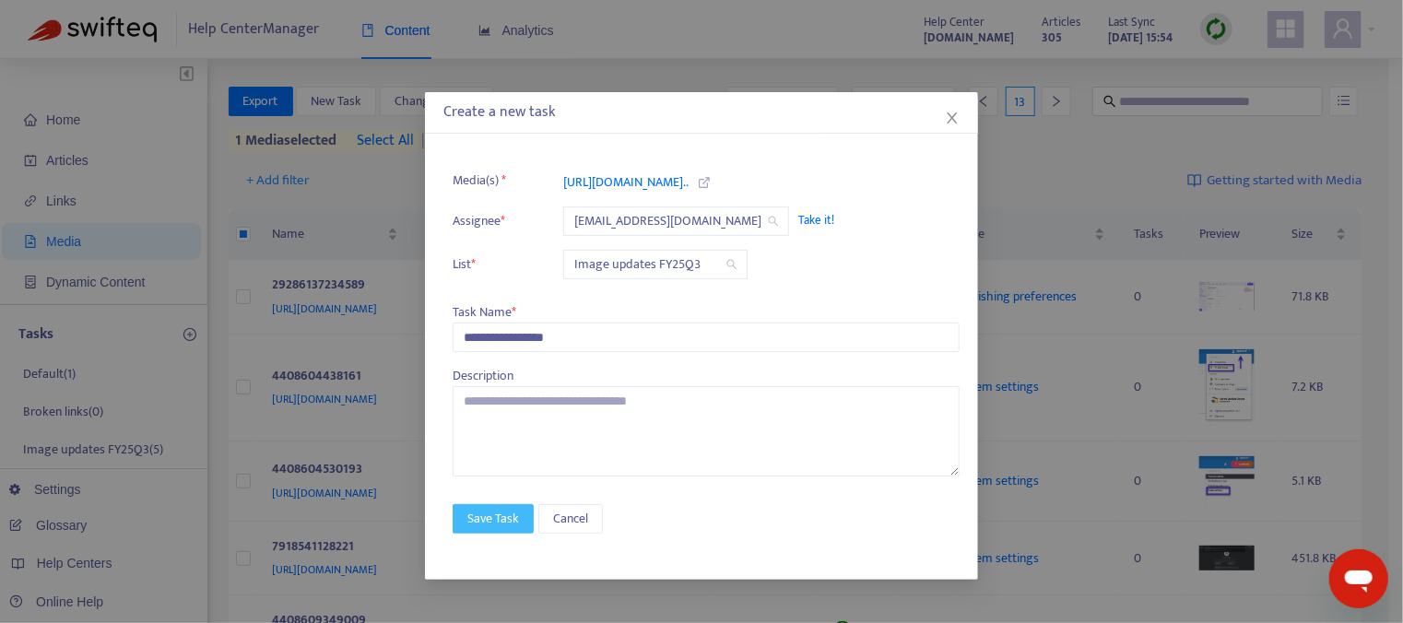
click at [492, 524] on span "Save Task" at bounding box center [493, 519] width 52 height 20
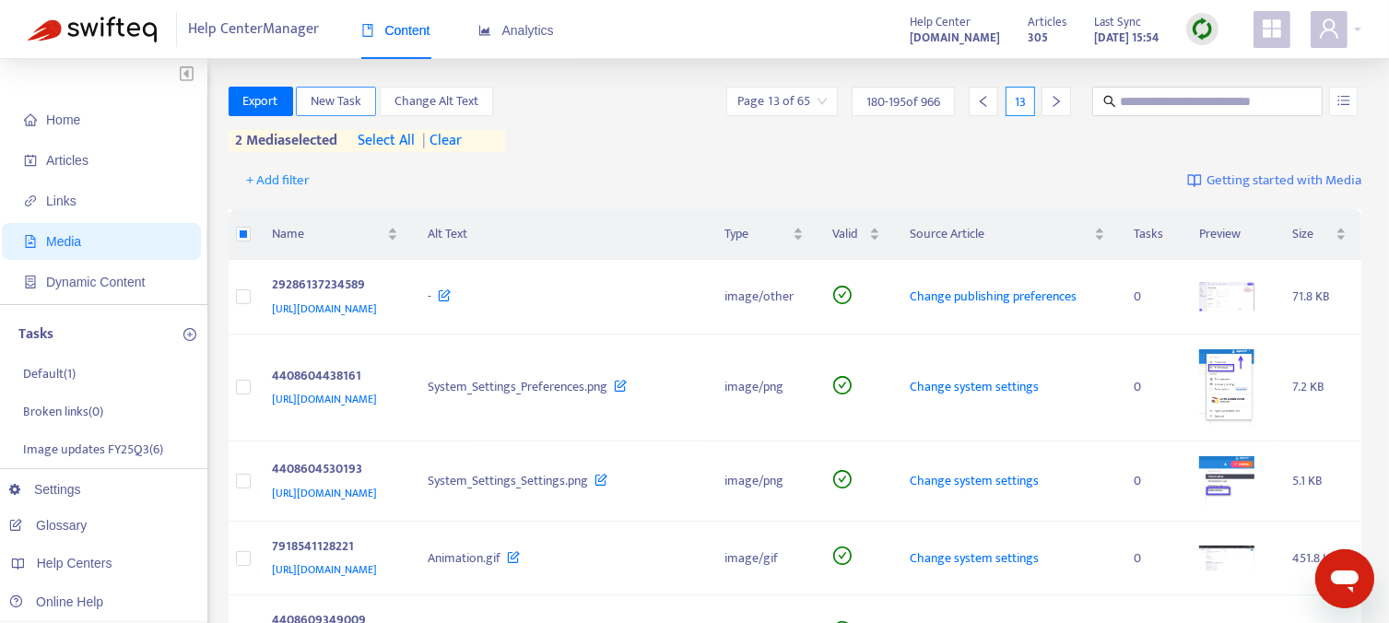
click at [334, 112] on button "New Task" at bounding box center [336, 101] width 80 height 29
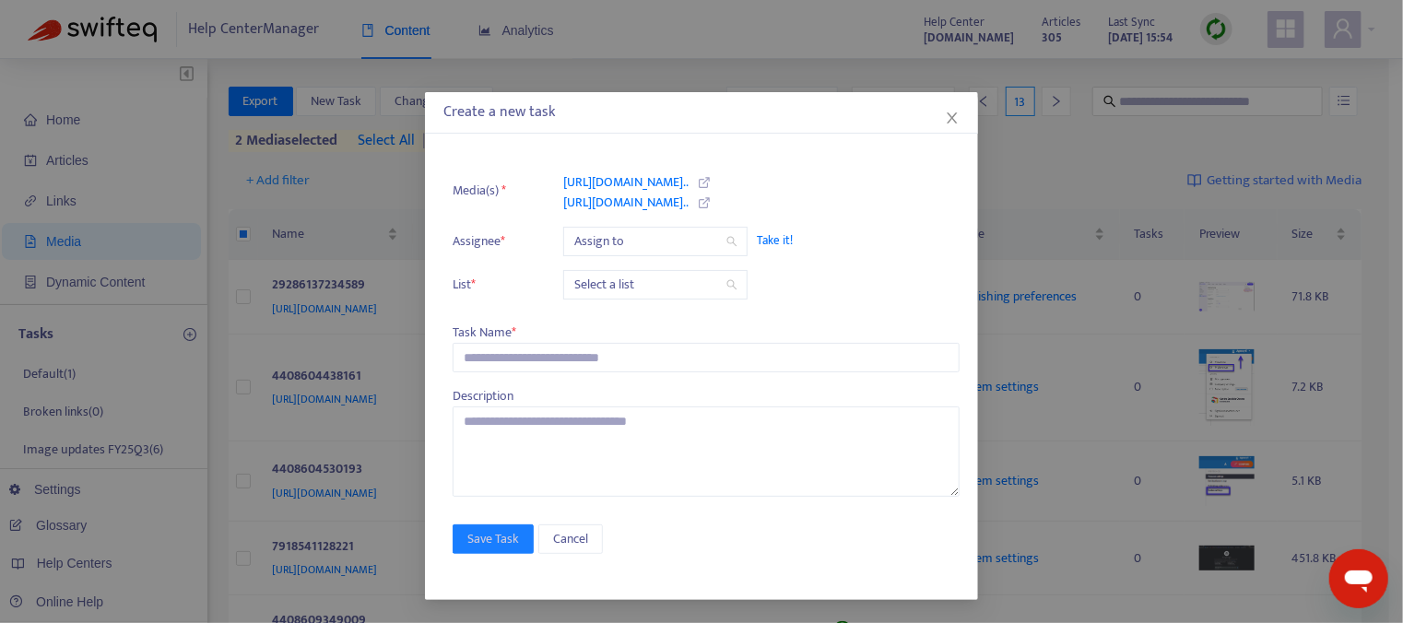
click at [780, 240] on span "Take it!" at bounding box center [849, 240] width 184 height 18
click at [673, 282] on input "search" at bounding box center [655, 285] width 162 height 28
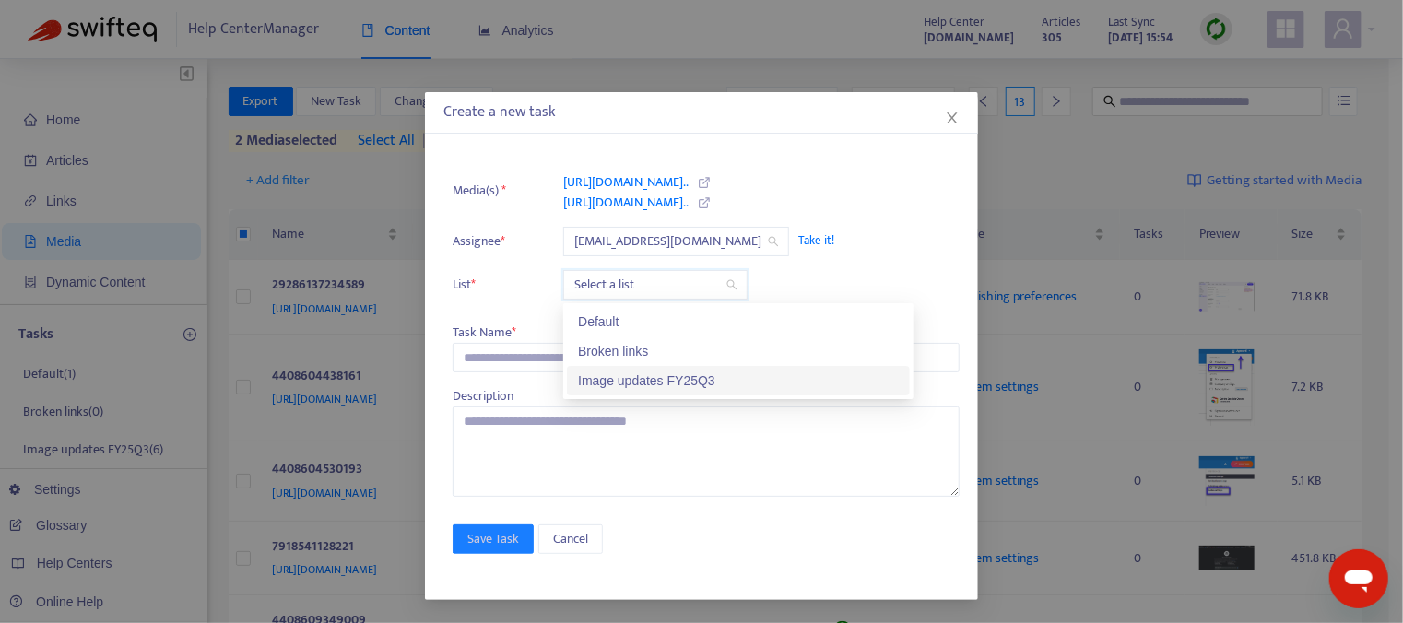
click at [654, 382] on div "Image updates FY25Q3" at bounding box center [738, 380] width 321 height 20
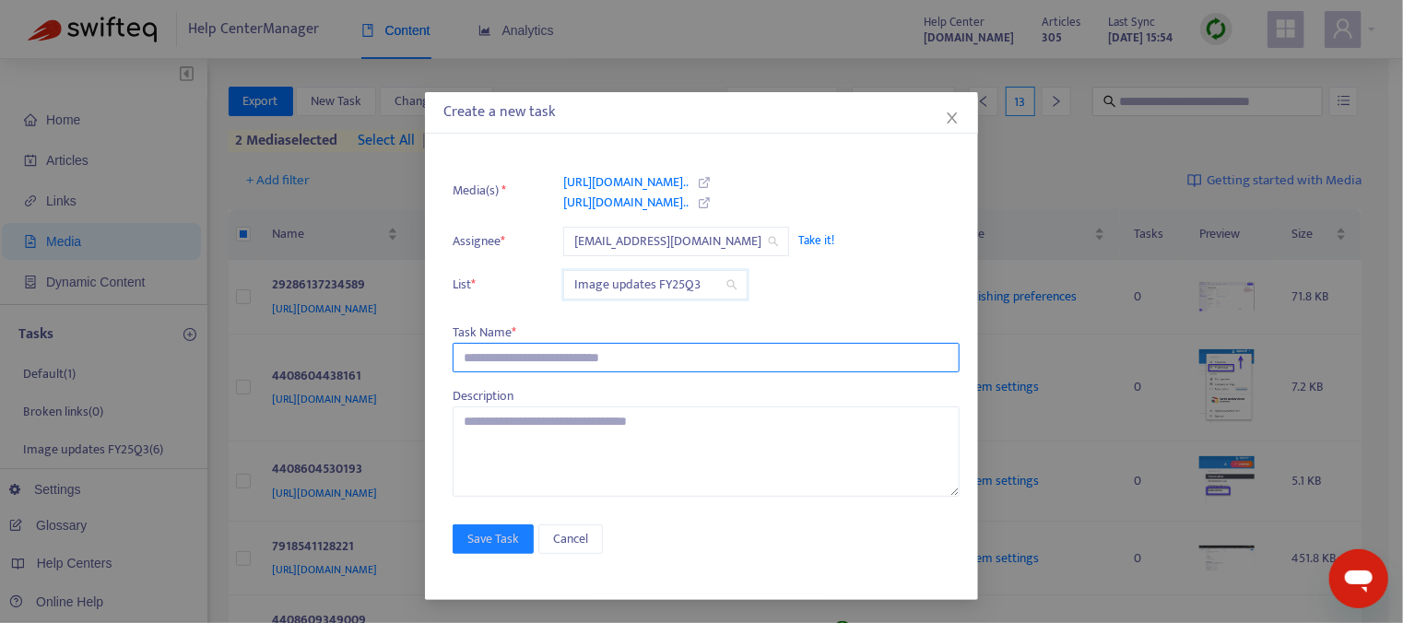
click at [545, 363] on input "text" at bounding box center [705, 357] width 507 height 29
type input "**********"
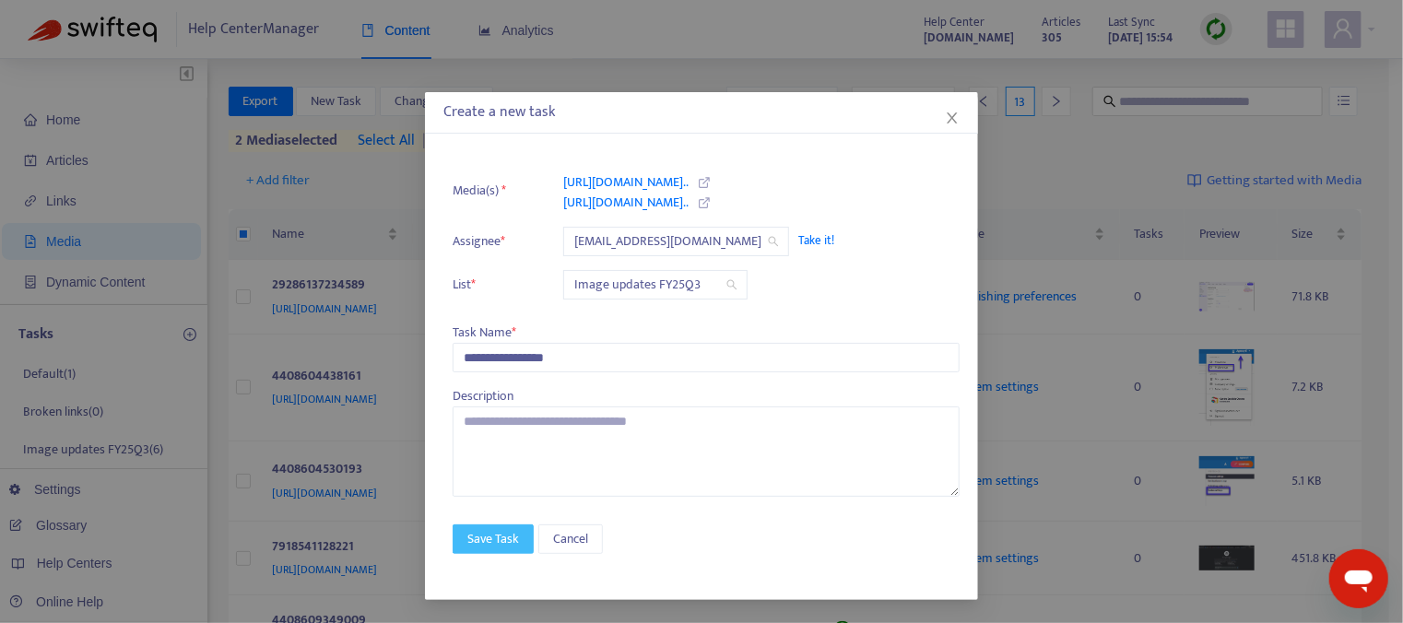
click at [487, 535] on span "Save Task" at bounding box center [493, 539] width 52 height 20
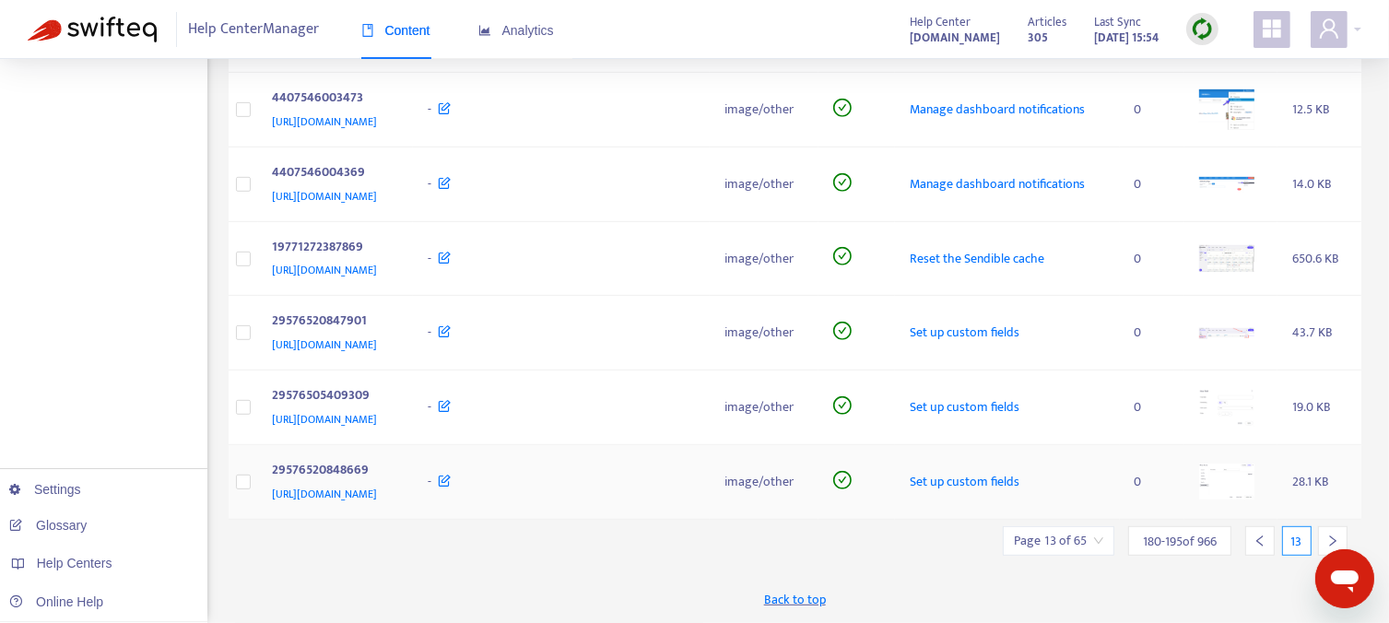
scroll to position [1133, 0]
click at [1329, 541] on icon "right" at bounding box center [1332, 540] width 13 height 13
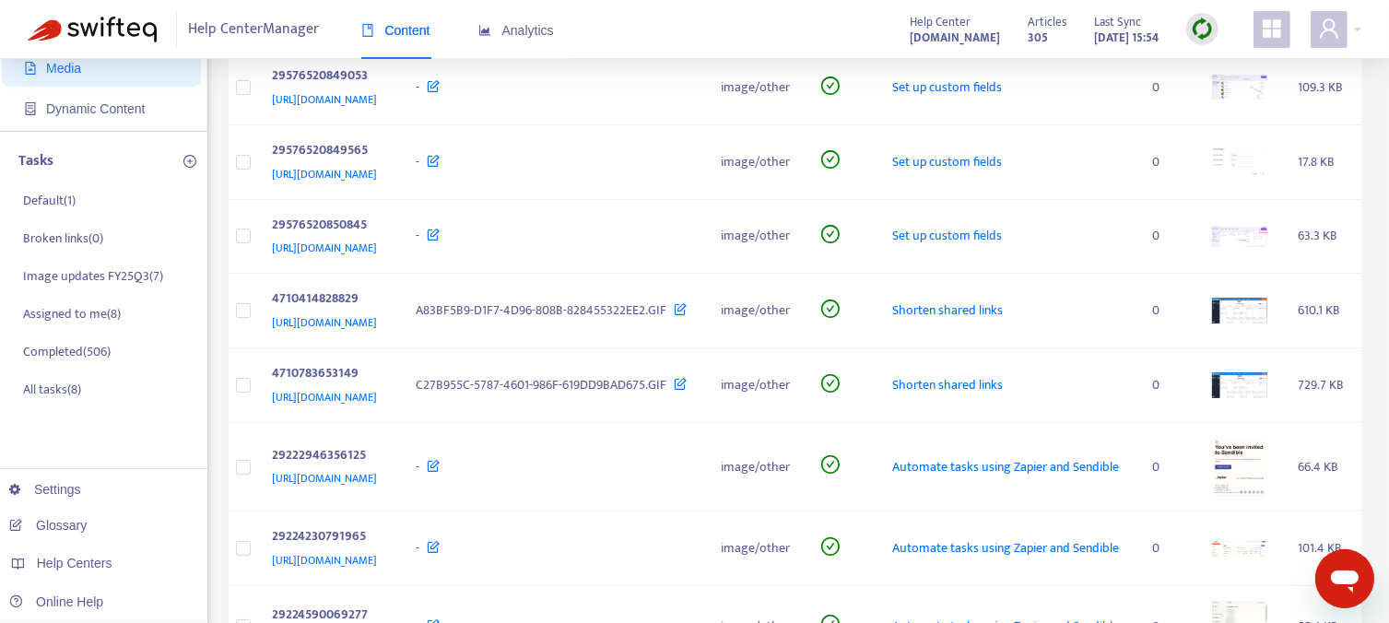
scroll to position [0, 0]
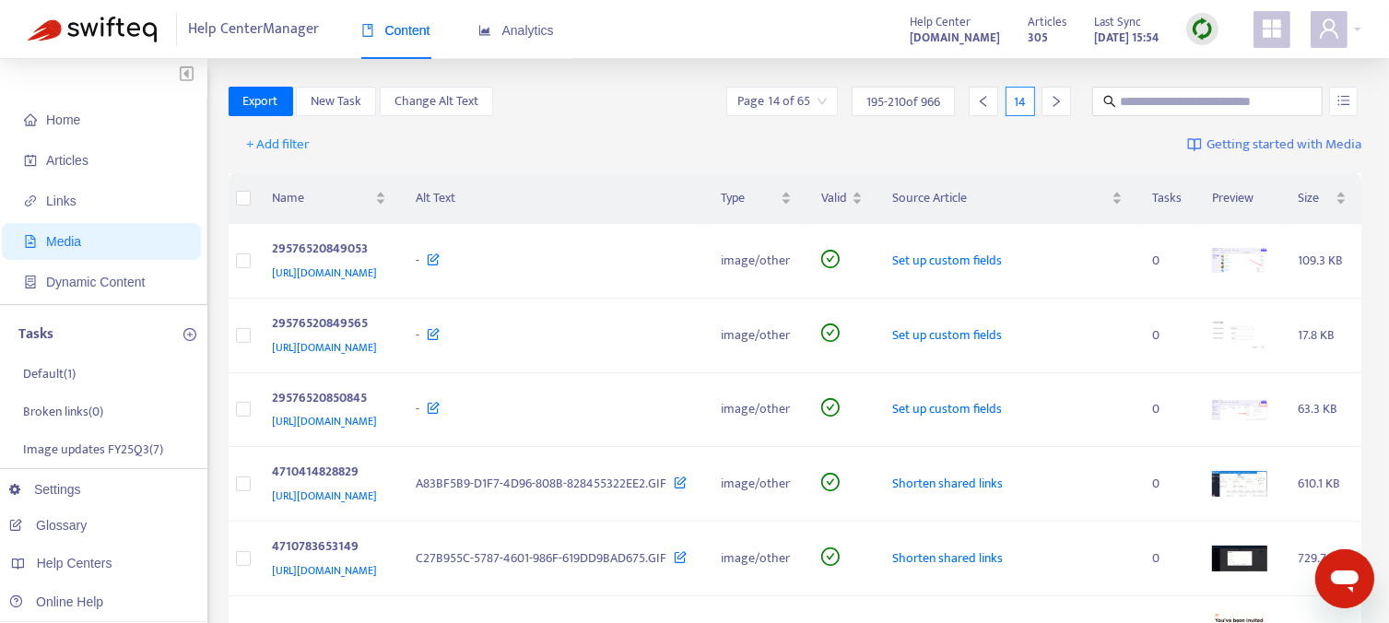
click at [1052, 104] on icon "right" at bounding box center [1056, 101] width 13 height 13
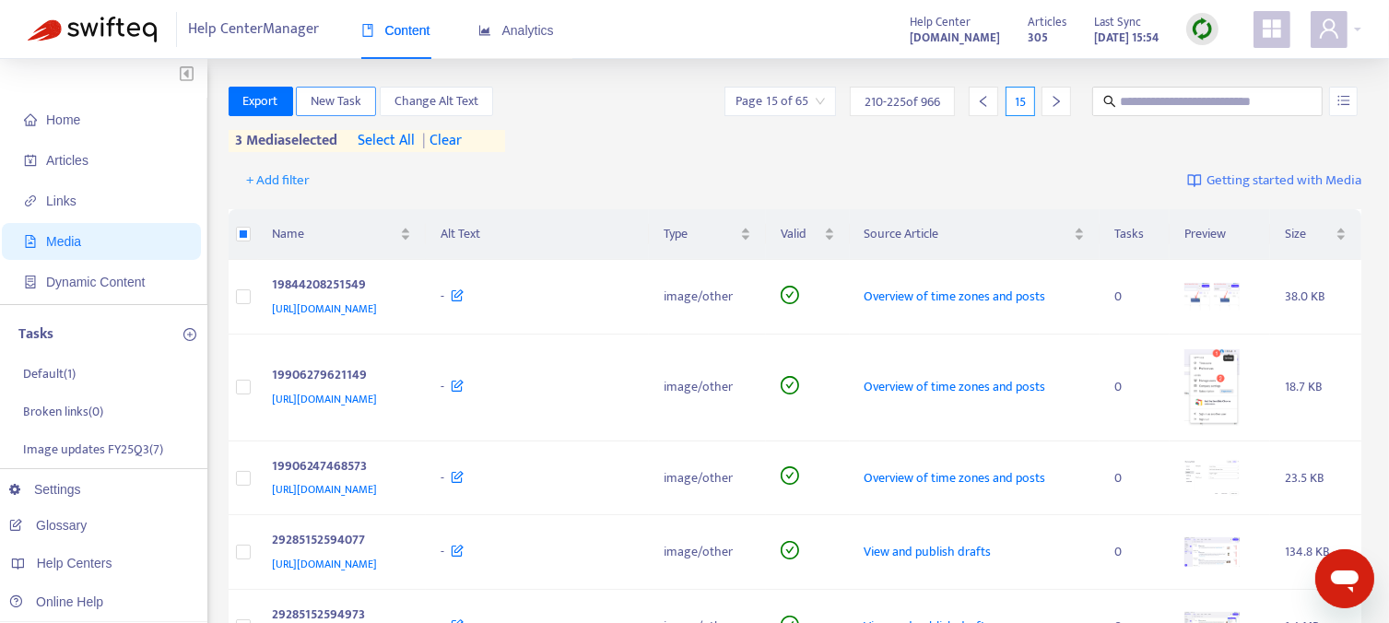
click at [332, 102] on span "New Task" at bounding box center [336, 101] width 51 height 20
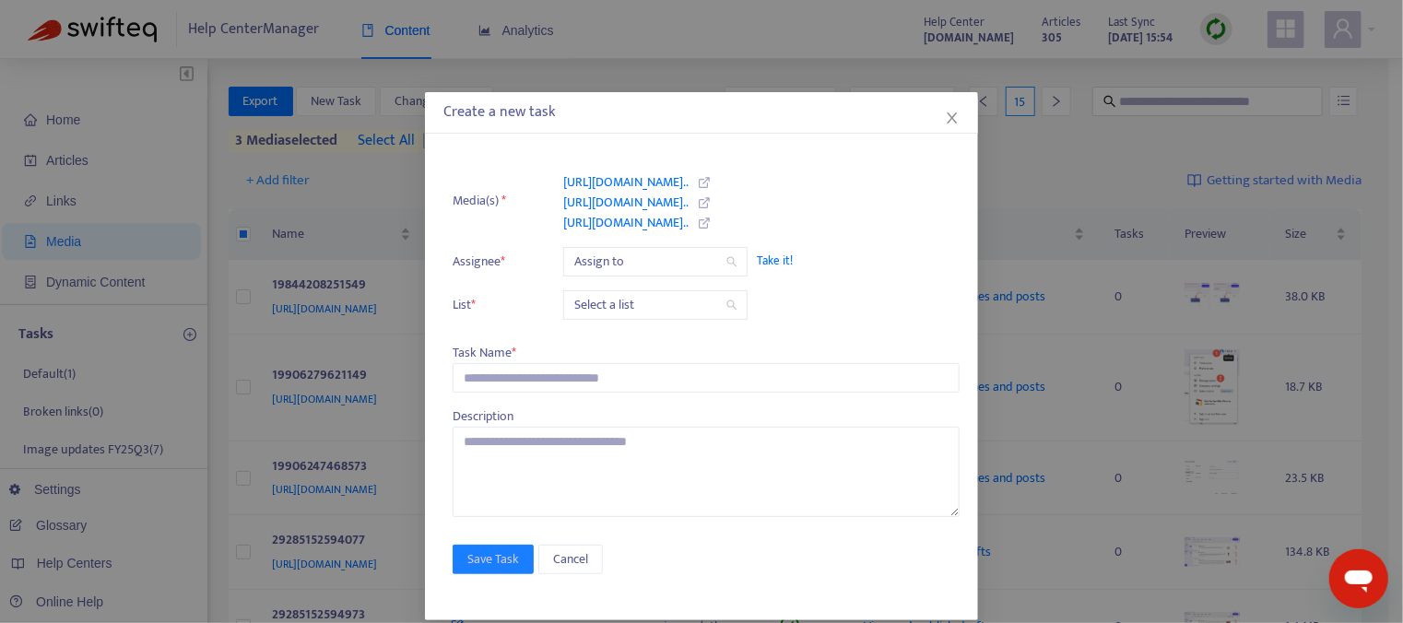
click at [780, 261] on span "Take it!" at bounding box center [849, 261] width 184 height 18
click at [671, 294] on input "search" at bounding box center [655, 305] width 162 height 28
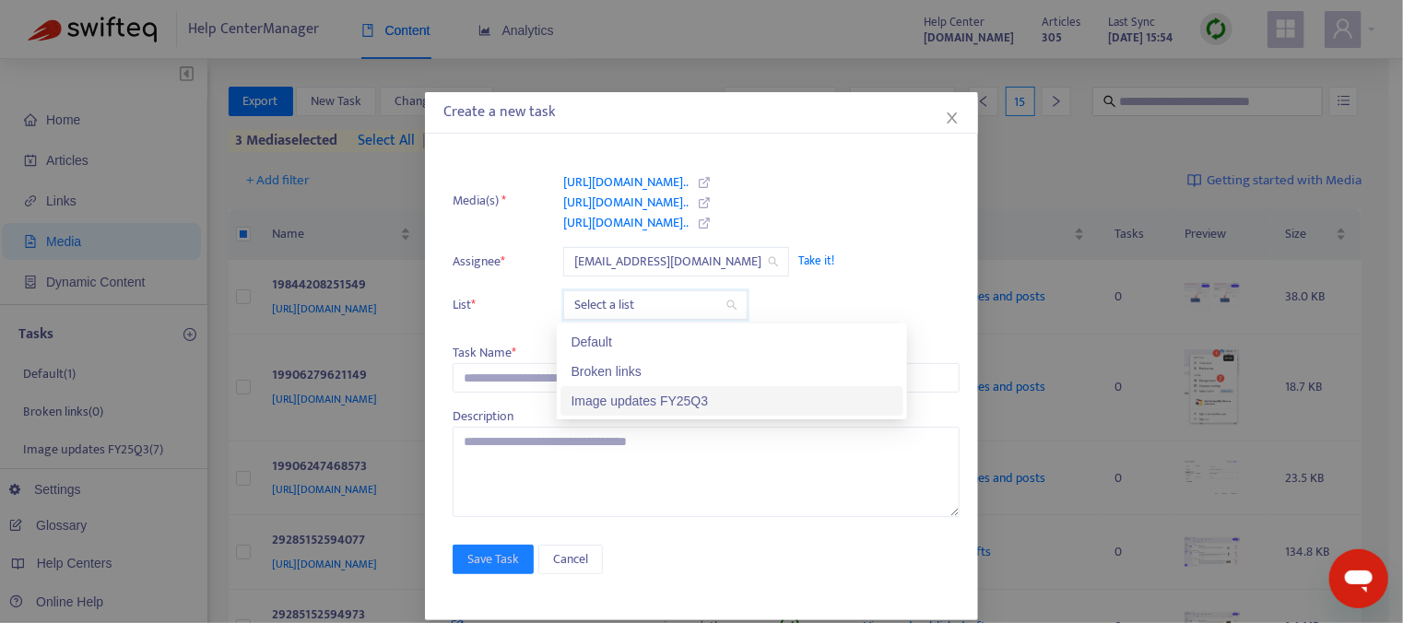
click at [629, 401] on div "Image updates FY25Q3" at bounding box center [731, 401] width 321 height 20
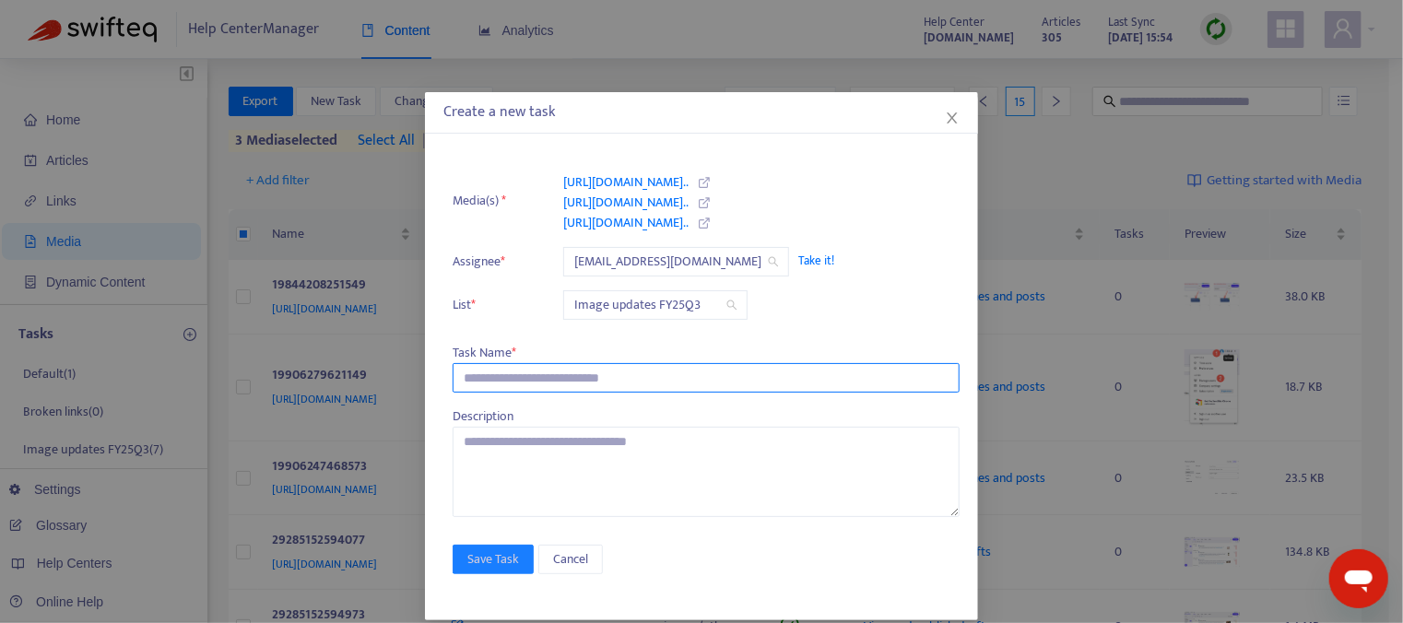
click at [568, 380] on input "text" at bounding box center [705, 377] width 507 height 29
type input "**********"
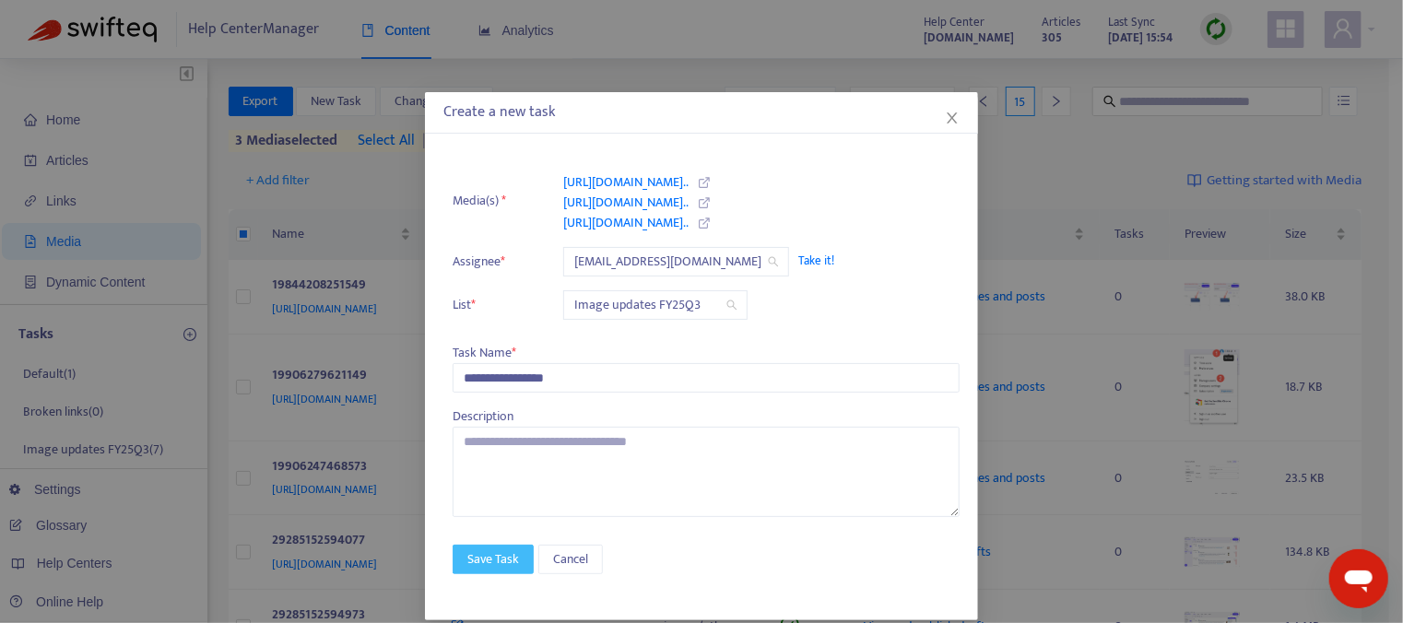
click at [481, 559] on span "Save Task" at bounding box center [493, 559] width 52 height 20
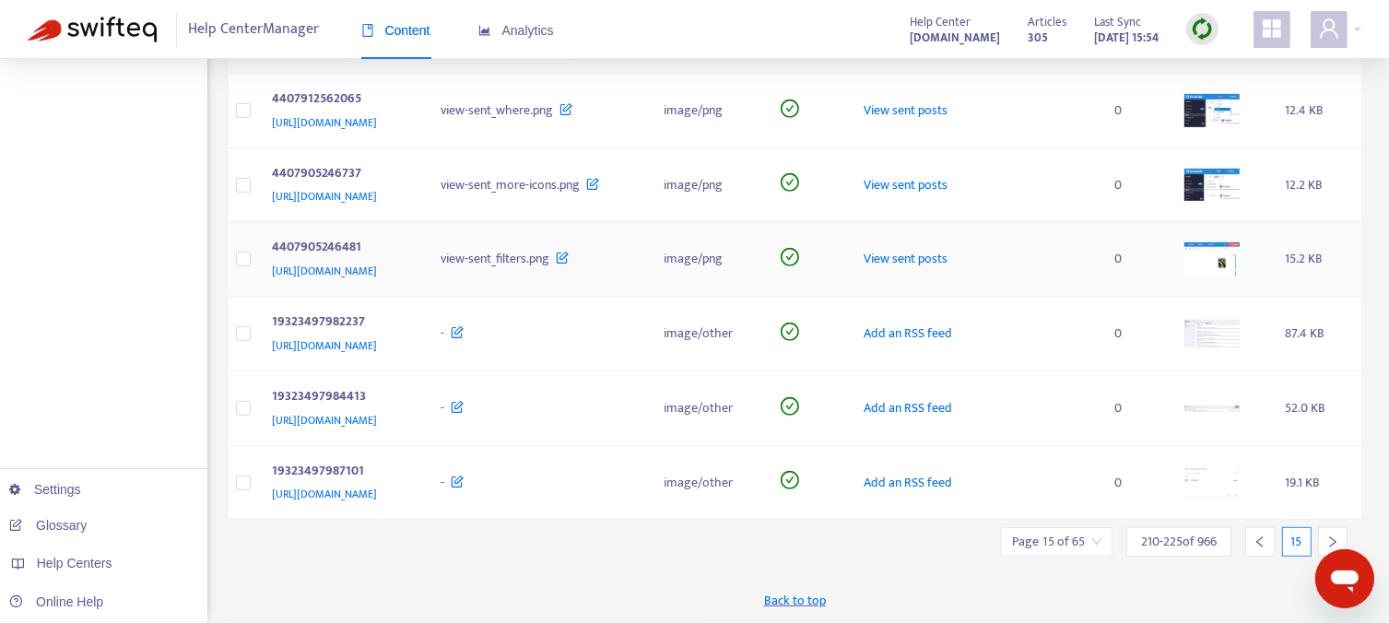
scroll to position [1133, 0]
click at [1325, 538] on div at bounding box center [1332, 541] width 29 height 29
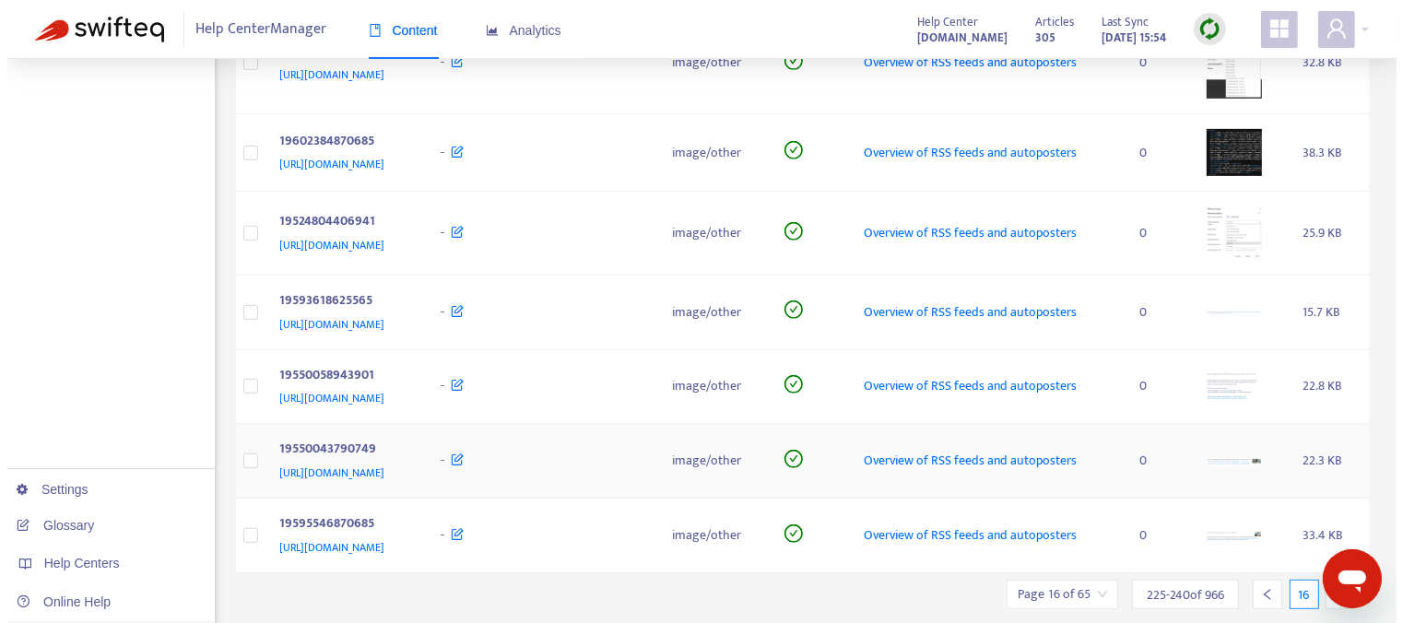
scroll to position [760, 0]
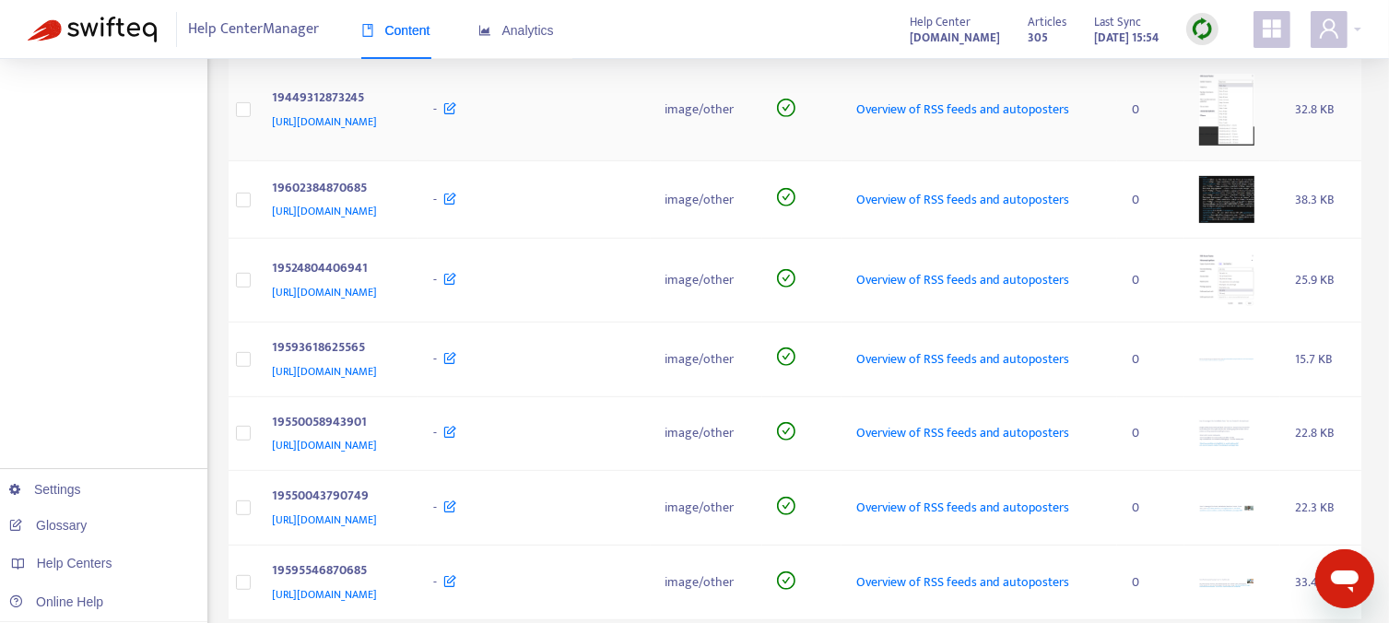
click at [1254, 146] on img at bounding box center [1226, 110] width 55 height 72
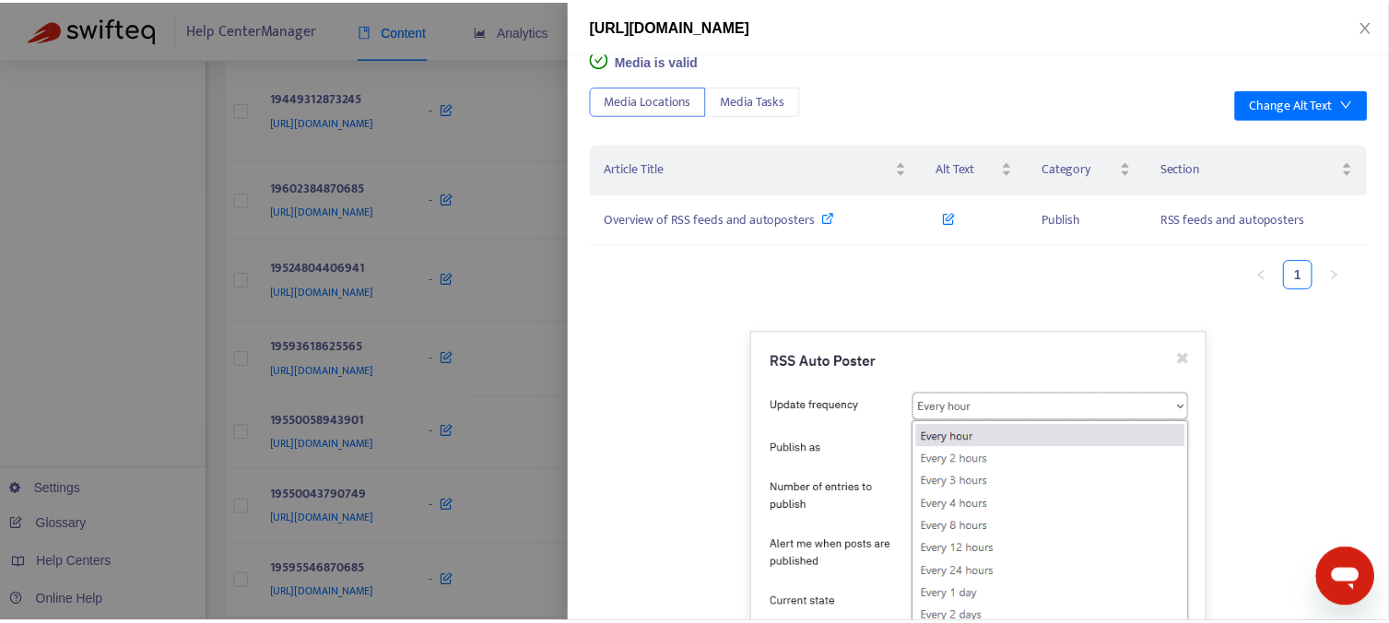
scroll to position [0, 0]
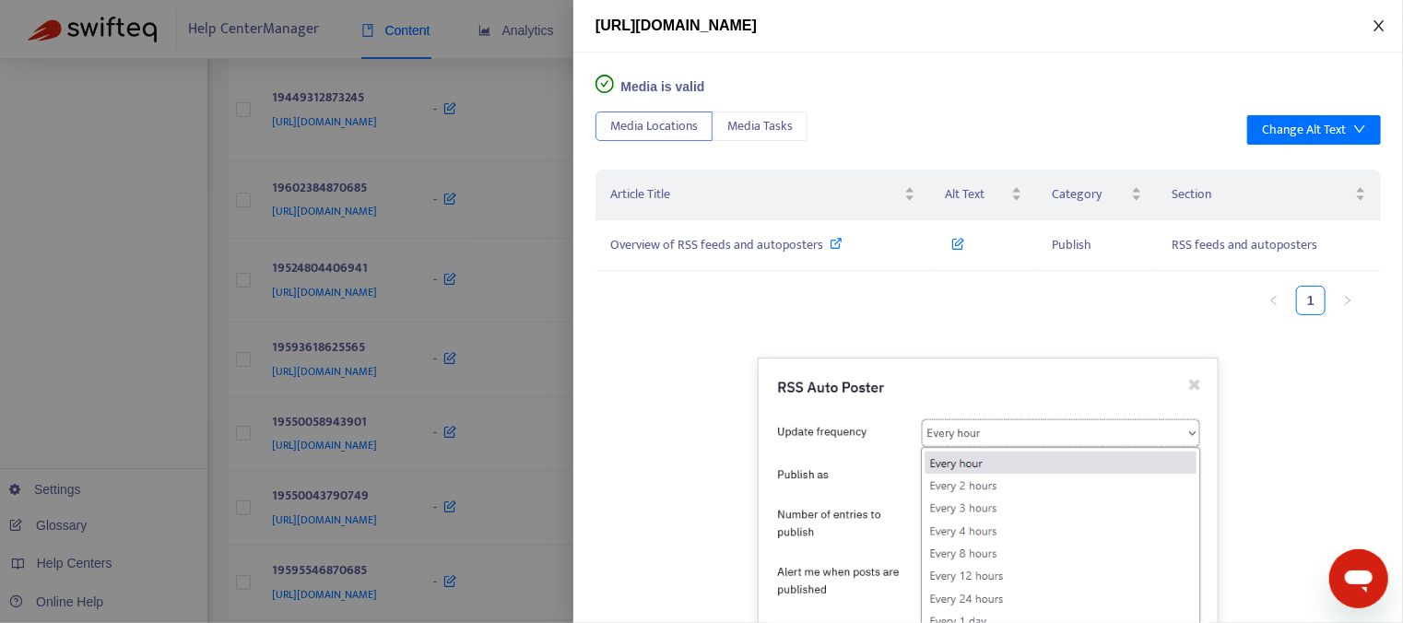
click at [1374, 22] on icon "close" at bounding box center [1378, 25] width 15 height 15
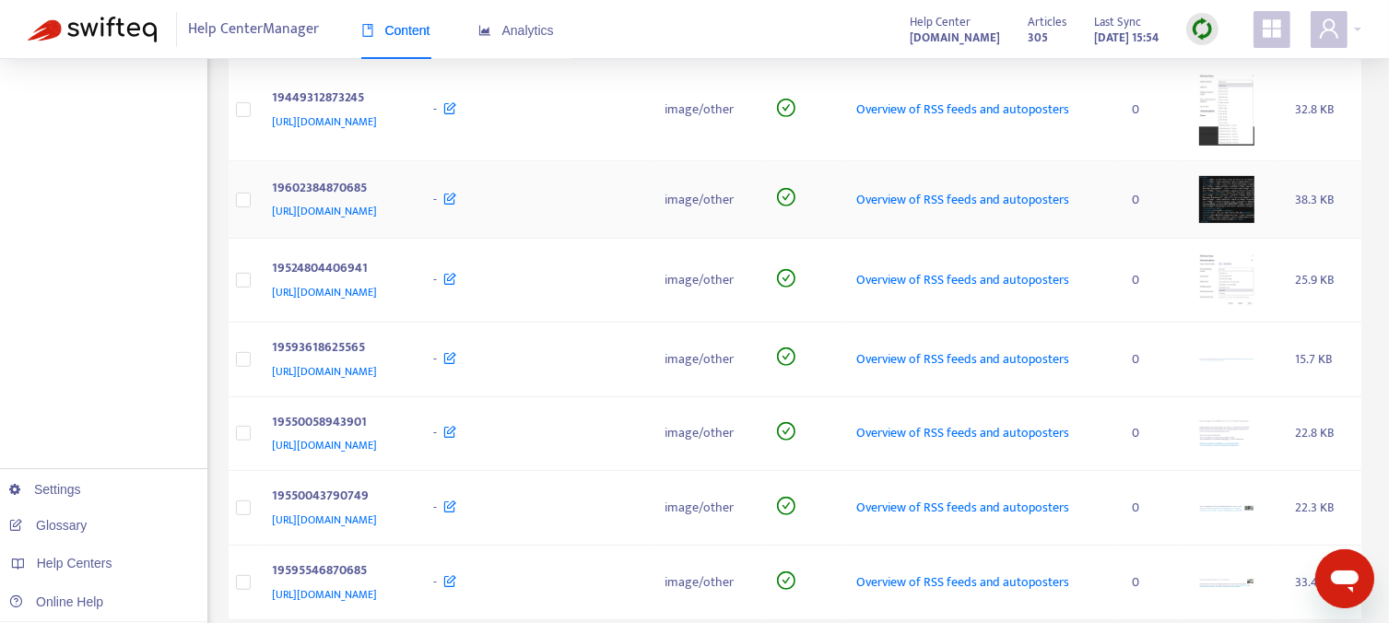
click at [1233, 223] on img at bounding box center [1226, 199] width 55 height 47
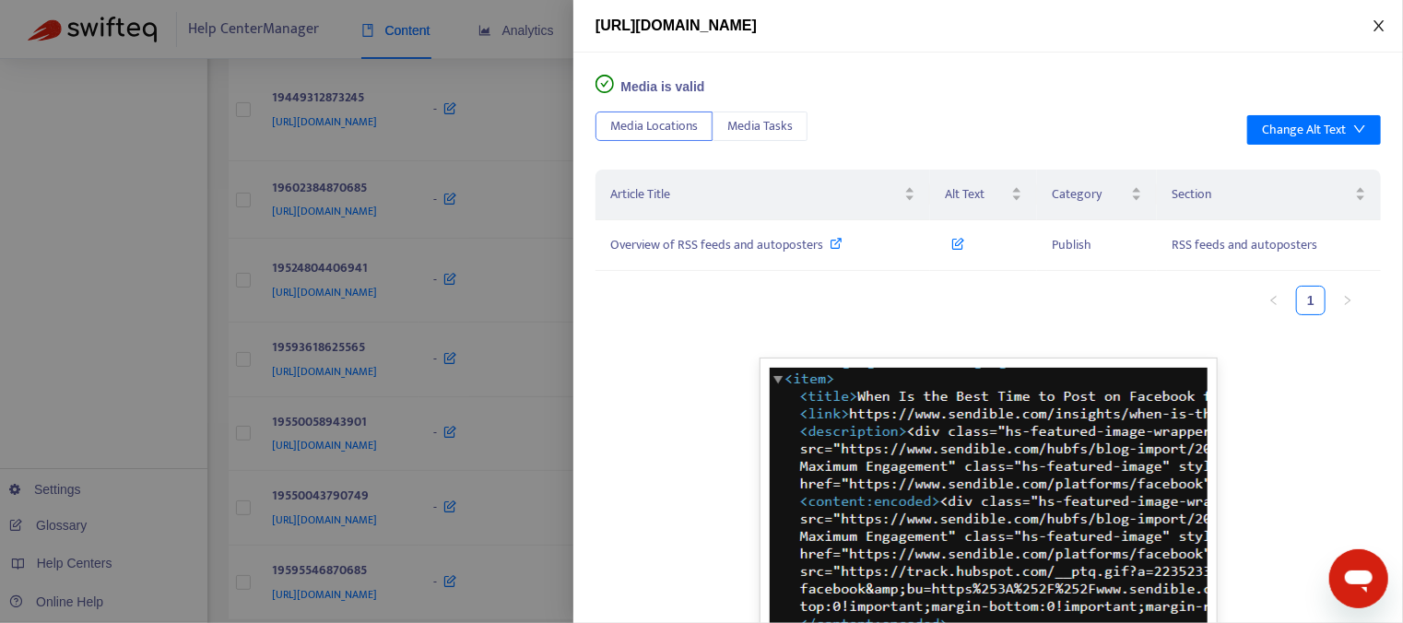
click at [1381, 29] on icon "close" at bounding box center [1378, 25] width 10 height 11
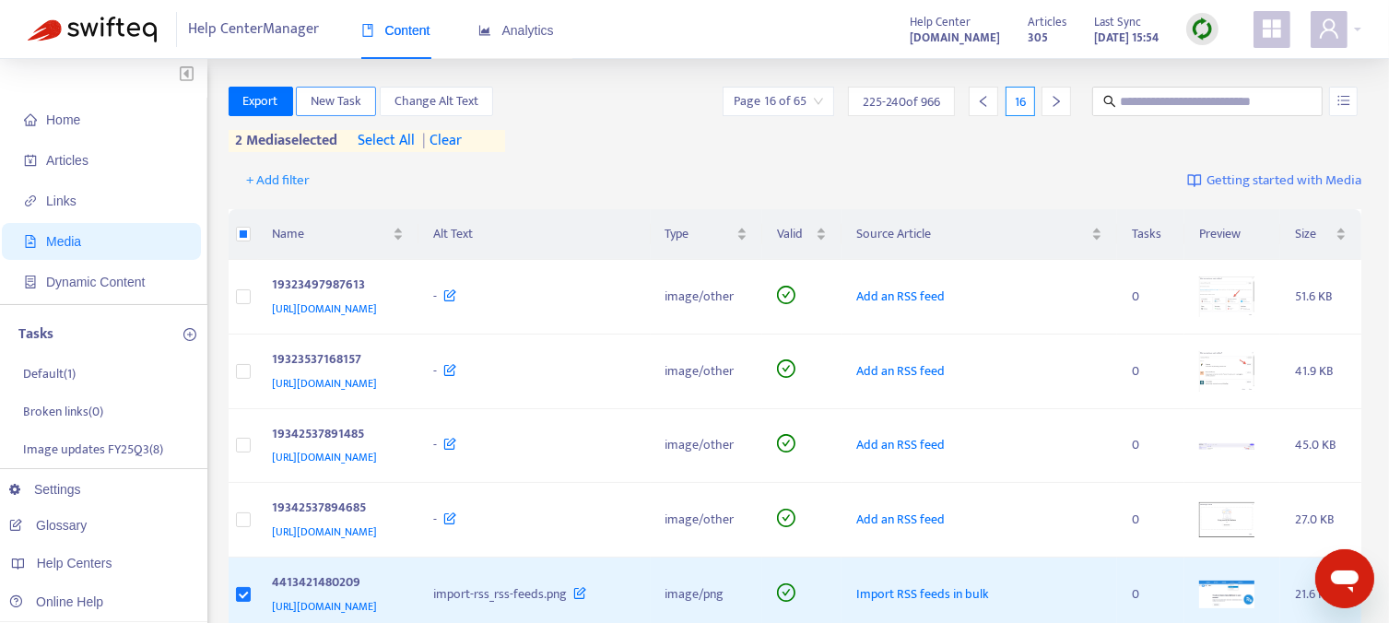
click at [337, 103] on span "New Task" at bounding box center [336, 101] width 51 height 20
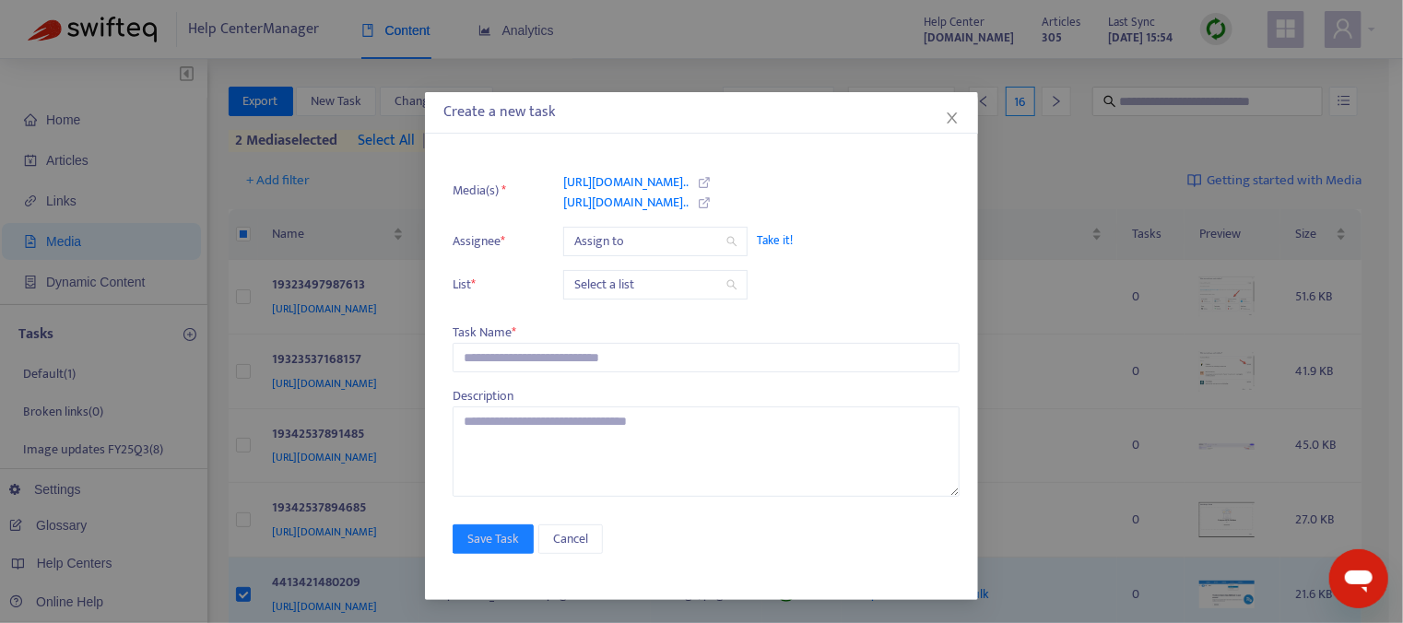
click at [770, 238] on span "Take it!" at bounding box center [849, 240] width 184 height 18
click at [678, 283] on input "search" at bounding box center [655, 285] width 162 height 28
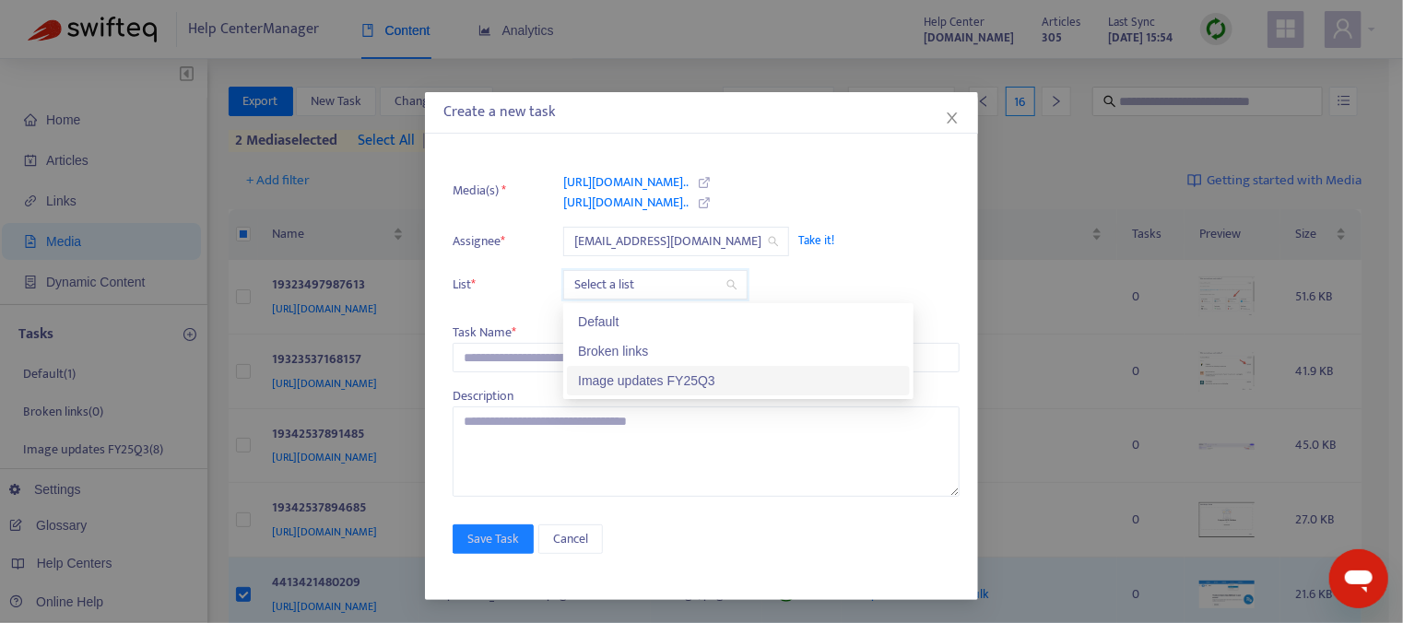
click at [682, 379] on div "Image updates FY25Q3" at bounding box center [738, 380] width 321 height 20
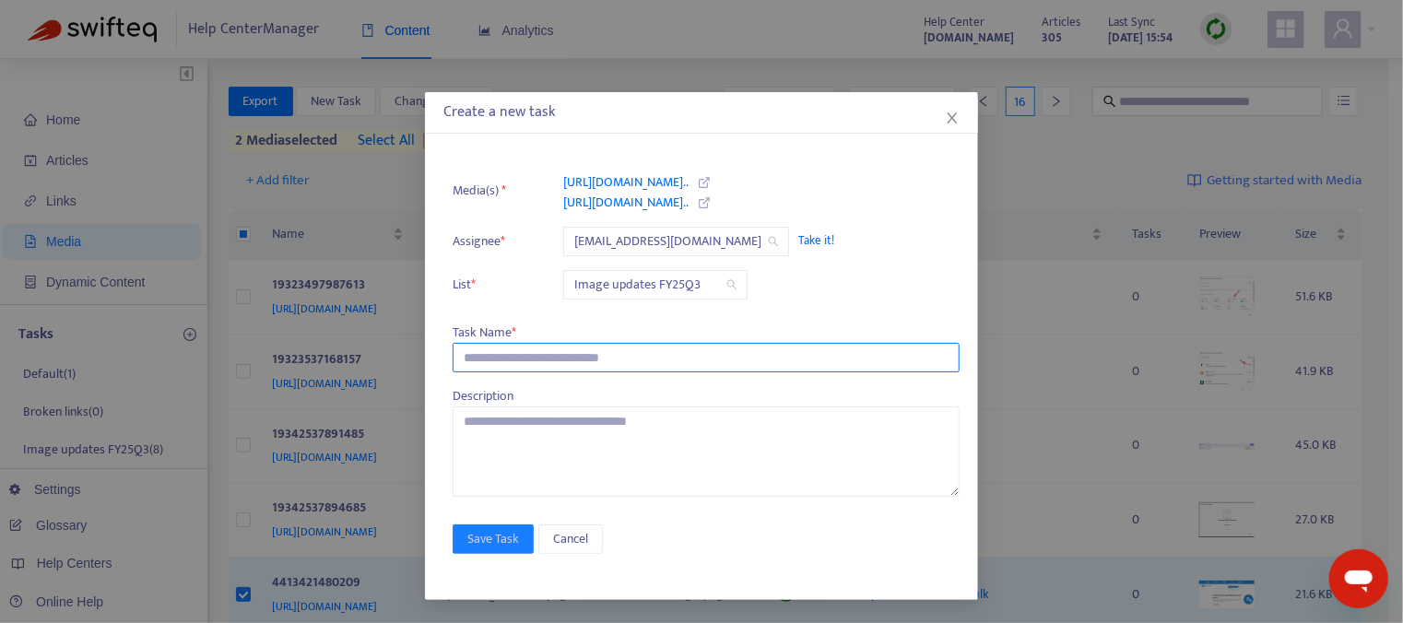
click at [520, 351] on input "text" at bounding box center [705, 357] width 507 height 29
type input "**********"
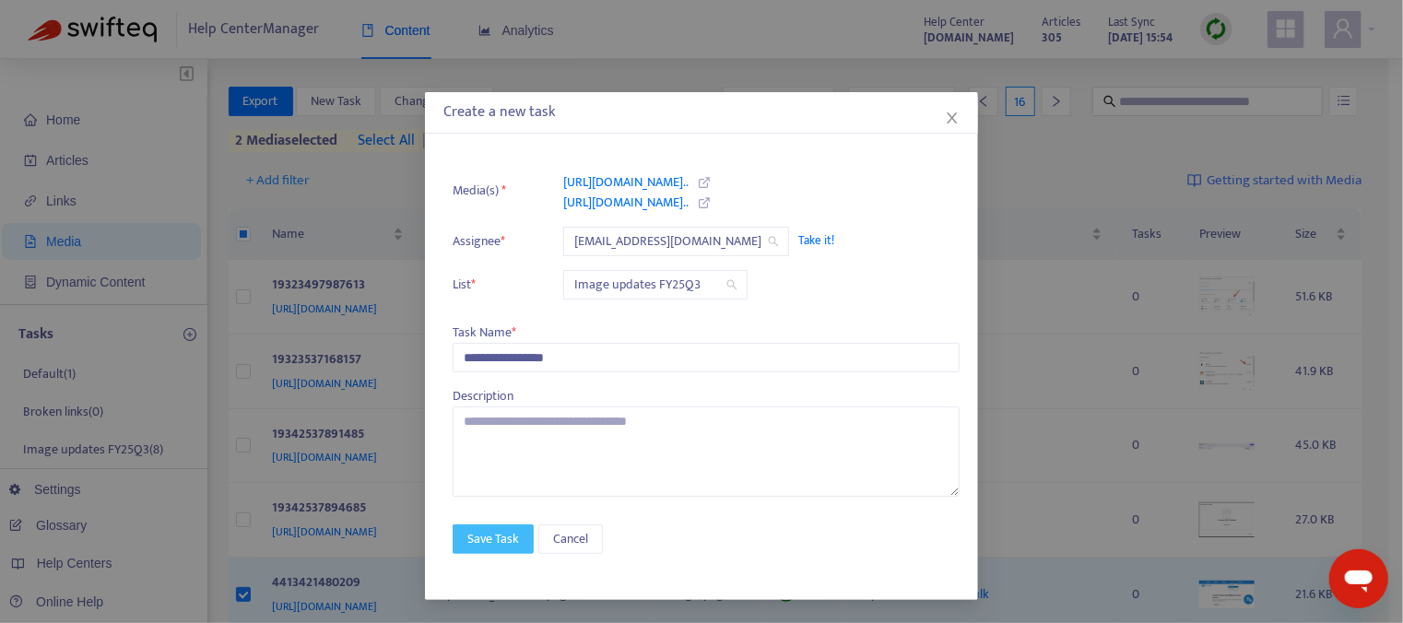
click at [484, 529] on span "Save Task" at bounding box center [493, 539] width 52 height 20
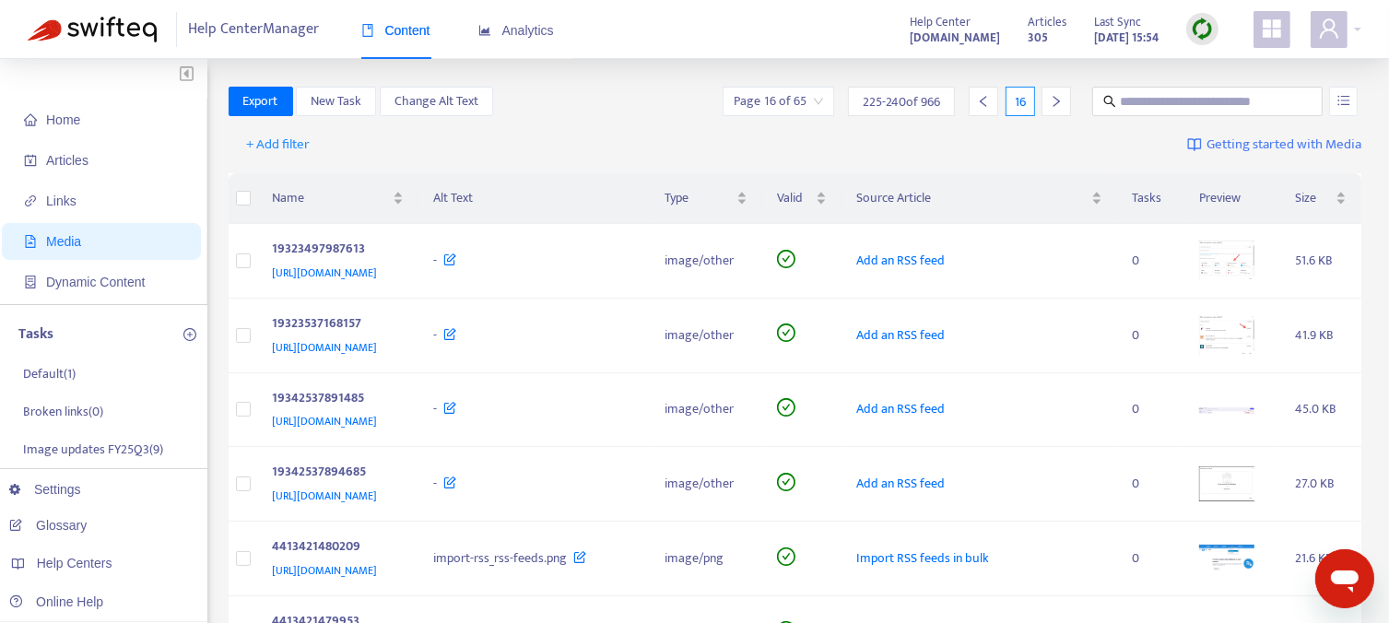
click at [1058, 104] on icon "right" at bounding box center [1056, 101] width 13 height 13
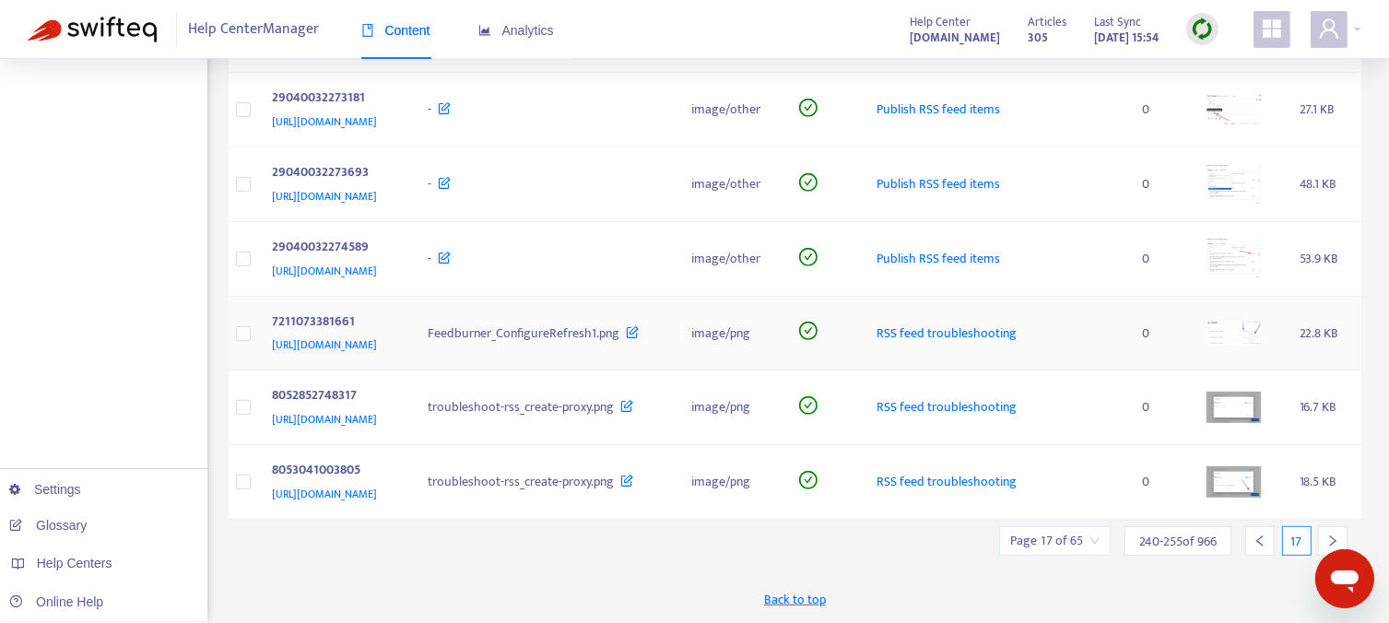
scroll to position [1121, 0]
click at [1329, 534] on div at bounding box center [1332, 540] width 29 height 29
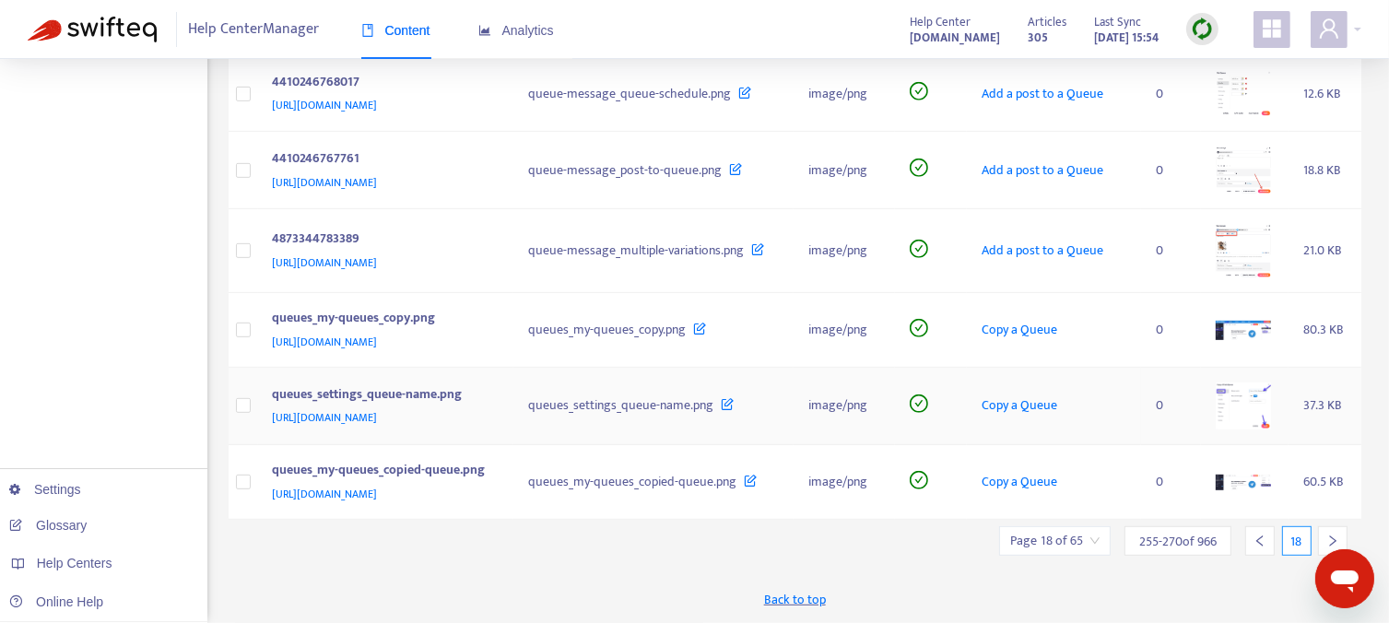
scroll to position [922, 0]
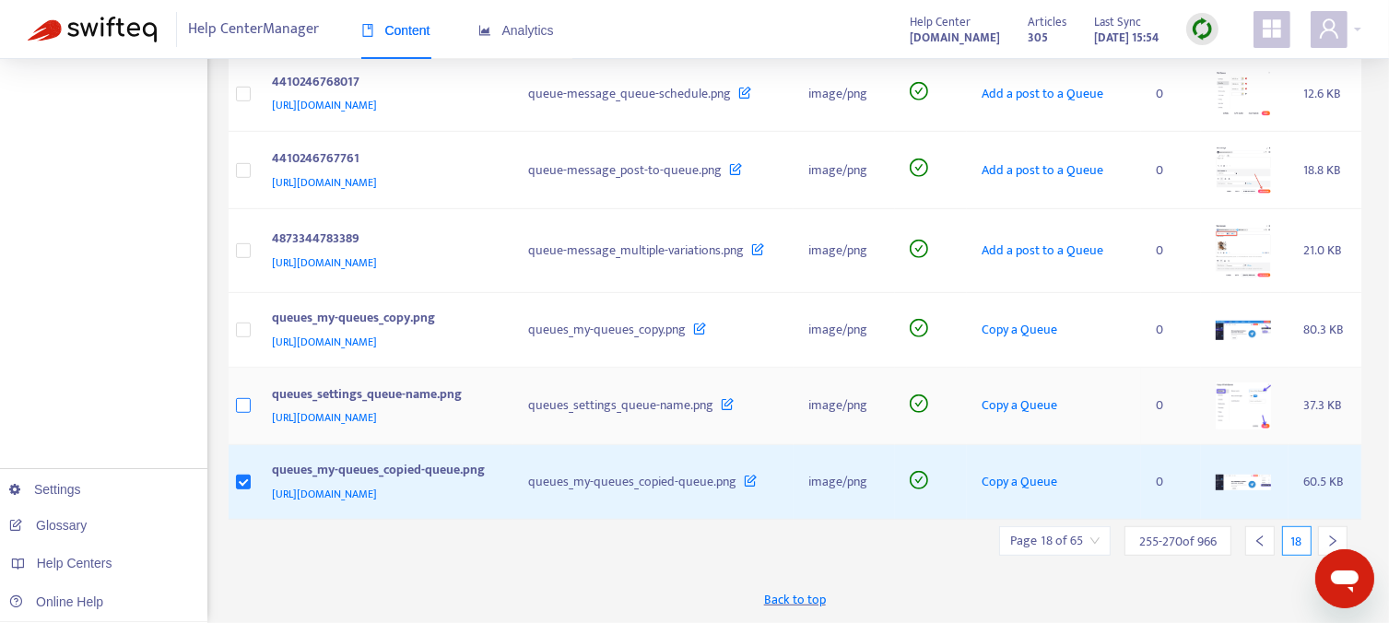
click at [240, 416] on label at bounding box center [243, 405] width 15 height 20
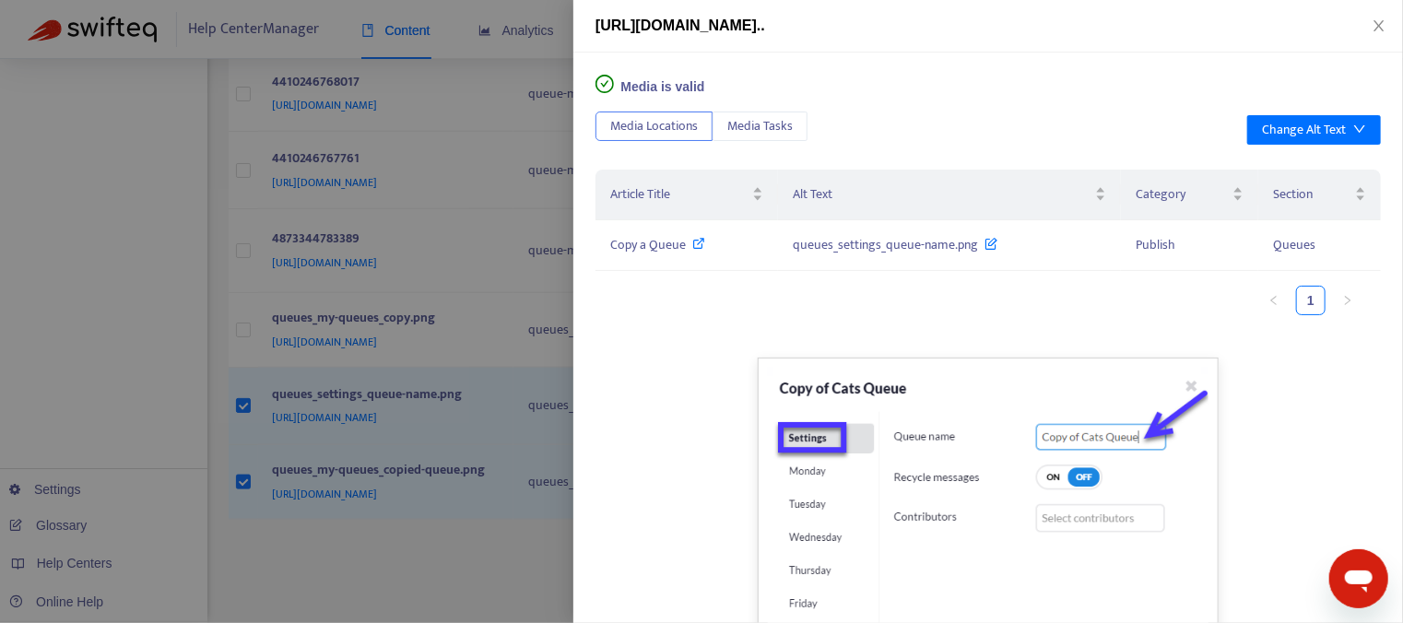
click at [490, 198] on div at bounding box center [701, 311] width 1403 height 623
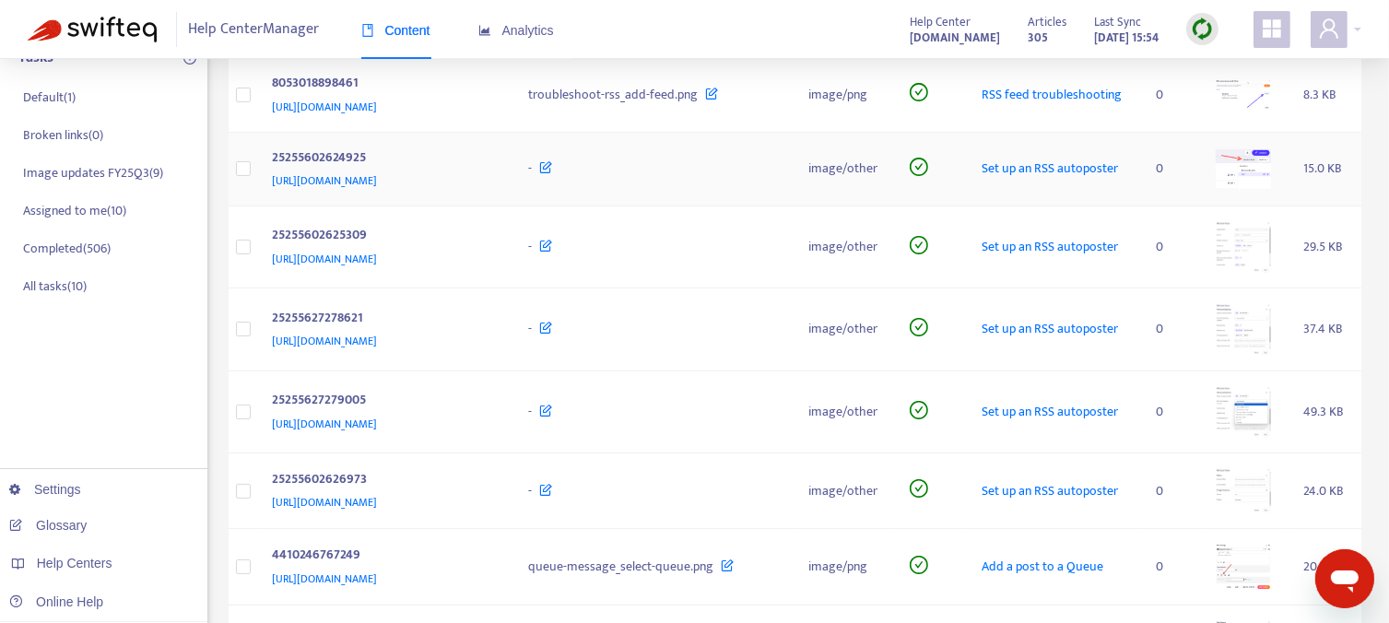
scroll to position [0, 0]
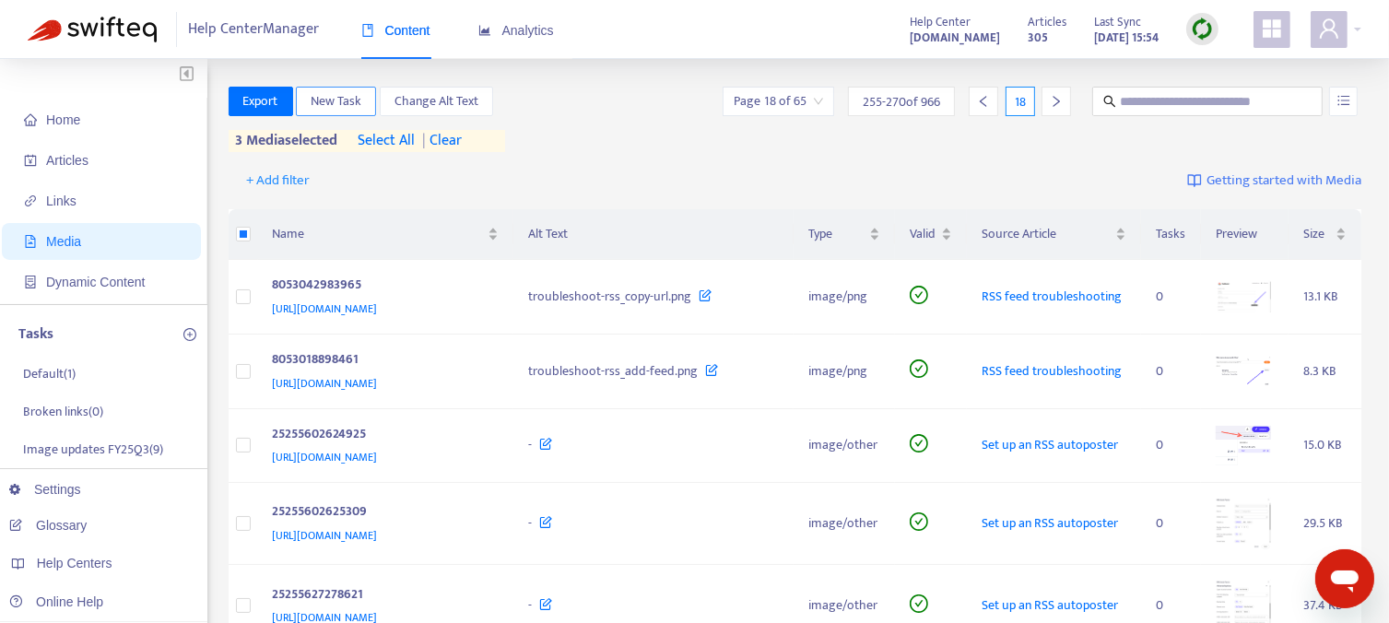
click at [334, 106] on span "New Task" at bounding box center [336, 101] width 51 height 20
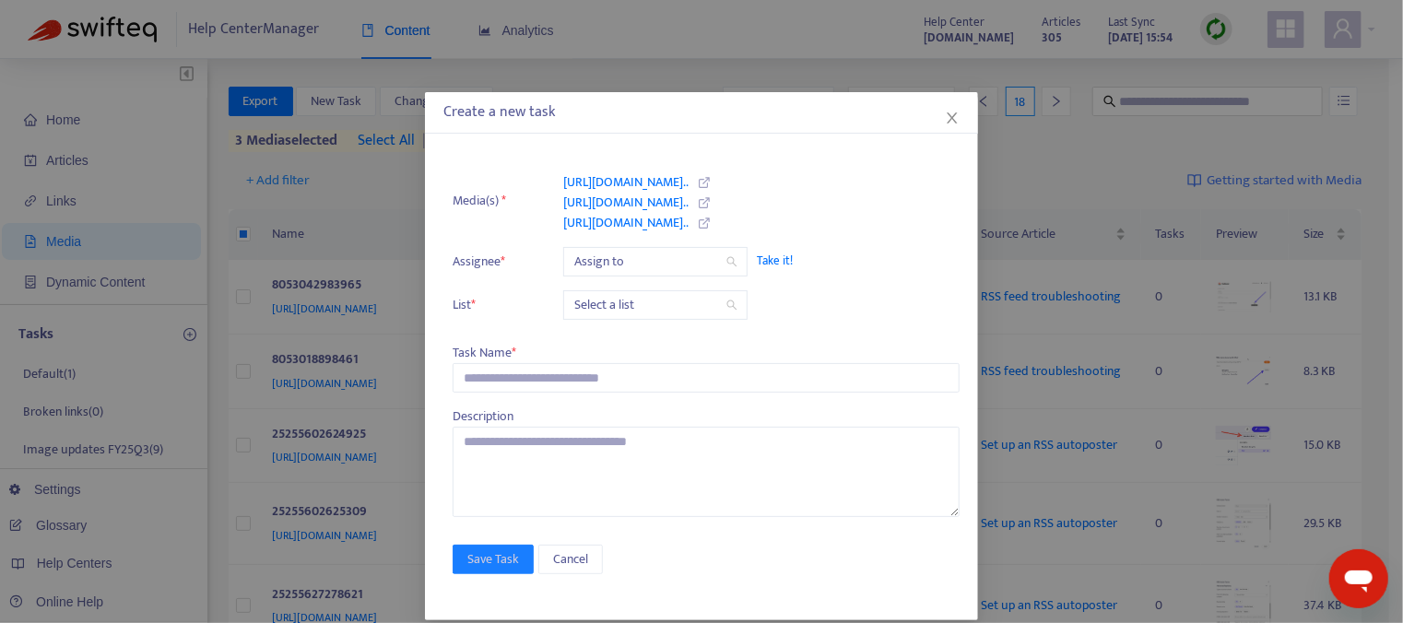
click at [764, 264] on span "Take it!" at bounding box center [849, 261] width 184 height 18
click at [633, 303] on input "search" at bounding box center [655, 305] width 162 height 28
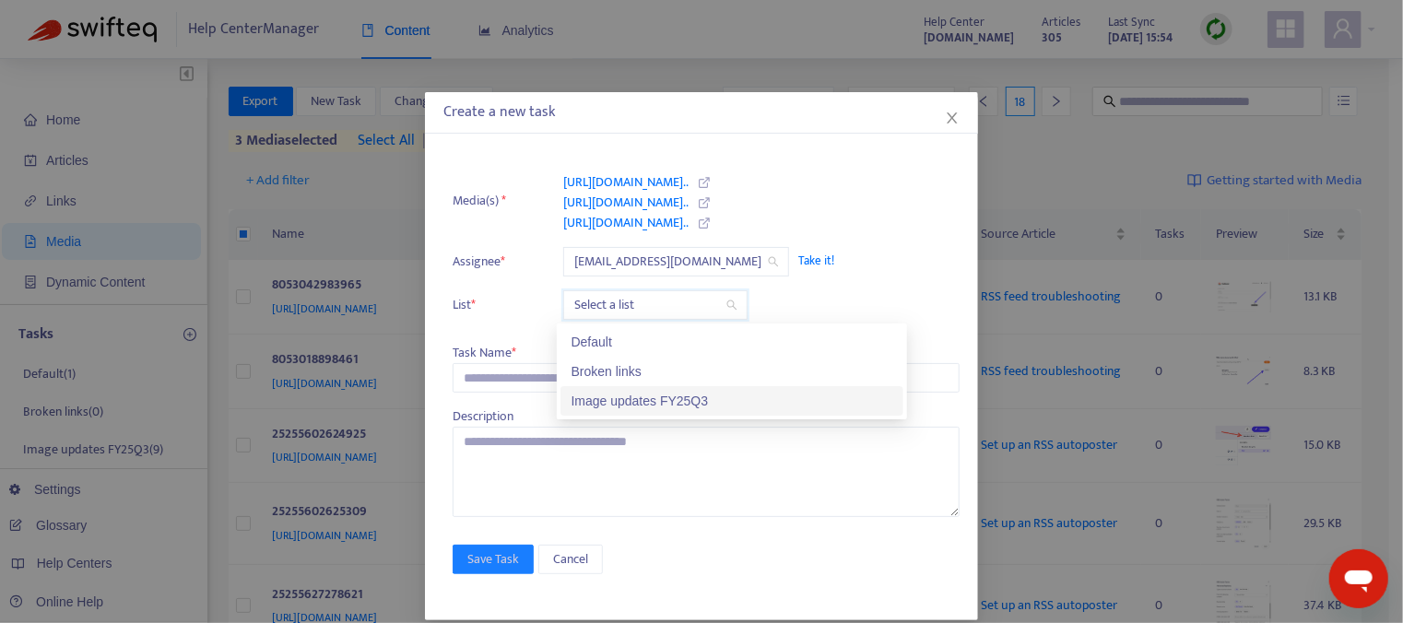
click at [627, 397] on div "Image updates FY25Q3" at bounding box center [731, 401] width 321 height 20
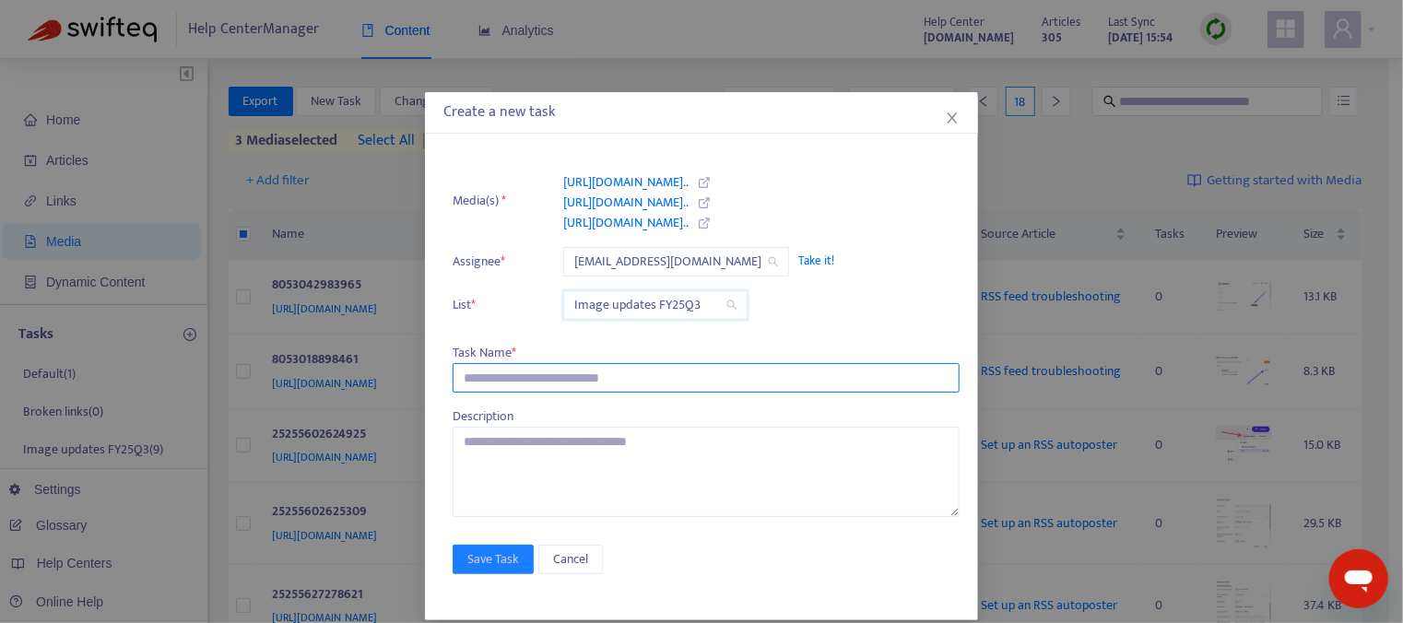
click at [516, 372] on input "text" at bounding box center [705, 377] width 507 height 29
type input "**********"
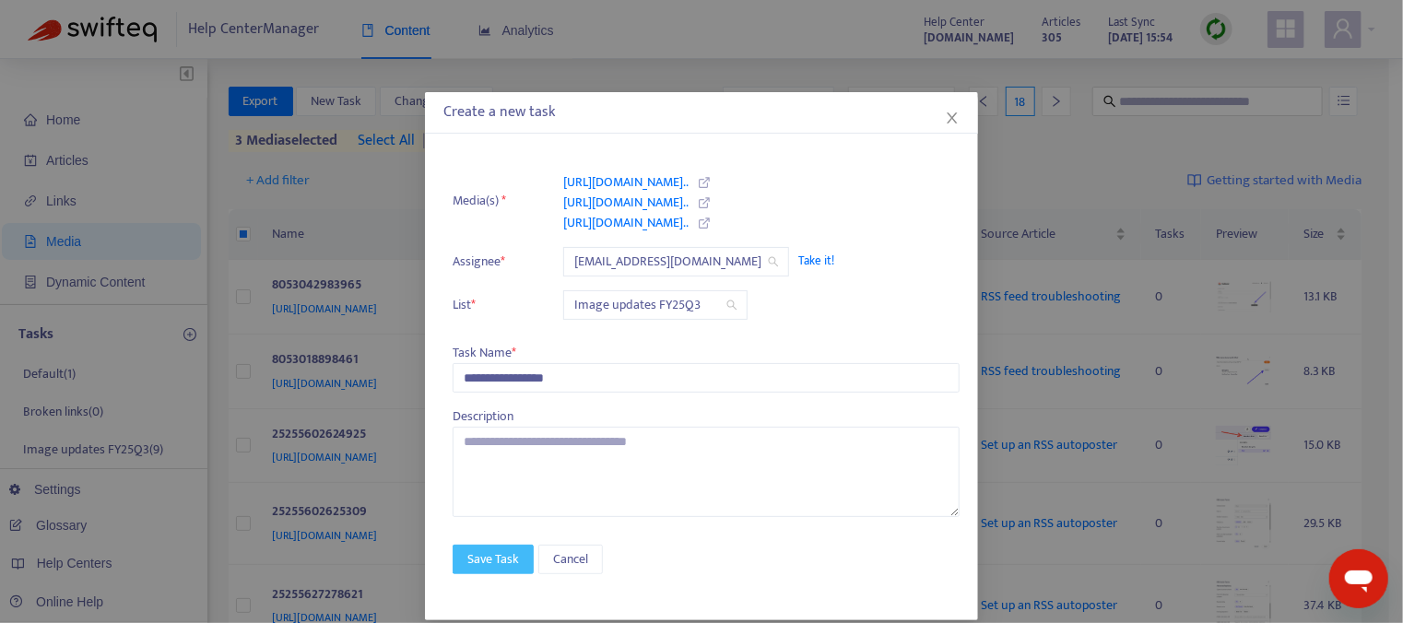
click at [505, 556] on span "Save Task" at bounding box center [493, 559] width 52 height 20
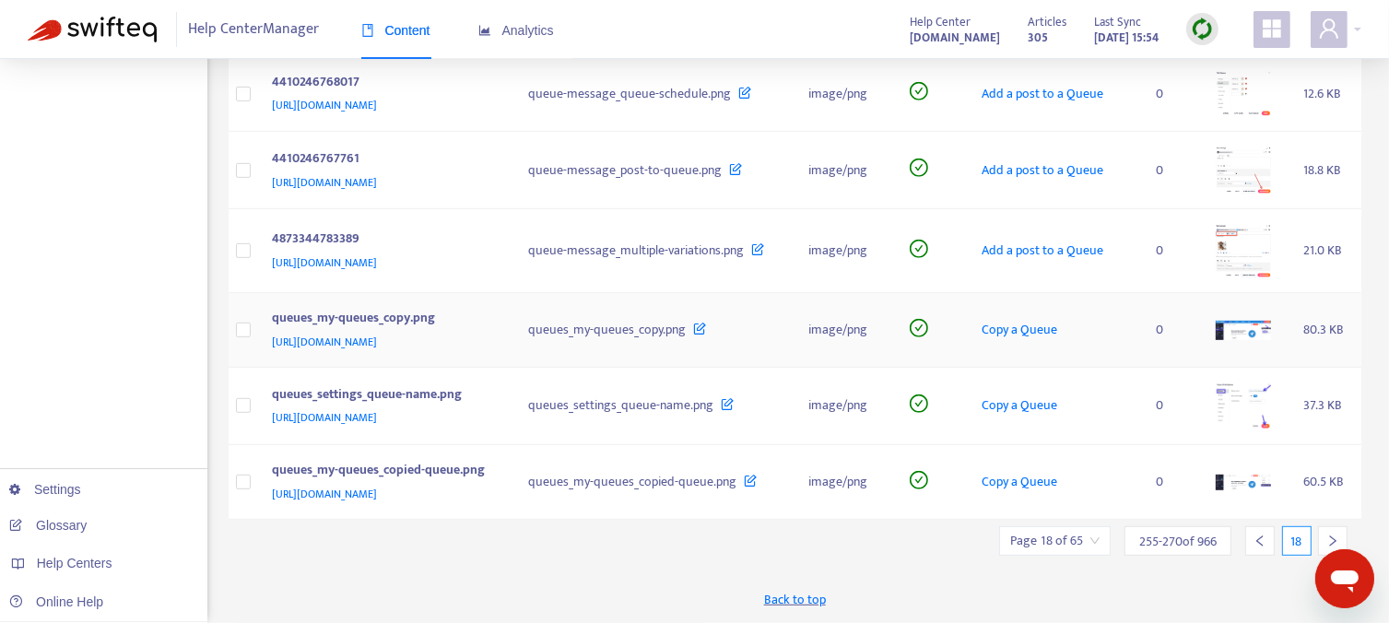
scroll to position [922, 0]
click at [1332, 541] on icon "right" at bounding box center [1332, 540] width 13 height 13
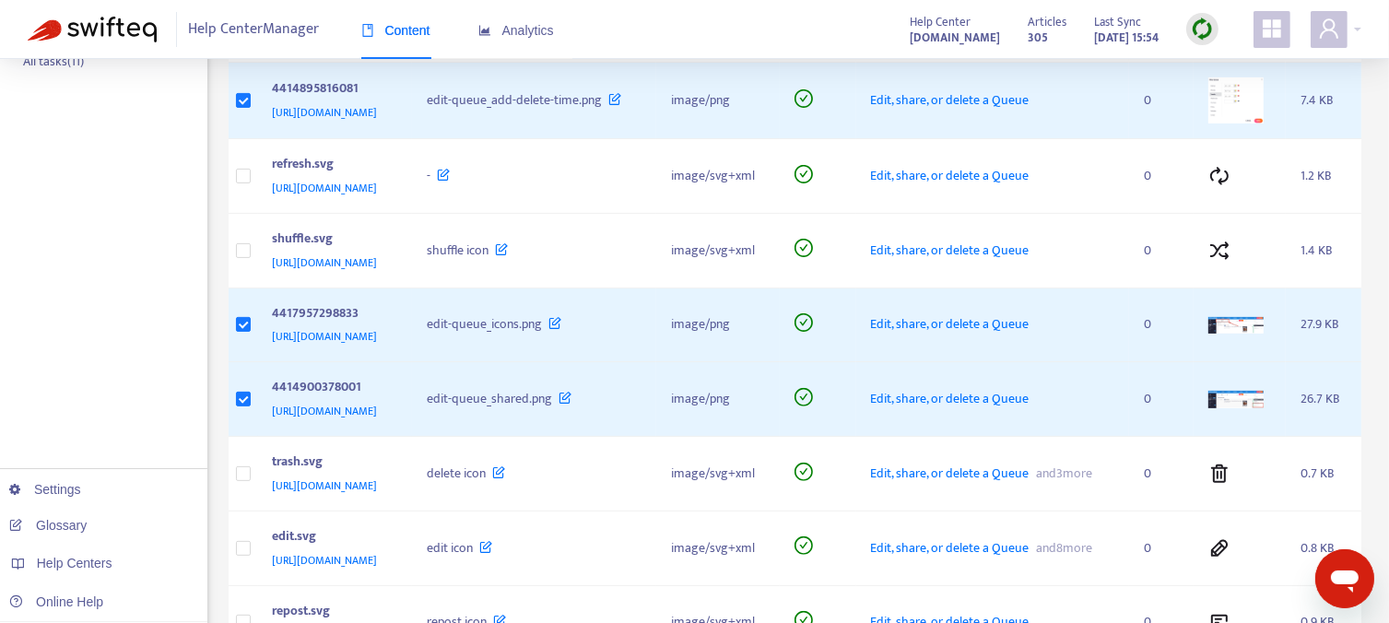
scroll to position [0, 0]
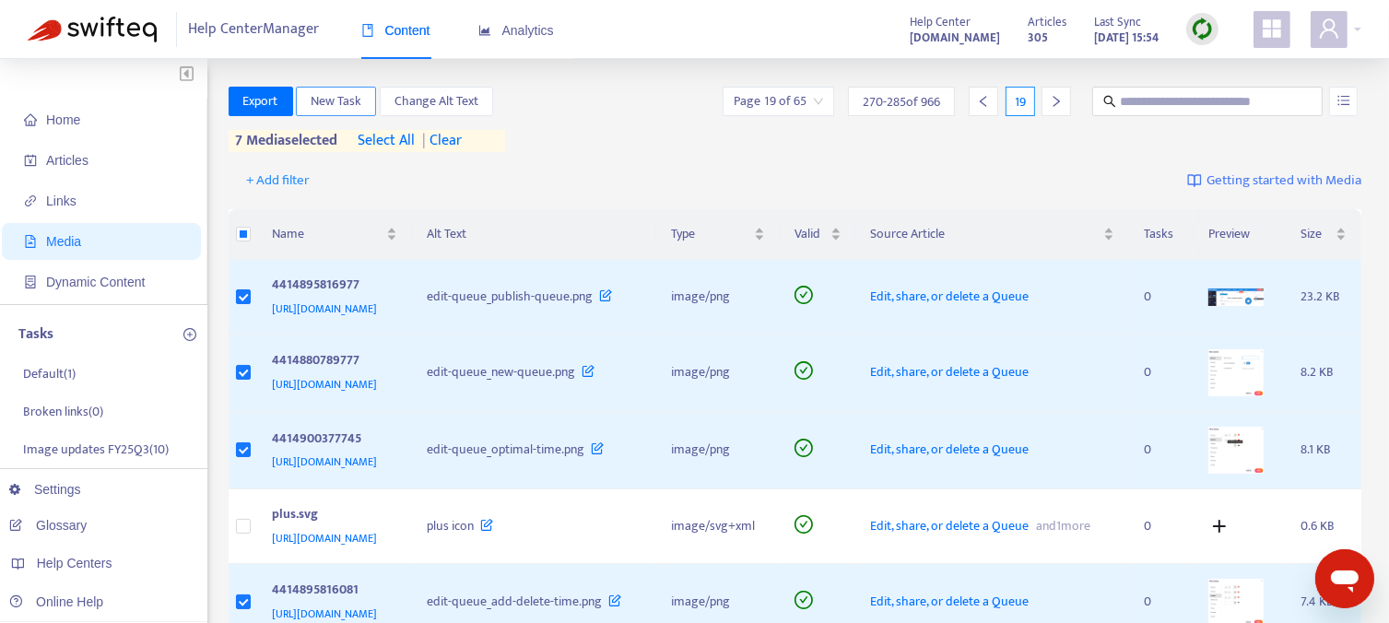
click at [346, 101] on span "New Task" at bounding box center [336, 101] width 51 height 20
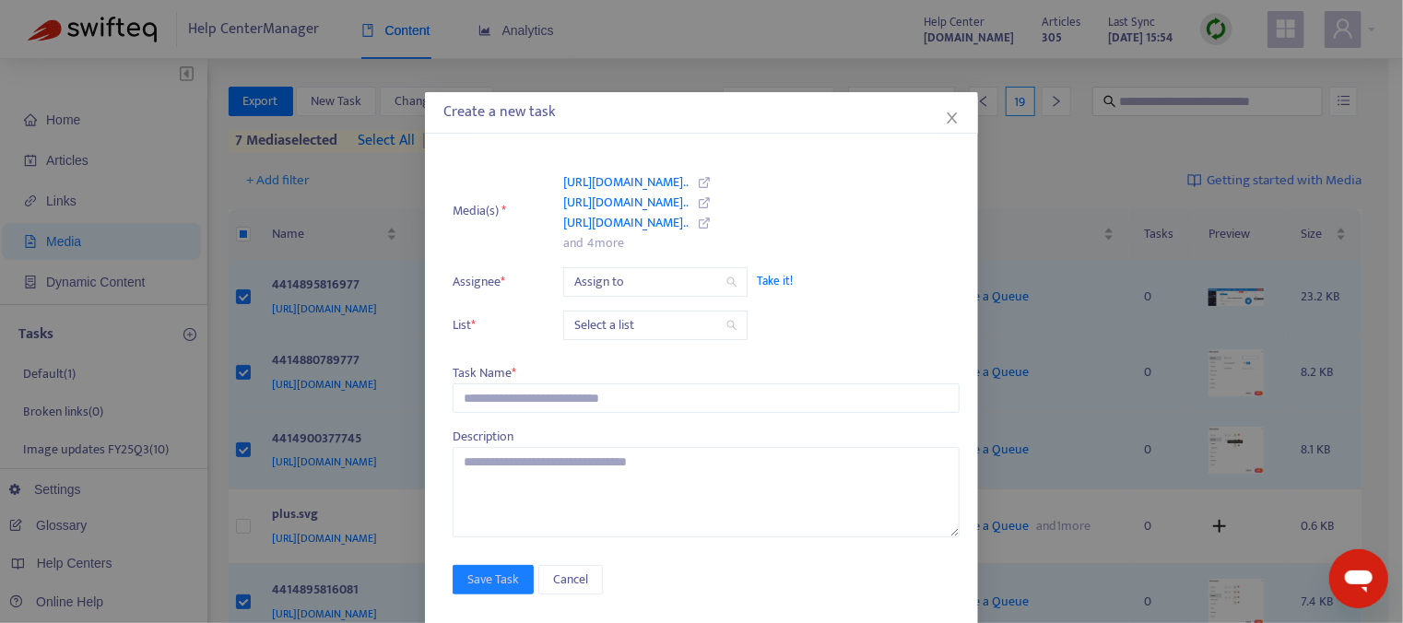
click at [771, 279] on span "Take it!" at bounding box center [849, 281] width 184 height 18
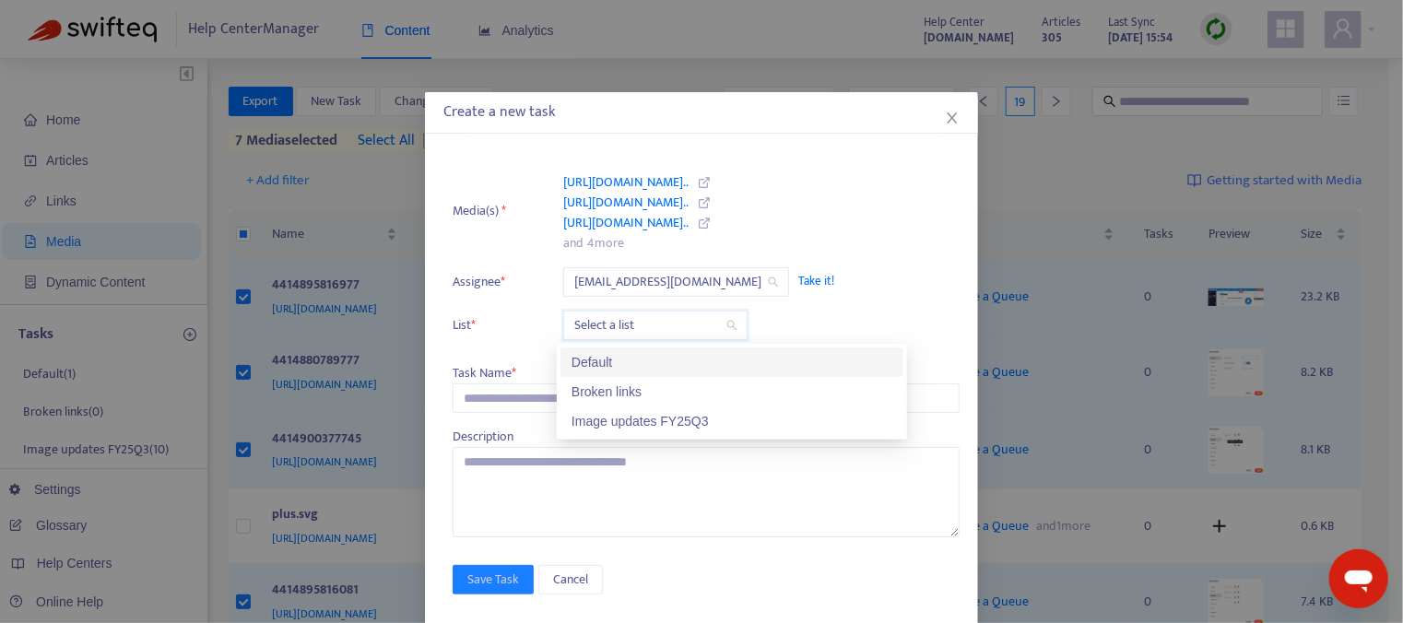
click at [673, 322] on input "search" at bounding box center [655, 325] width 162 height 28
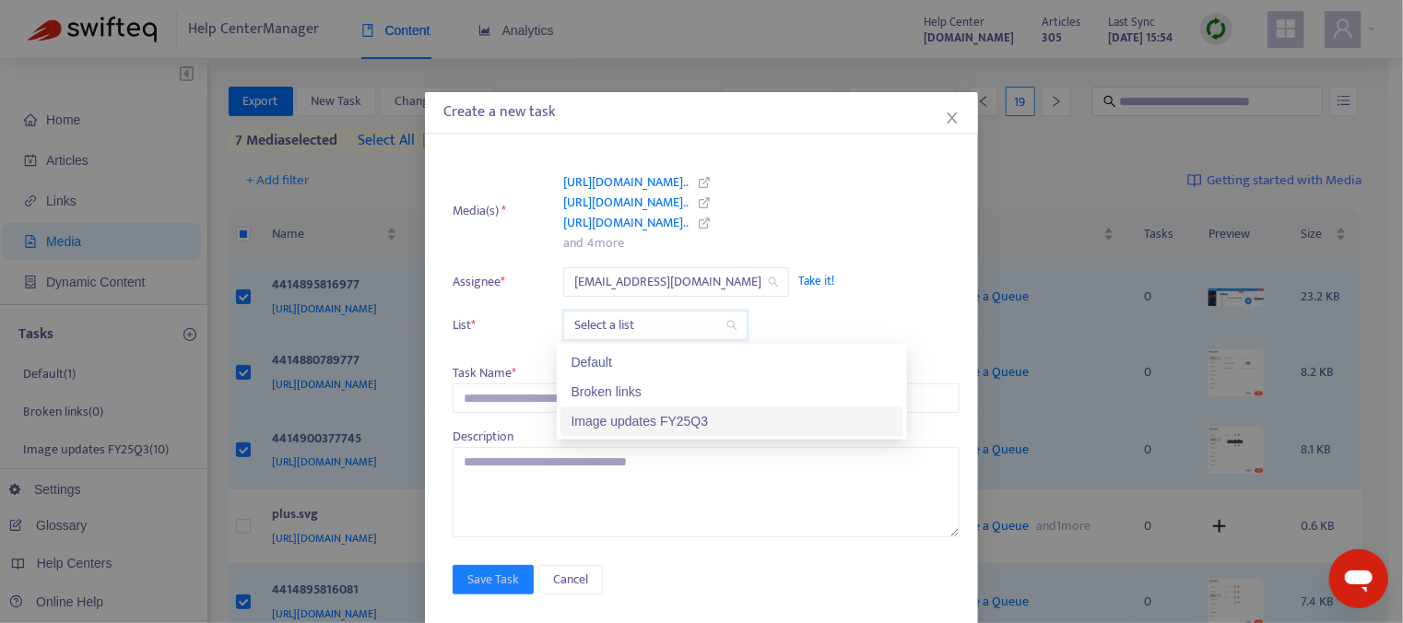
click at [659, 422] on div "Image updates FY25Q3" at bounding box center [731, 421] width 321 height 20
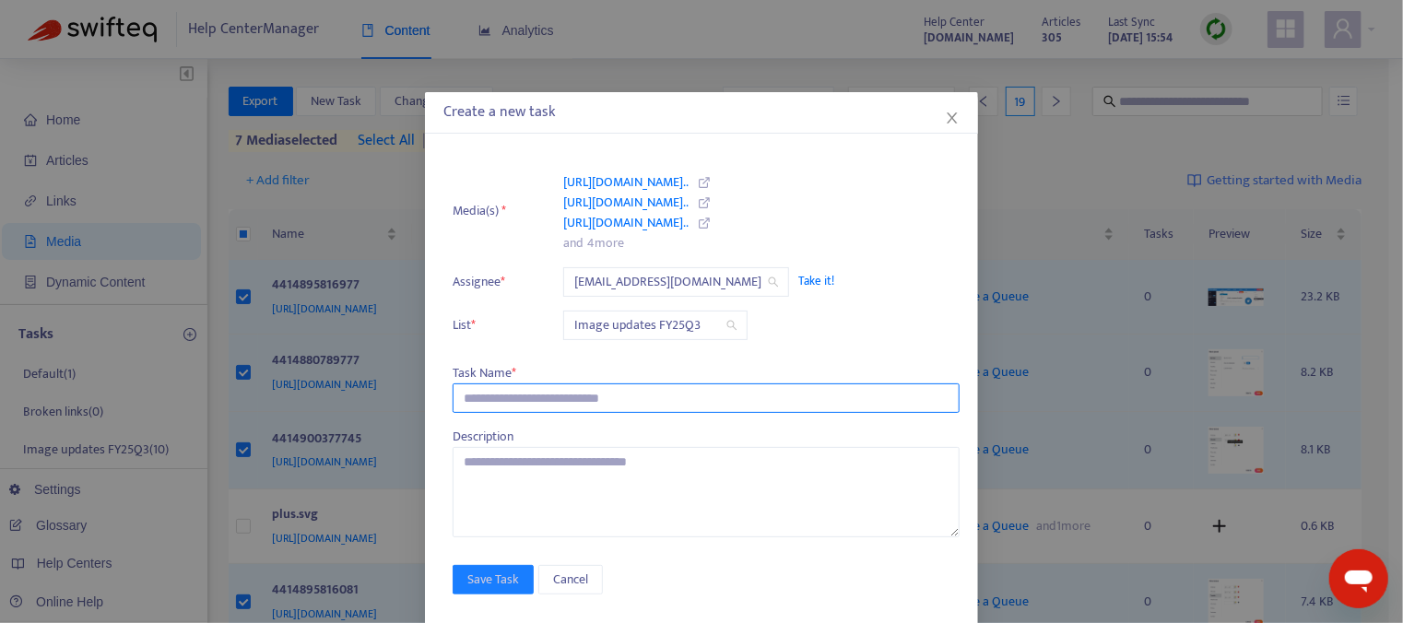
click at [535, 394] on input "text" at bounding box center [705, 397] width 507 height 29
type input "**********"
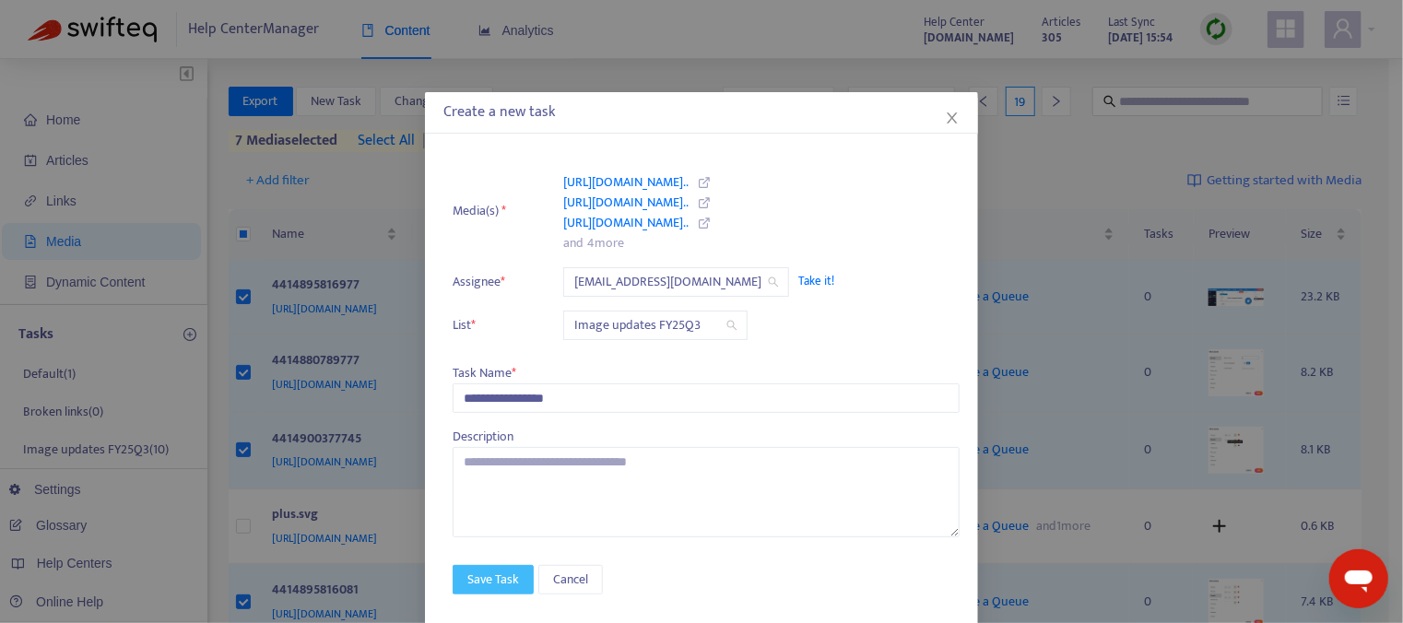
click at [476, 573] on span "Save Task" at bounding box center [493, 580] width 52 height 20
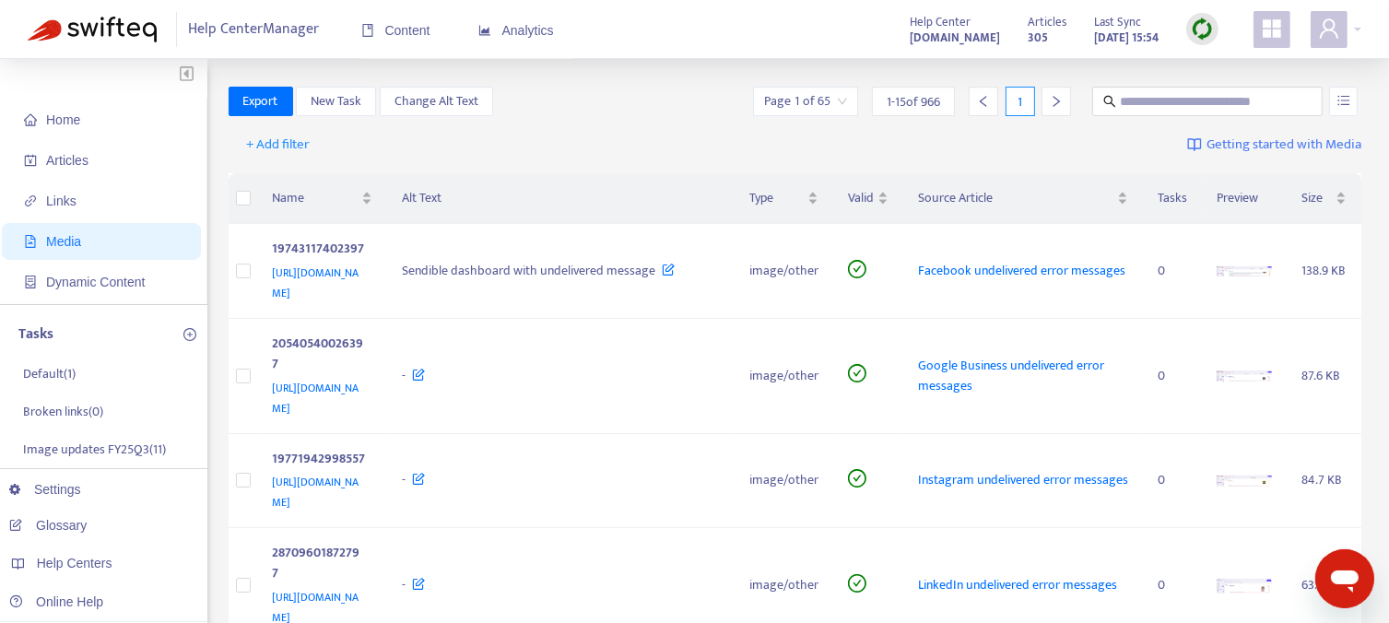
click at [1022, 96] on div "1" at bounding box center [1019, 101] width 29 height 29
click at [1018, 100] on div "1" at bounding box center [1019, 101] width 29 height 29
click at [1021, 102] on div "1" at bounding box center [1019, 101] width 29 height 29
click at [1058, 100] on icon "right" at bounding box center [1056, 101] width 6 height 11
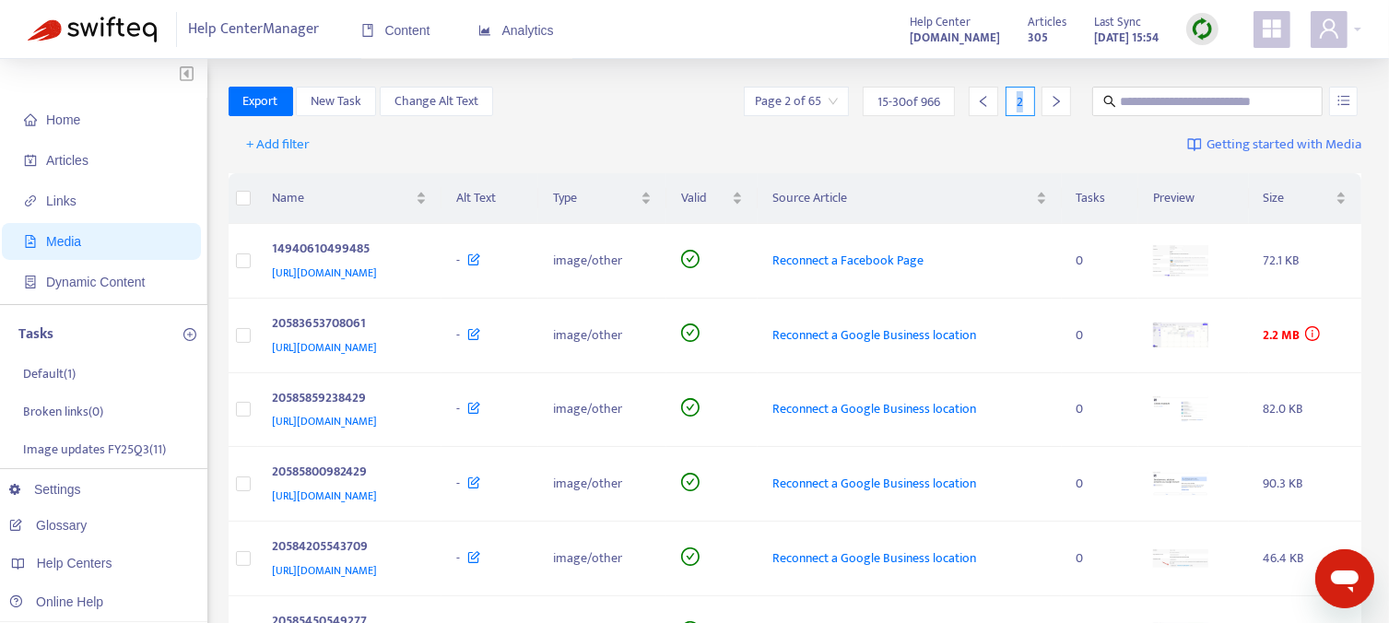
drag, startPoint x: 1022, startPoint y: 100, endPoint x: 1011, endPoint y: 99, distance: 11.2
click at [1011, 99] on div "2" at bounding box center [1019, 101] width 29 height 29
click at [1018, 95] on div "2" at bounding box center [1019, 101] width 29 height 29
click at [1051, 106] on icon "right" at bounding box center [1056, 101] width 13 height 13
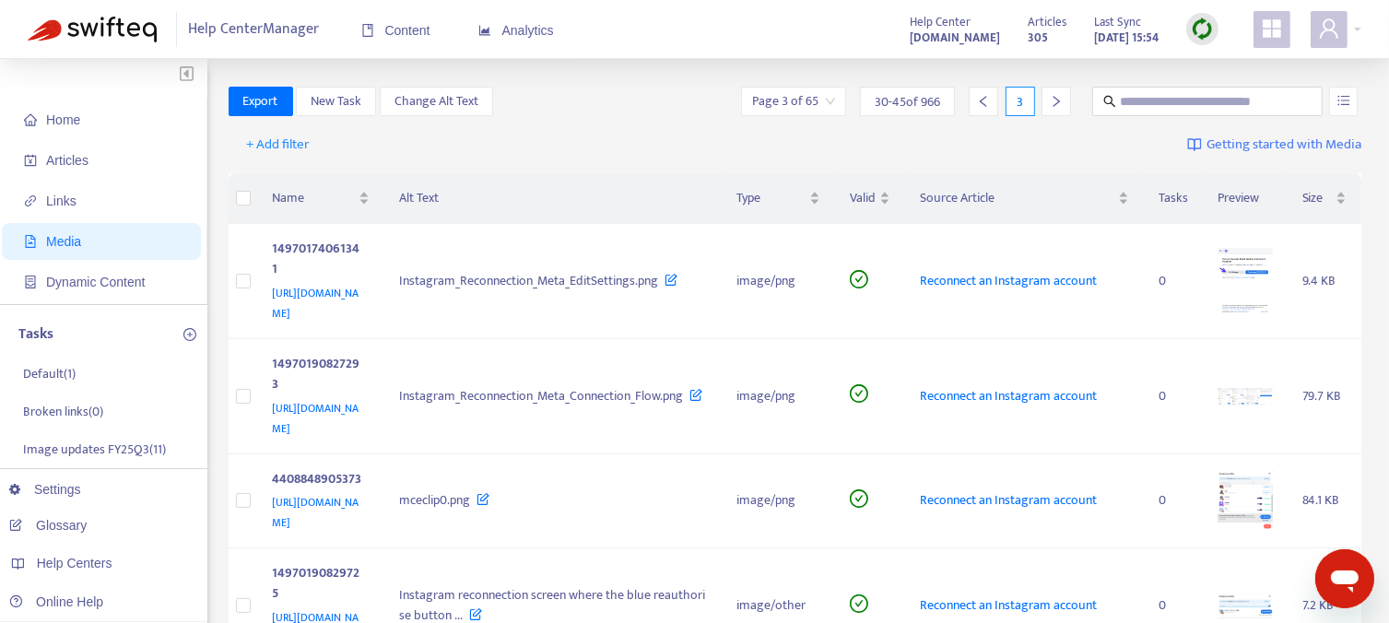
click at [1051, 106] on icon "right" at bounding box center [1056, 101] width 13 height 13
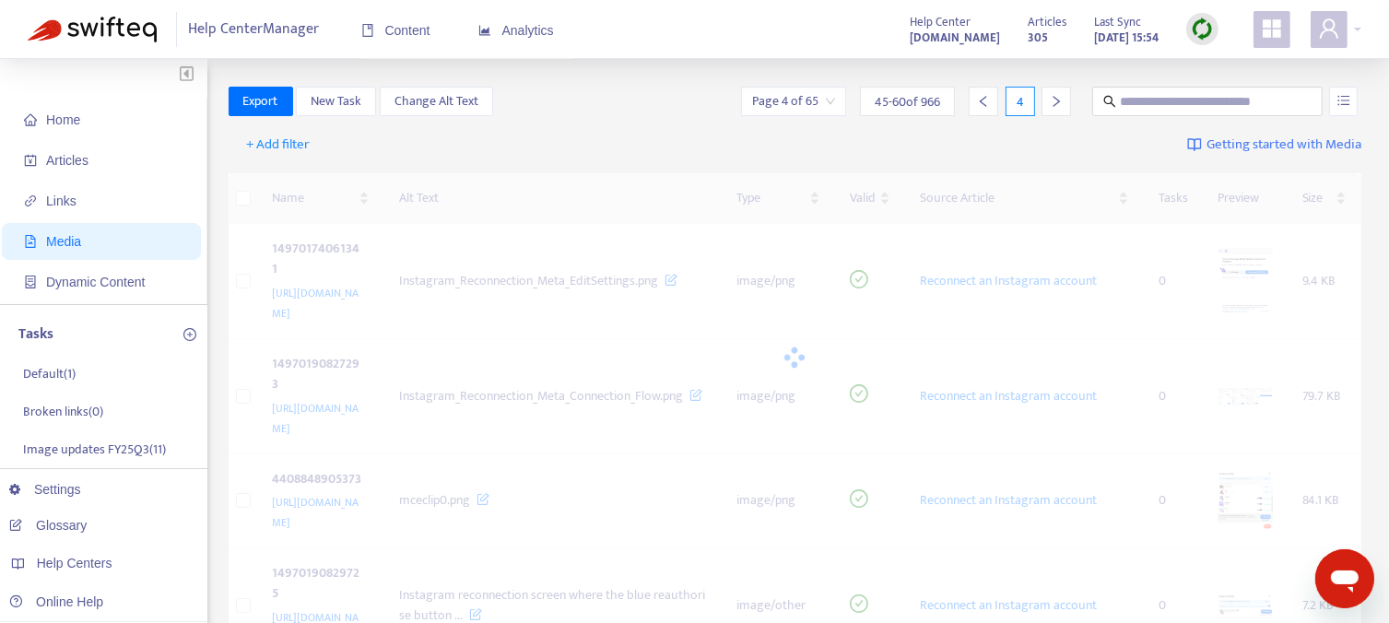
click at [1051, 106] on icon "right" at bounding box center [1056, 101] width 13 height 13
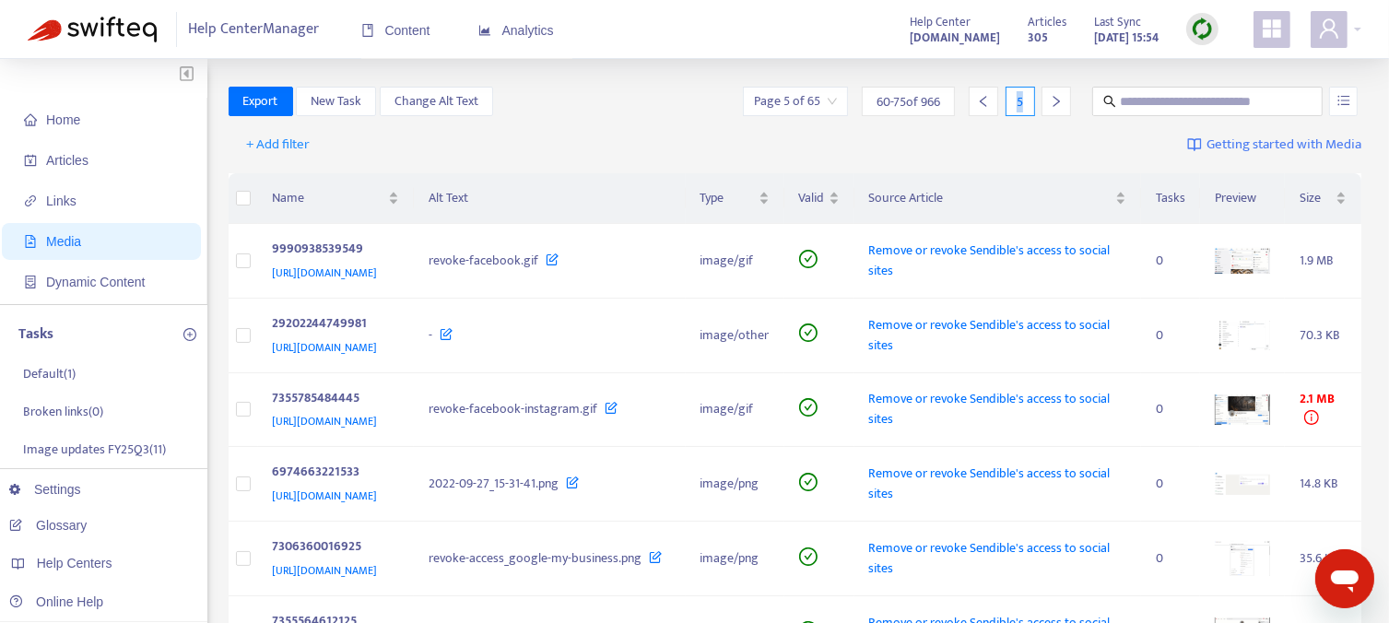
click at [1051, 106] on icon "right" at bounding box center [1056, 101] width 13 height 13
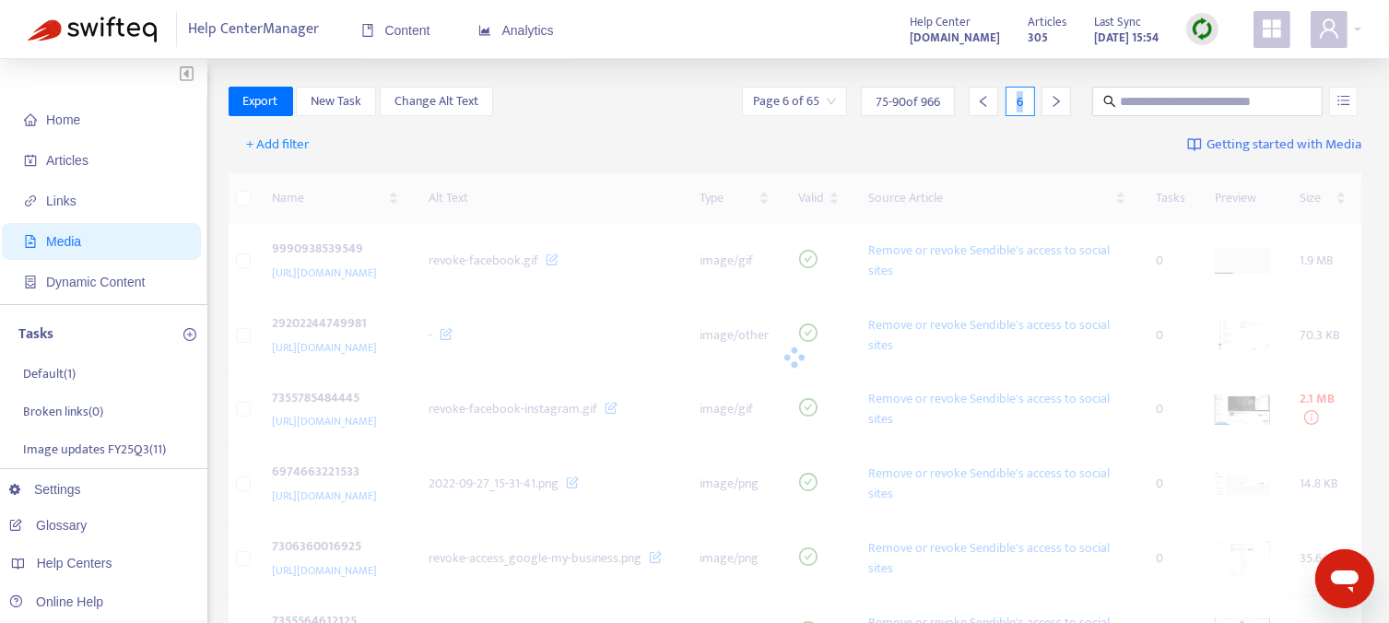
click at [1051, 106] on icon "right" at bounding box center [1056, 101] width 13 height 13
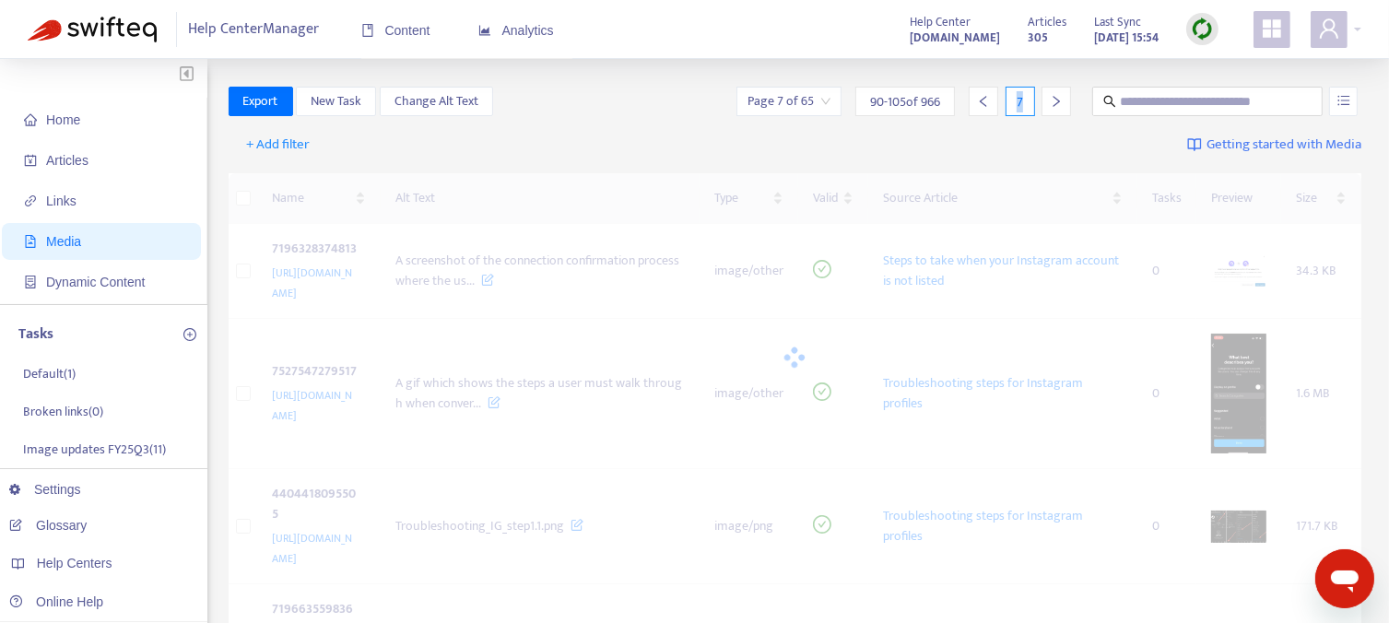
click at [1051, 106] on icon "right" at bounding box center [1056, 101] width 13 height 13
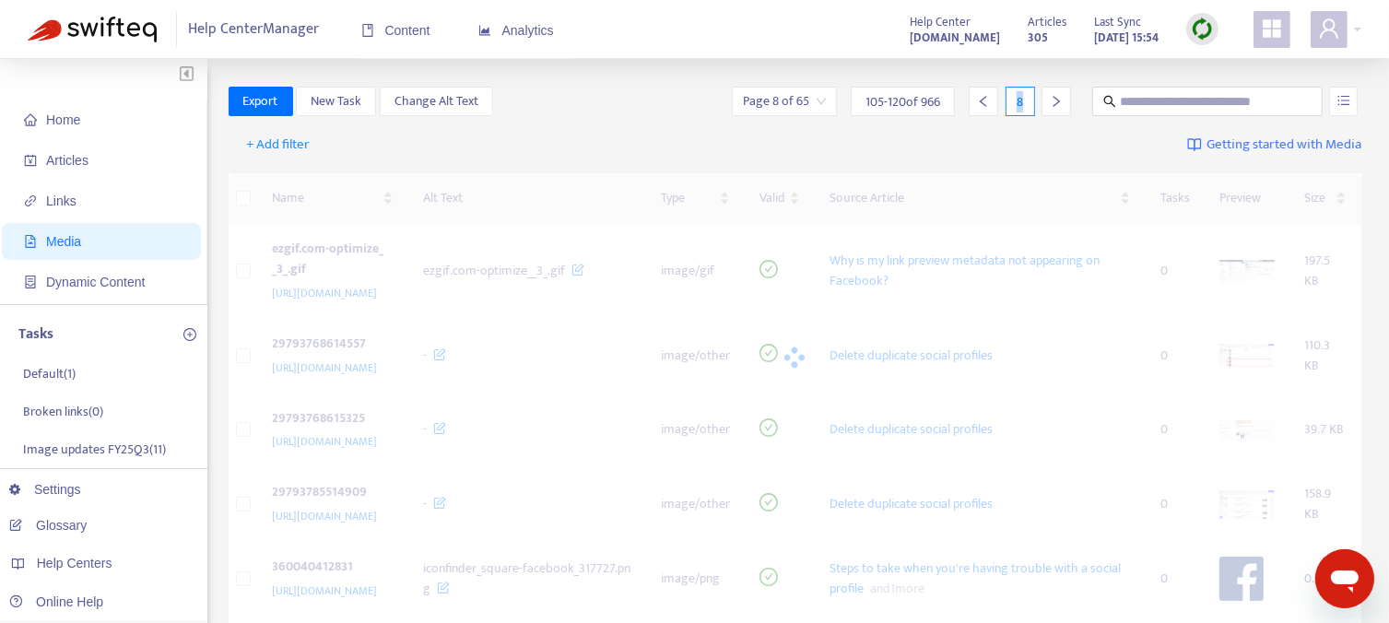
click at [1051, 106] on icon "right" at bounding box center [1056, 101] width 13 height 13
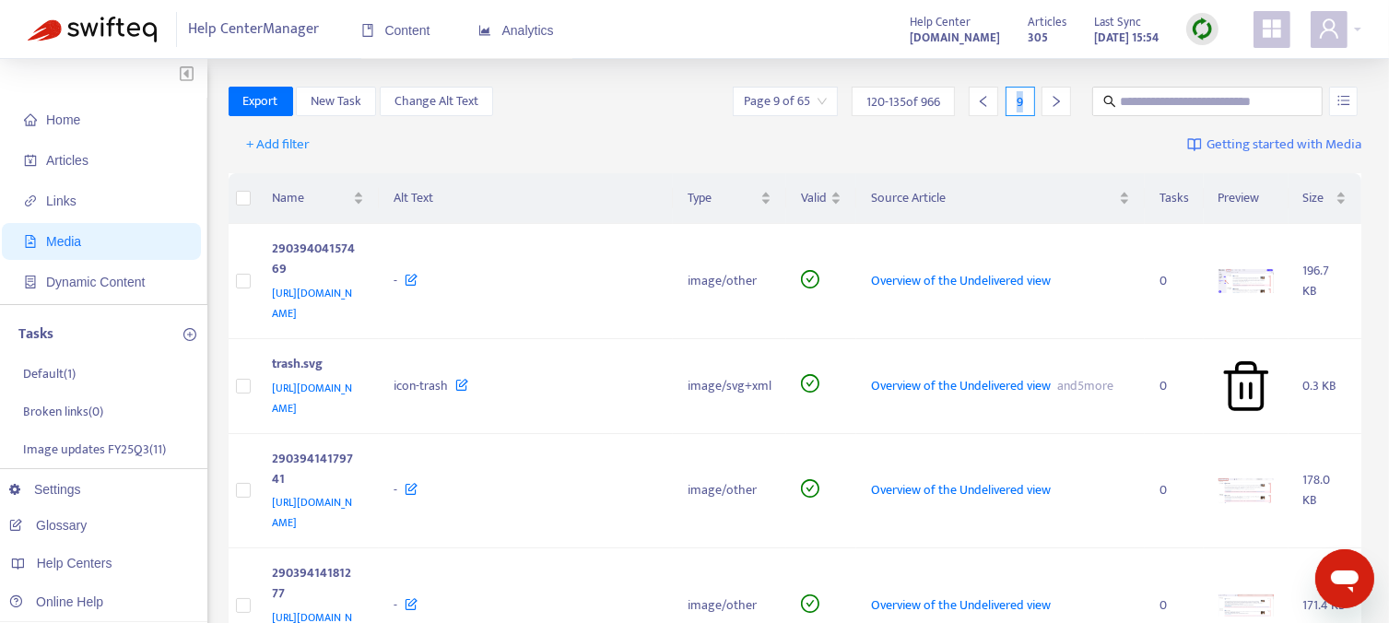
click at [1051, 106] on icon "right" at bounding box center [1056, 101] width 13 height 13
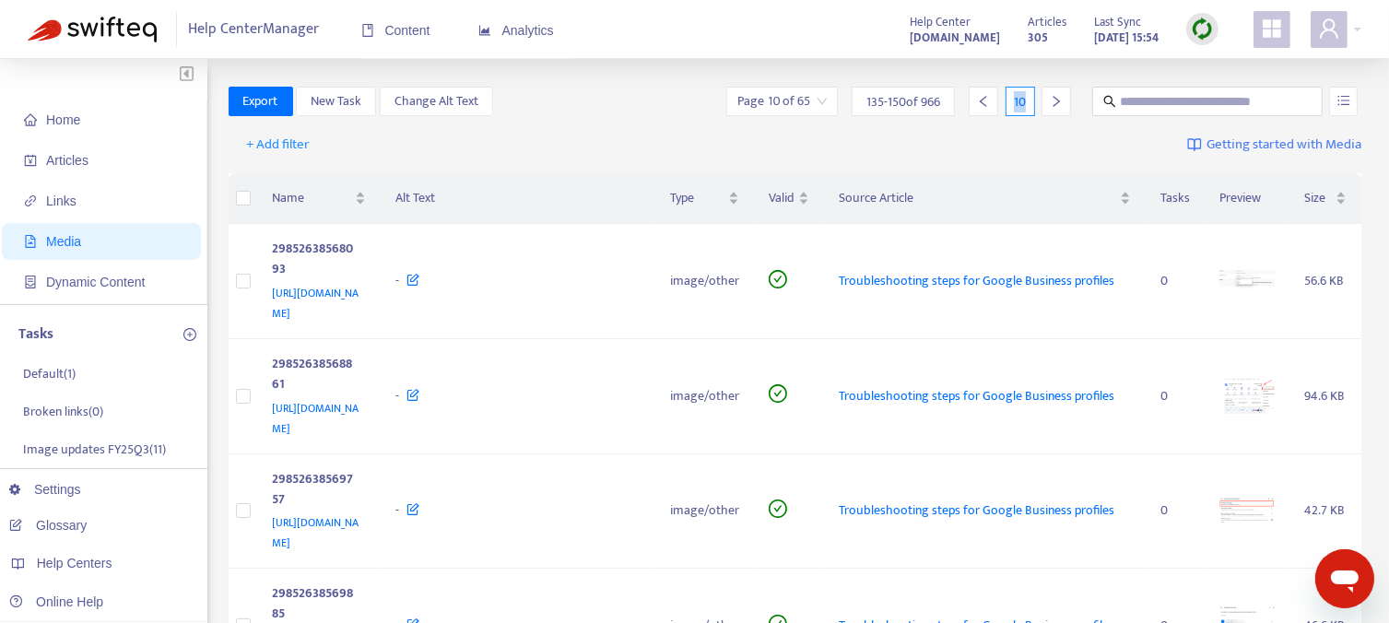
click at [1051, 106] on icon "right" at bounding box center [1056, 101] width 13 height 13
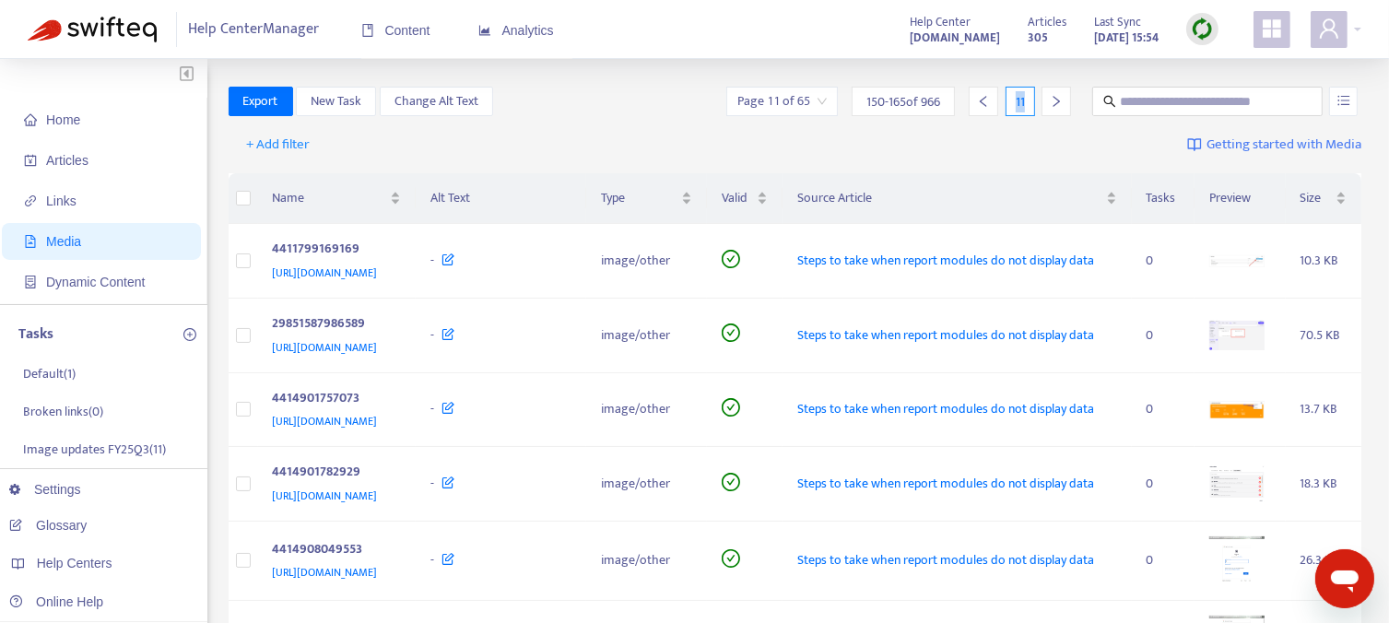
click at [1051, 106] on icon "right" at bounding box center [1056, 101] width 13 height 13
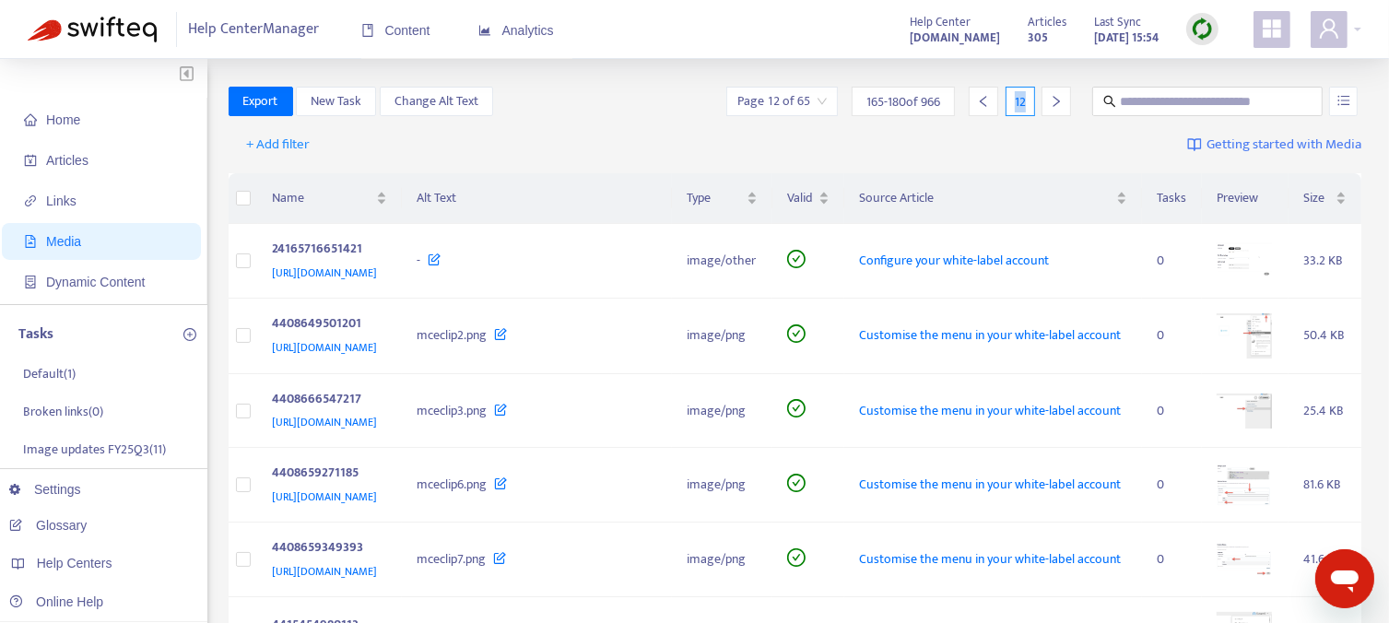
click at [1051, 106] on icon "right" at bounding box center [1056, 101] width 13 height 13
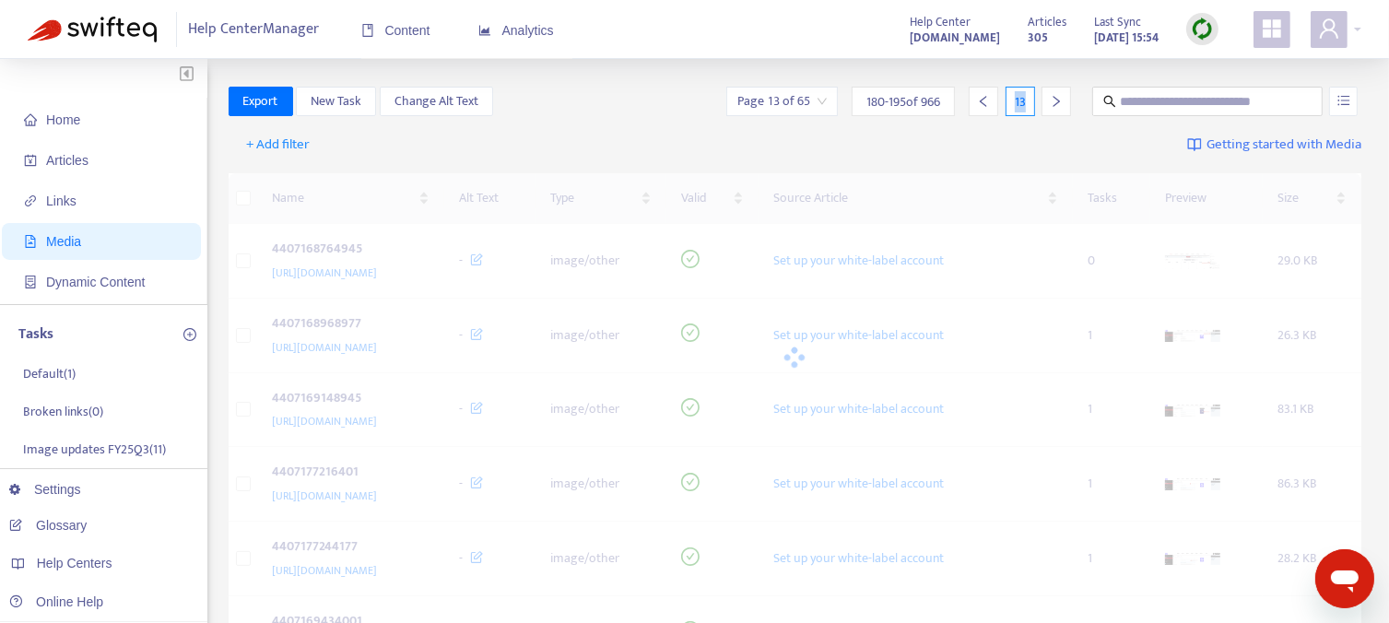
click at [1051, 106] on icon "right" at bounding box center [1056, 101] width 13 height 13
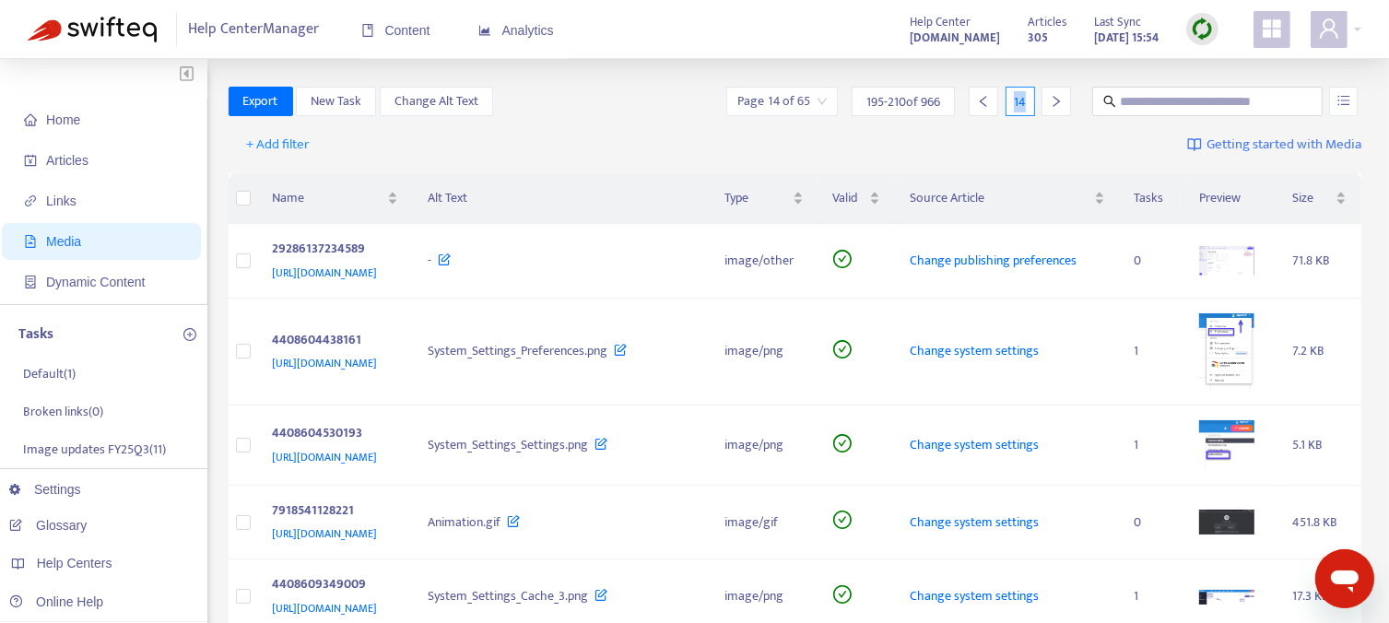
click at [1051, 106] on icon "right" at bounding box center [1056, 101] width 13 height 13
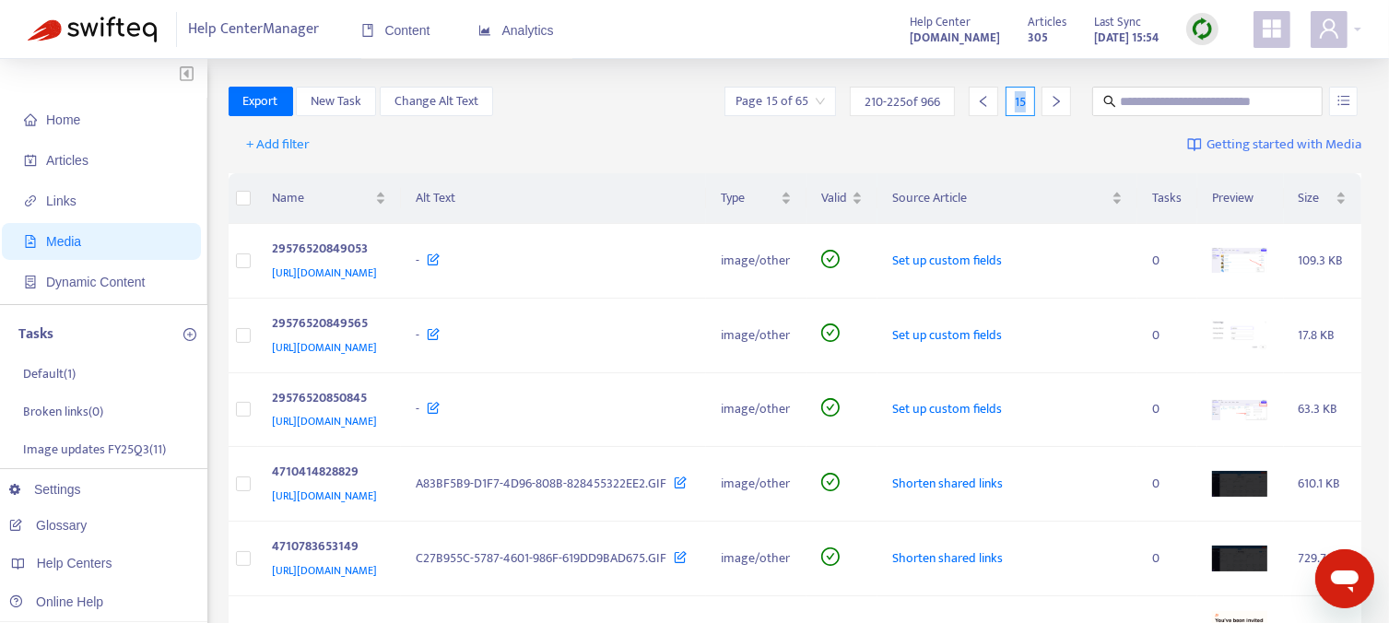
click at [1051, 106] on icon "right" at bounding box center [1056, 101] width 13 height 13
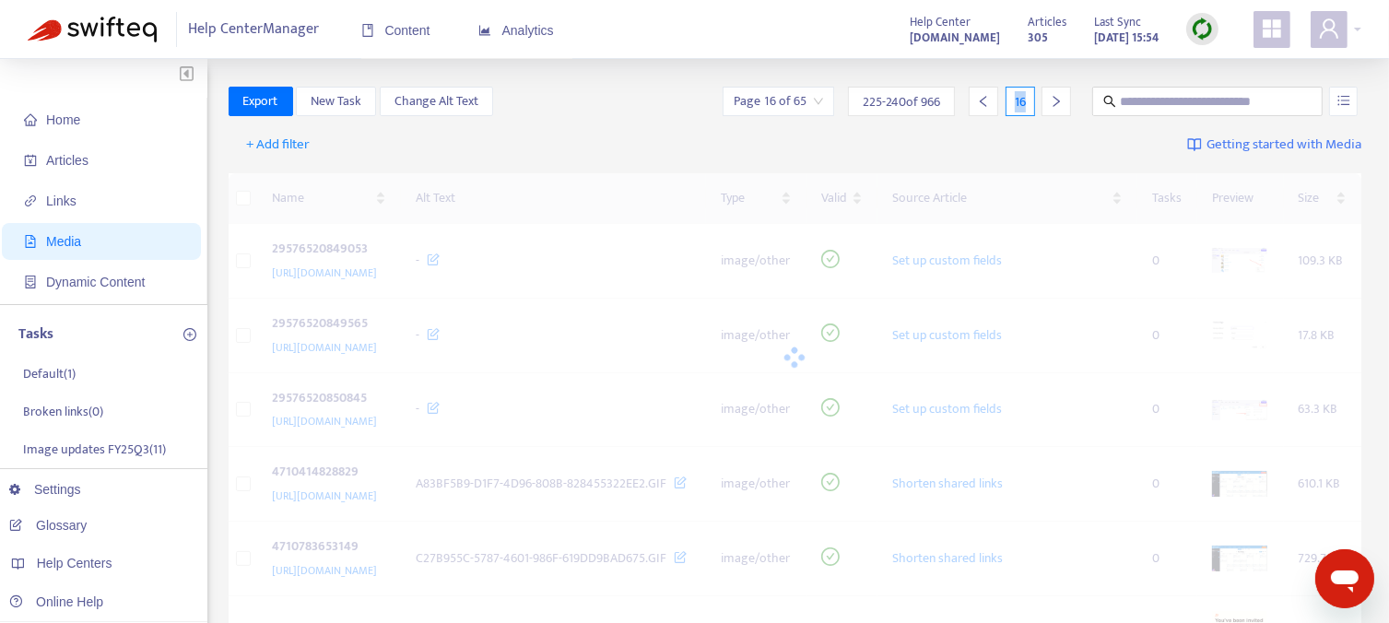
click at [1051, 106] on icon "right" at bounding box center [1056, 101] width 13 height 13
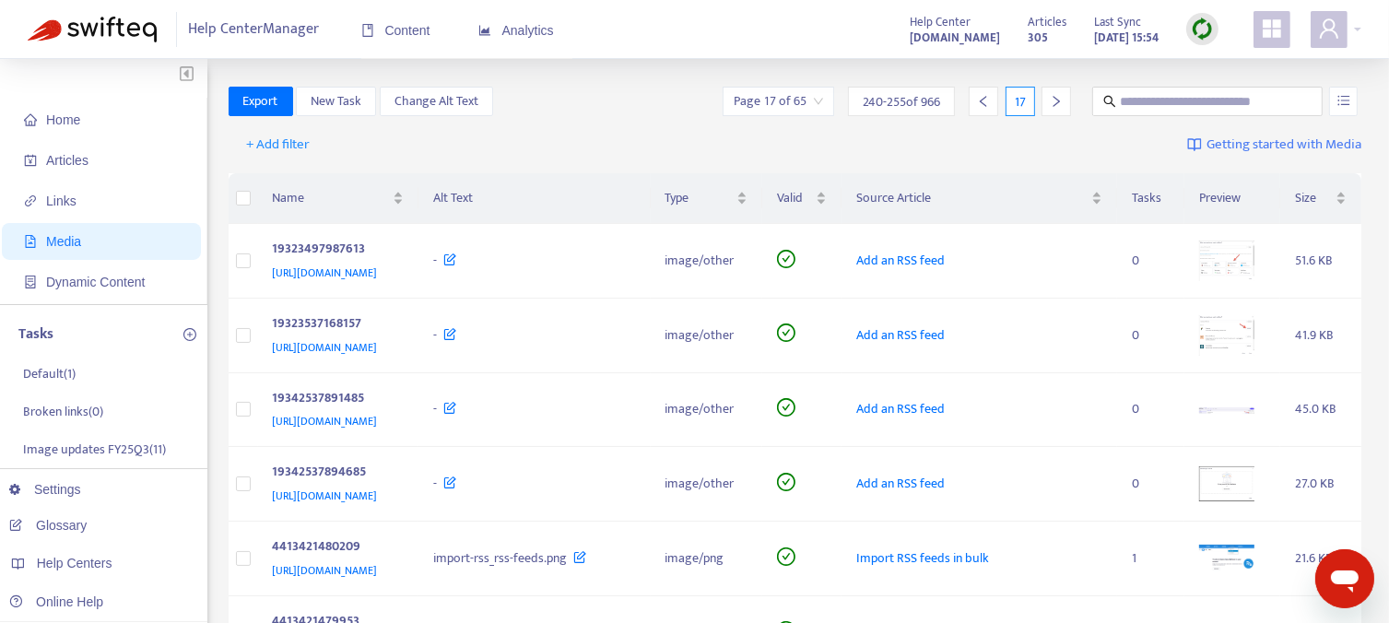
click at [1051, 106] on icon "right" at bounding box center [1056, 101] width 13 height 13
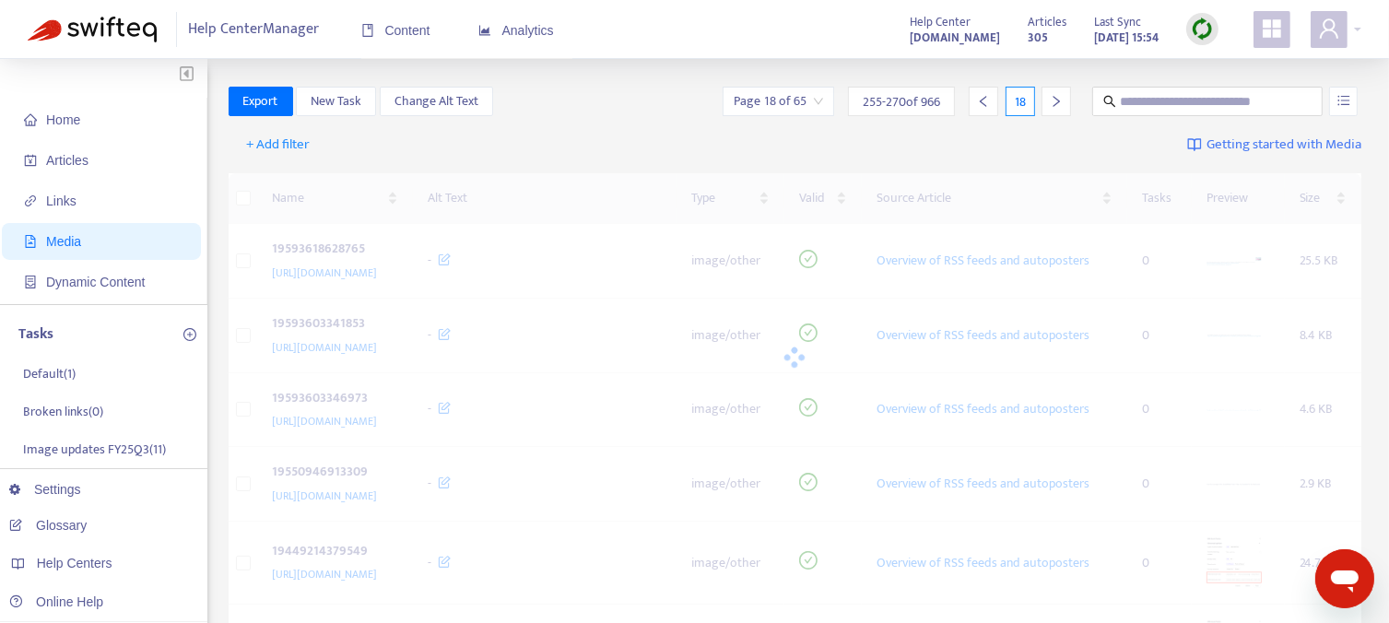
click at [1051, 106] on icon "right" at bounding box center [1056, 101] width 13 height 13
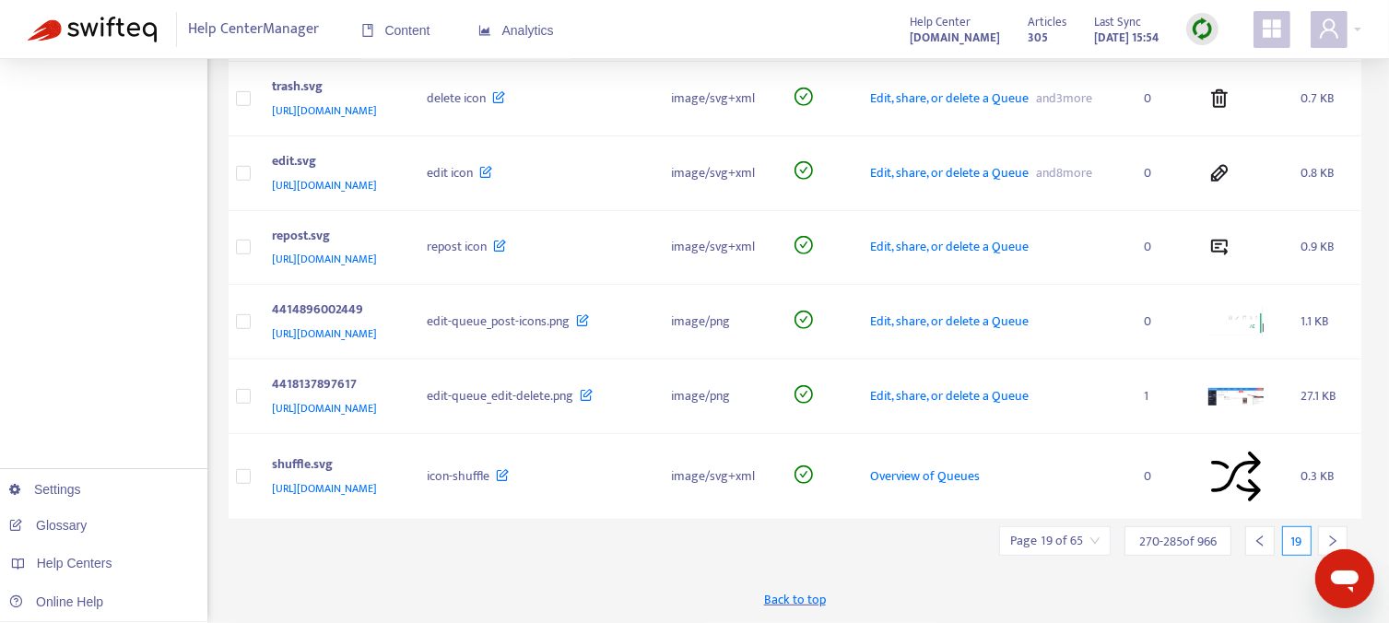
scroll to position [1121, 0]
click at [1334, 543] on icon "right" at bounding box center [1333, 540] width 6 height 11
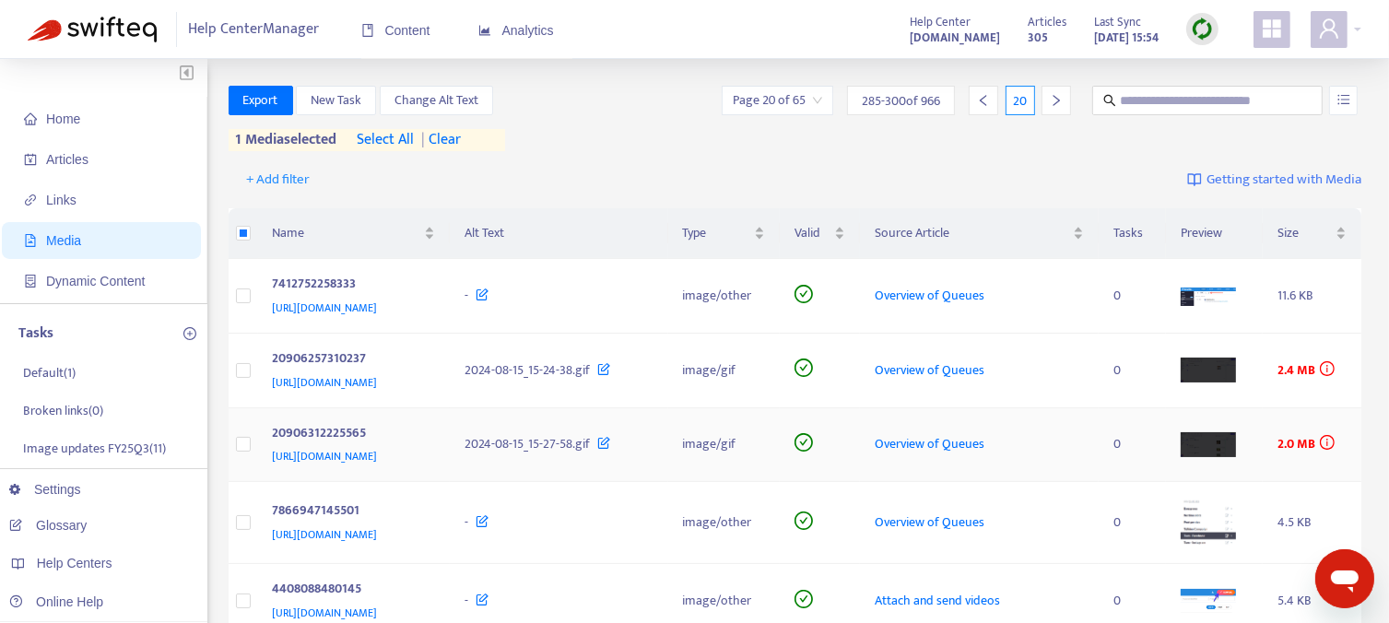
scroll to position [0, 0]
click at [347, 104] on span "New Task" at bounding box center [336, 101] width 51 height 20
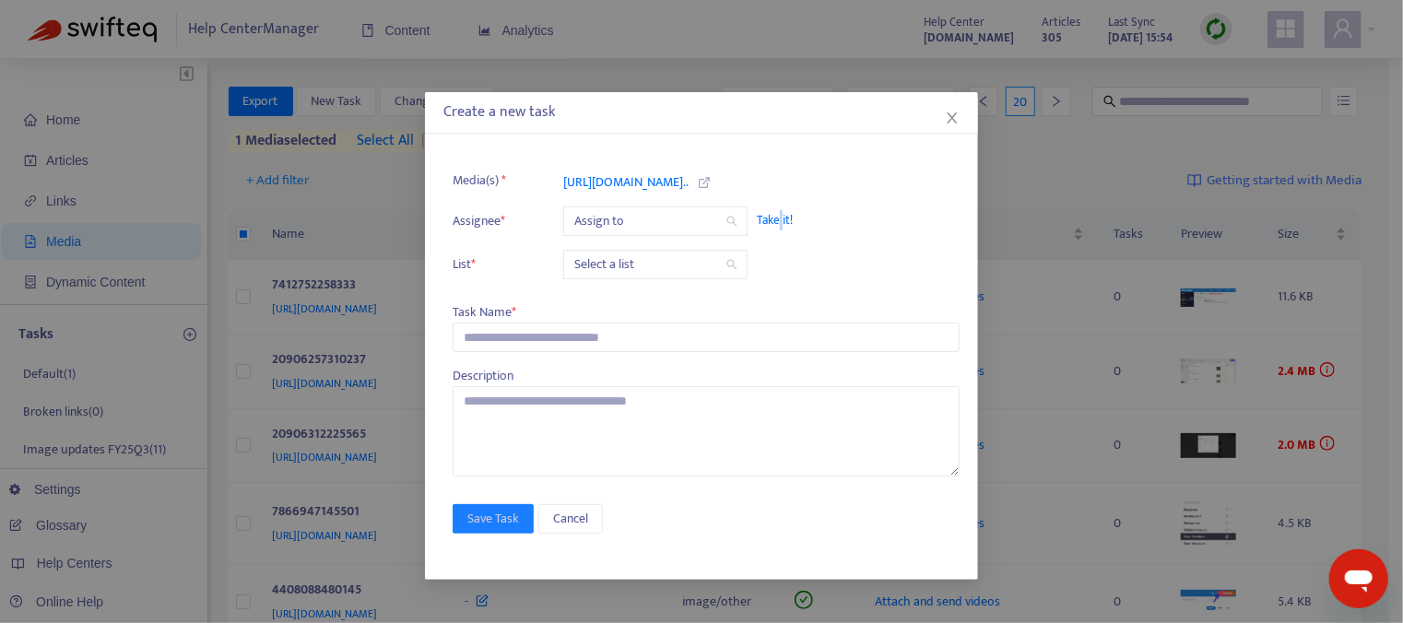
click at [777, 219] on span "Take it!" at bounding box center [849, 220] width 184 height 18
click at [658, 267] on input "search" at bounding box center [655, 265] width 162 height 28
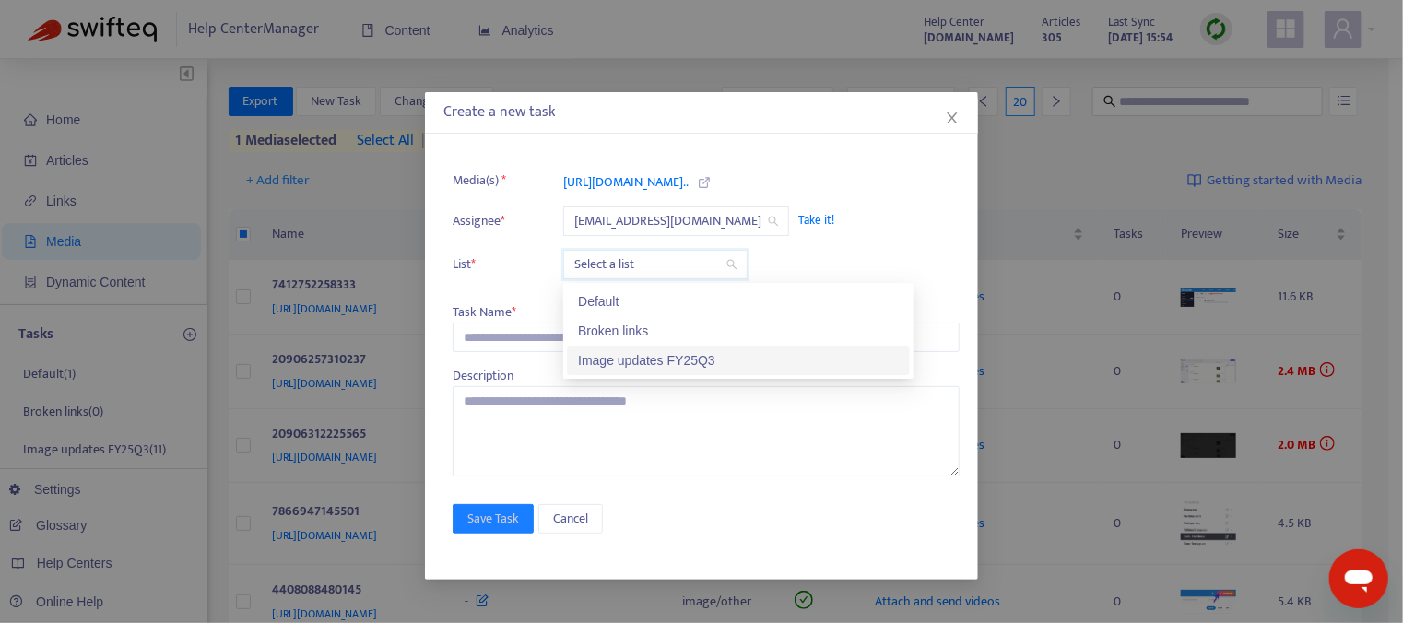
click at [640, 360] on div "Image updates FY25Q3" at bounding box center [738, 360] width 321 height 20
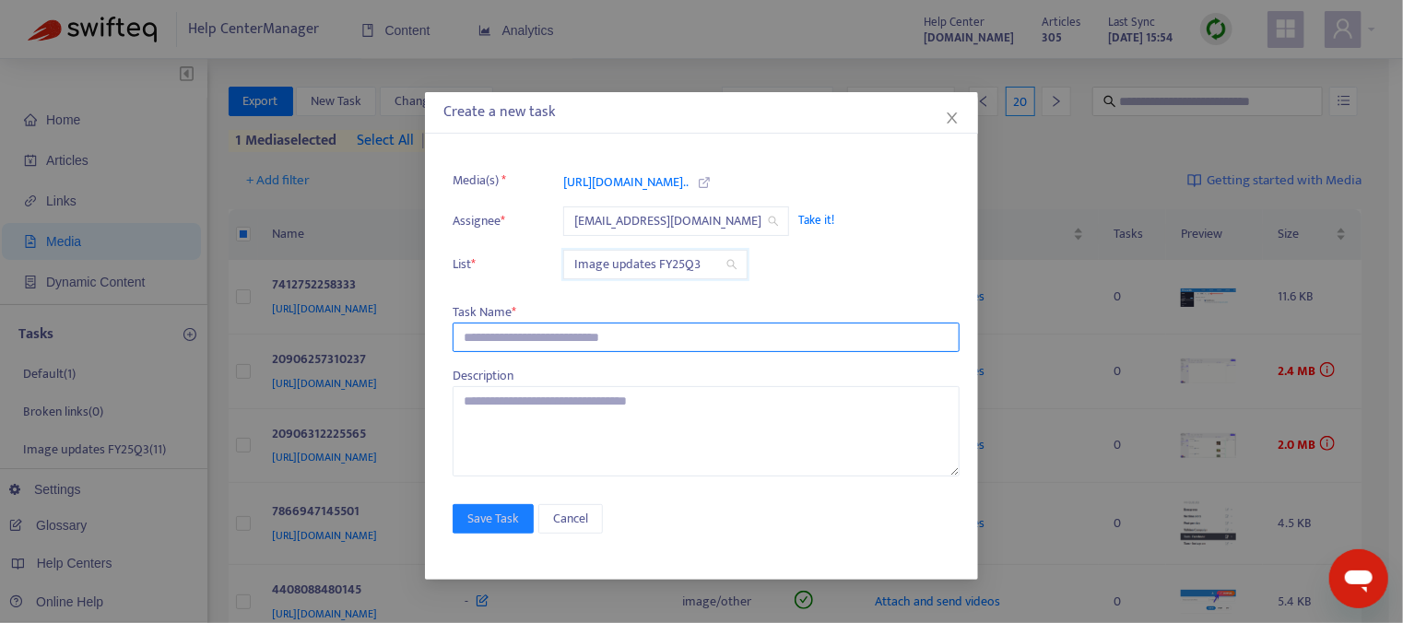
click at [512, 330] on input "text" at bounding box center [705, 337] width 507 height 29
type input "**********"
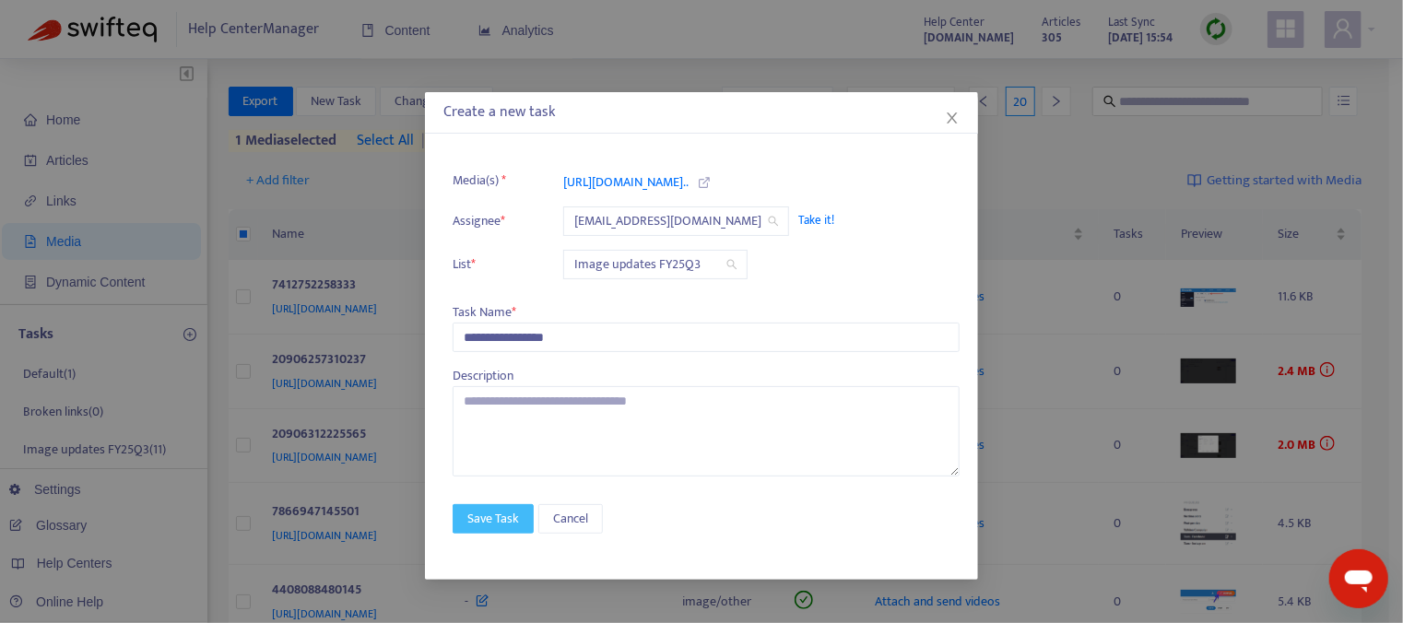
click at [492, 515] on span "Save Task" at bounding box center [493, 519] width 52 height 20
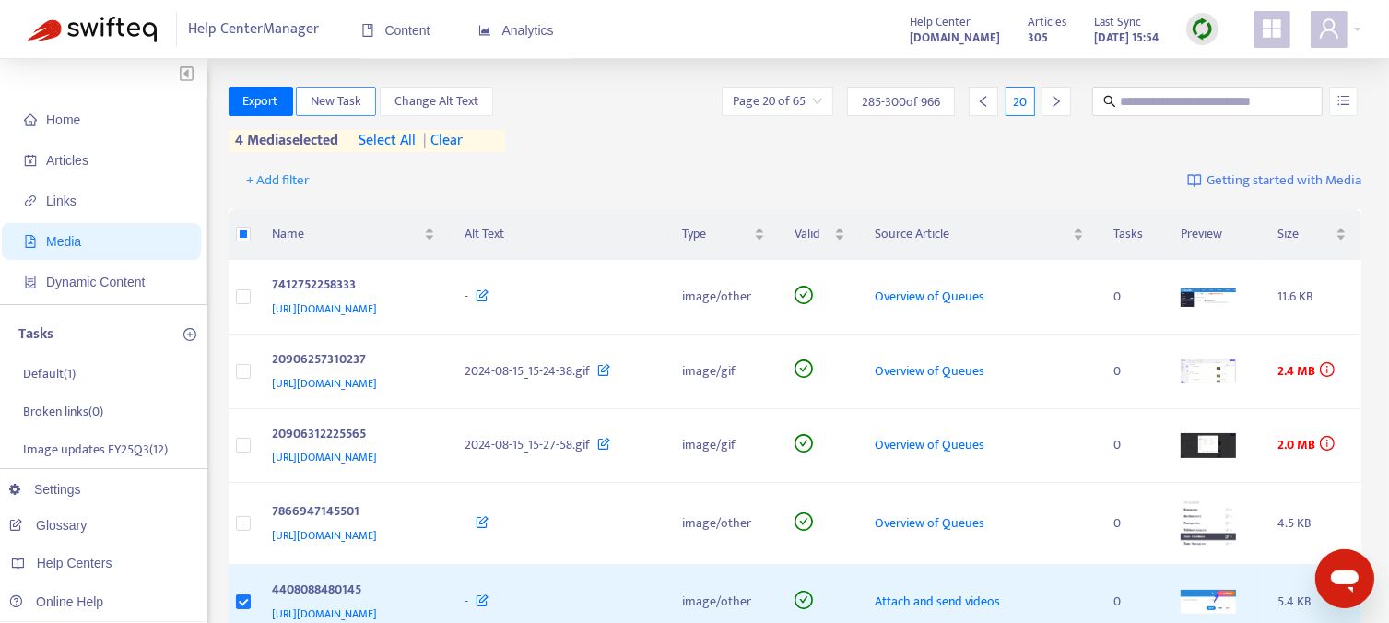
click at [323, 102] on span "New Task" at bounding box center [336, 101] width 51 height 20
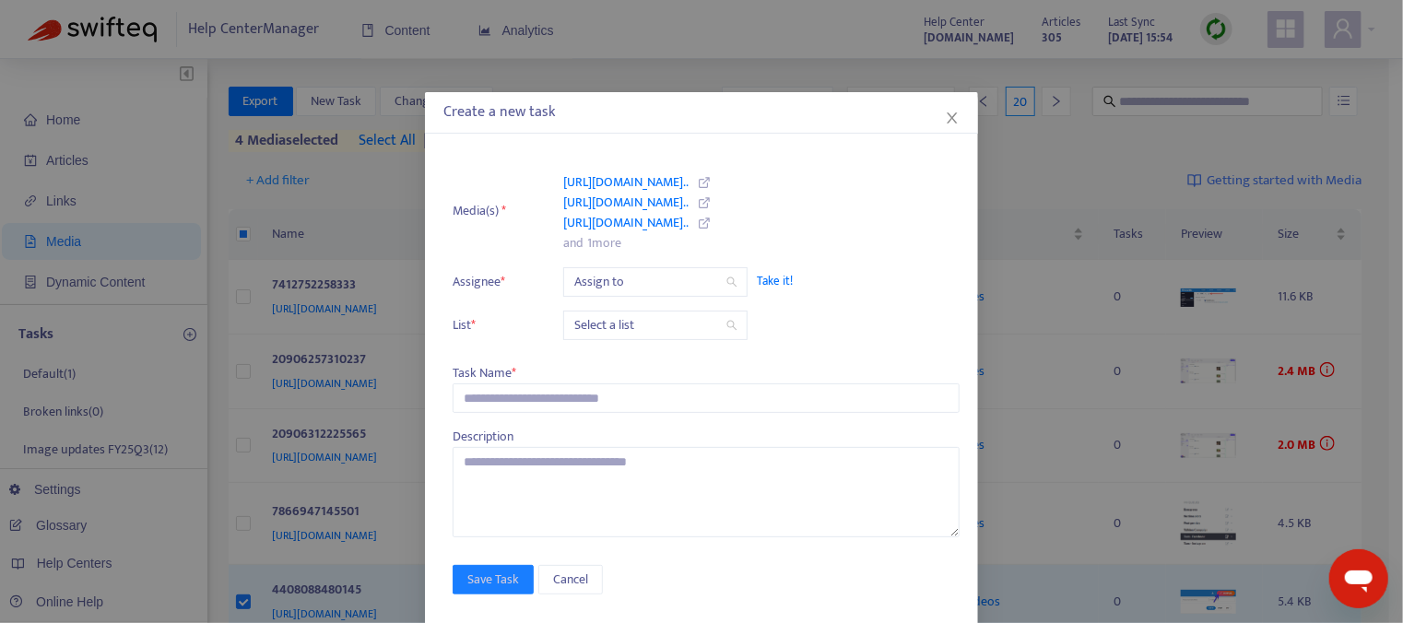
click at [769, 285] on span "Take it!" at bounding box center [849, 281] width 184 height 18
click at [664, 324] on input "search" at bounding box center [655, 325] width 162 height 28
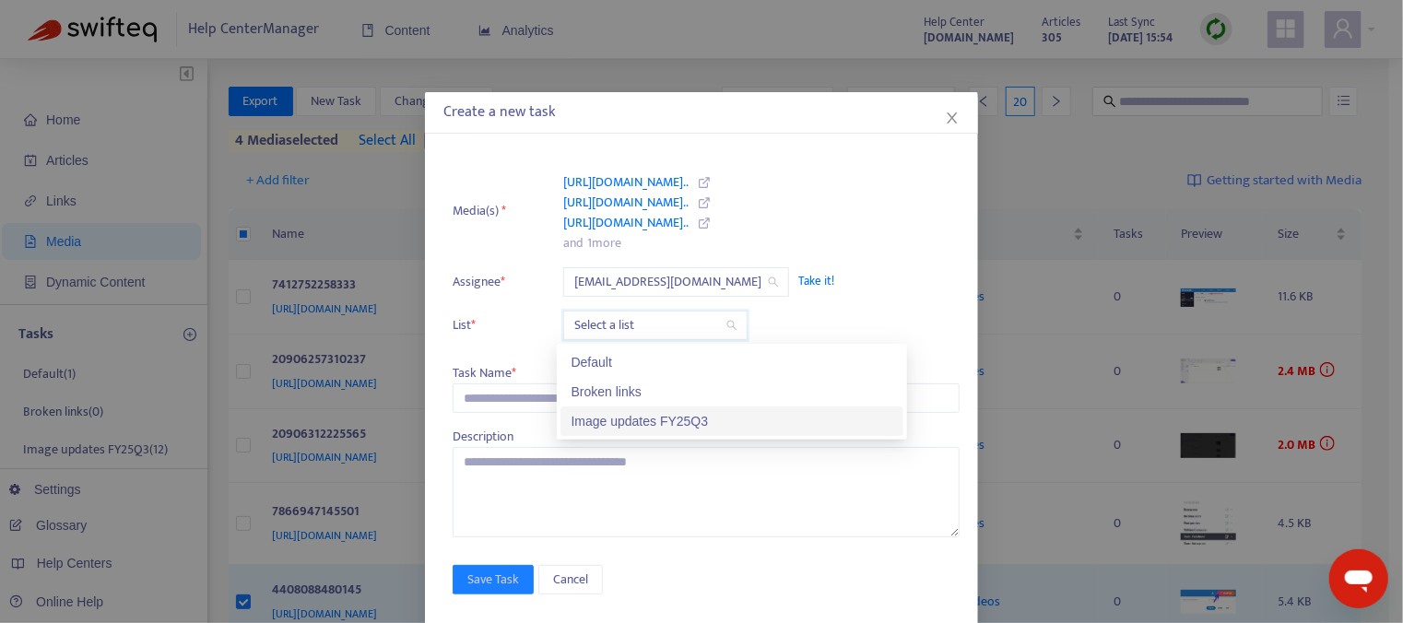
click at [652, 424] on div "Image updates FY25Q3" at bounding box center [731, 421] width 321 height 20
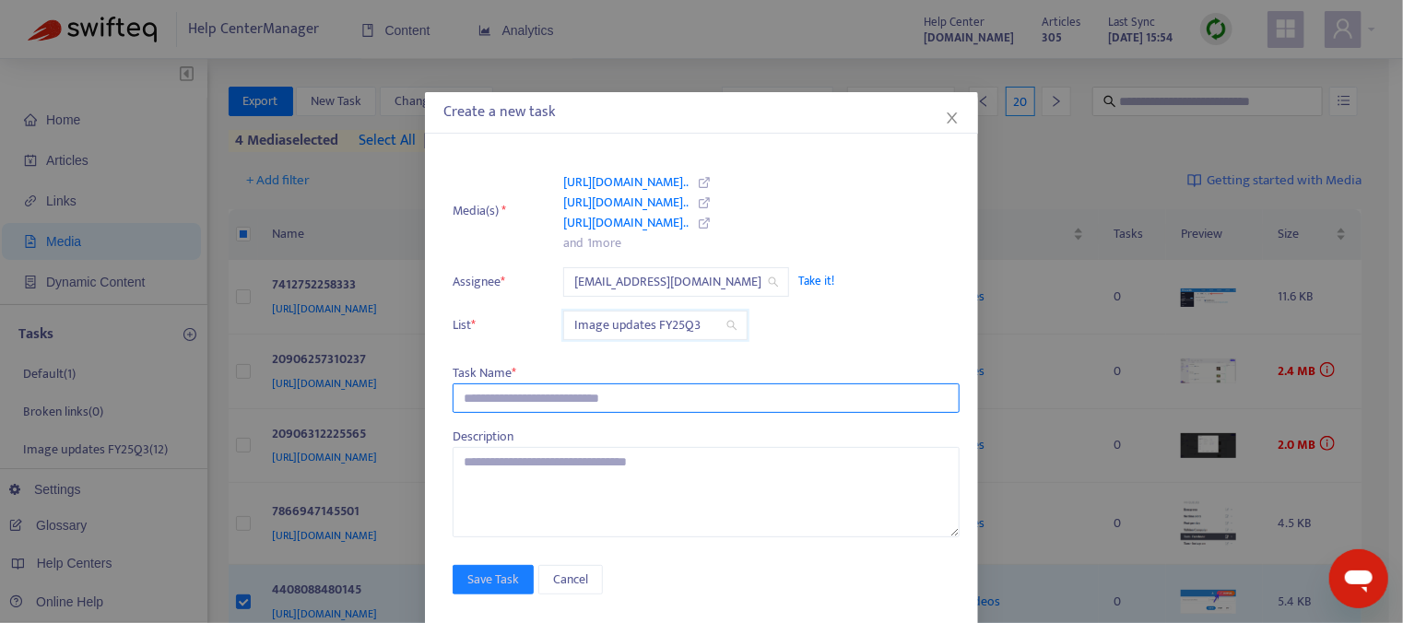
click at [529, 400] on input "text" at bounding box center [705, 397] width 507 height 29
type input "**********"
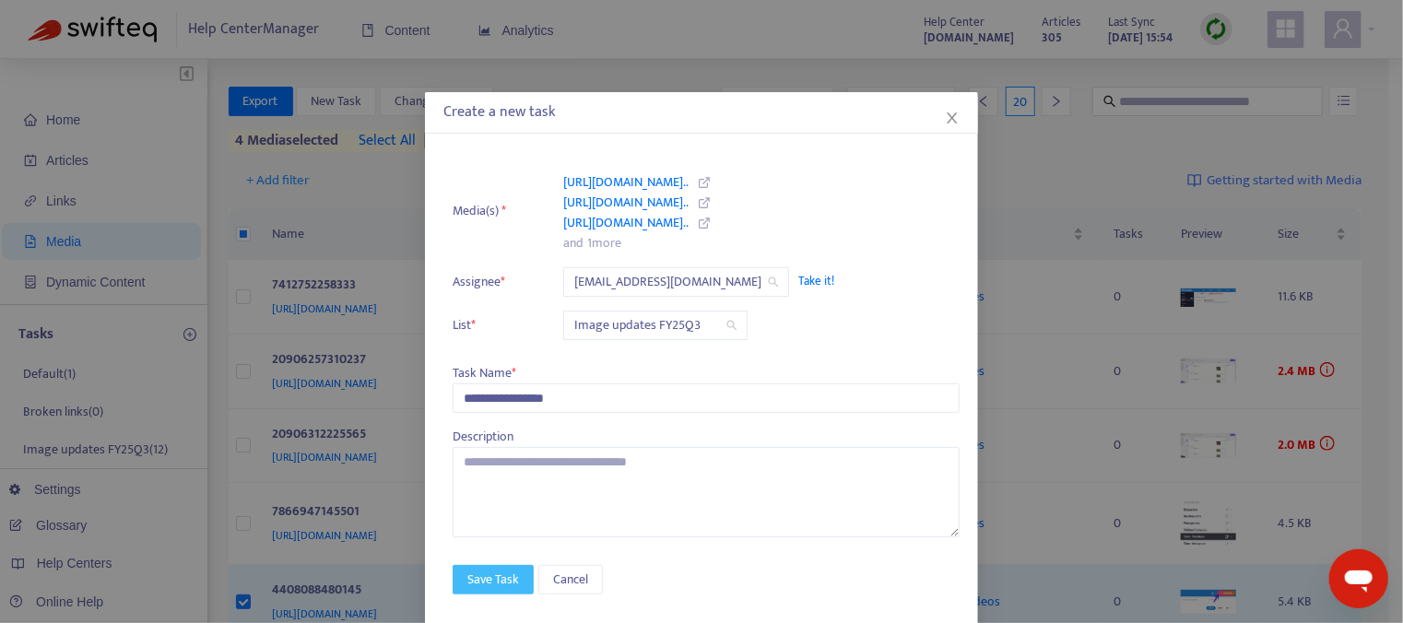
click at [491, 580] on span "Save Task" at bounding box center [493, 580] width 52 height 20
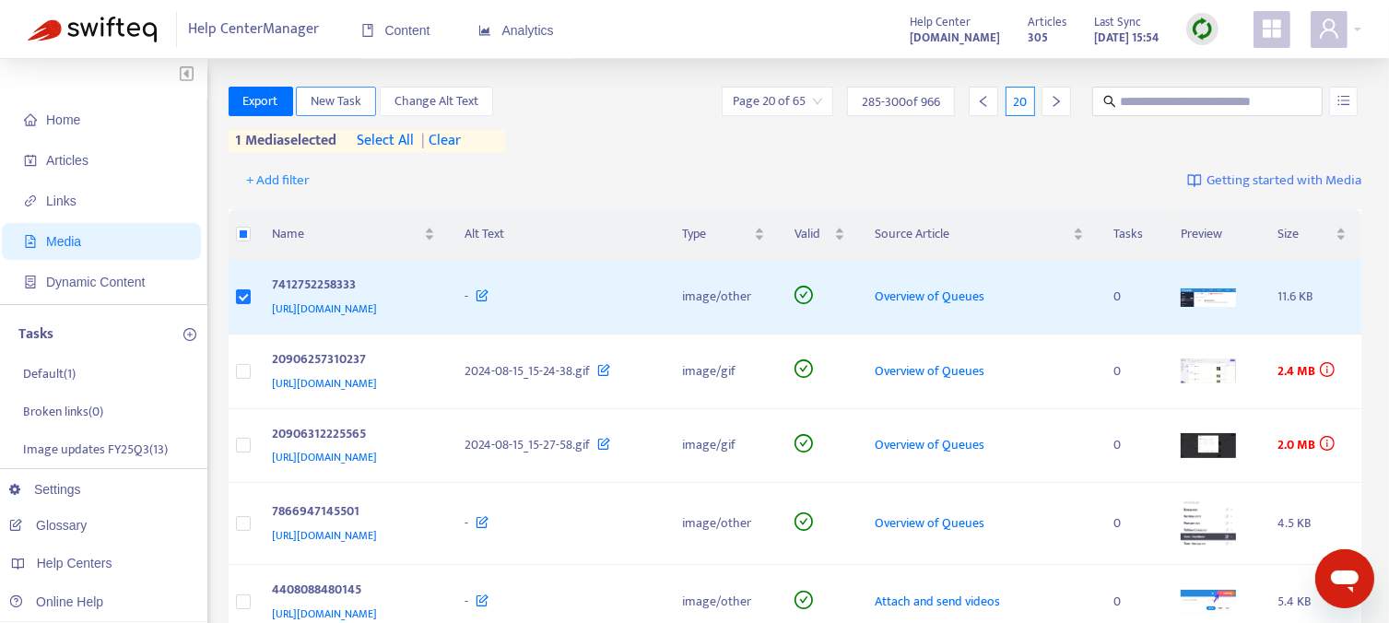
click at [324, 99] on span "New Task" at bounding box center [336, 101] width 51 height 20
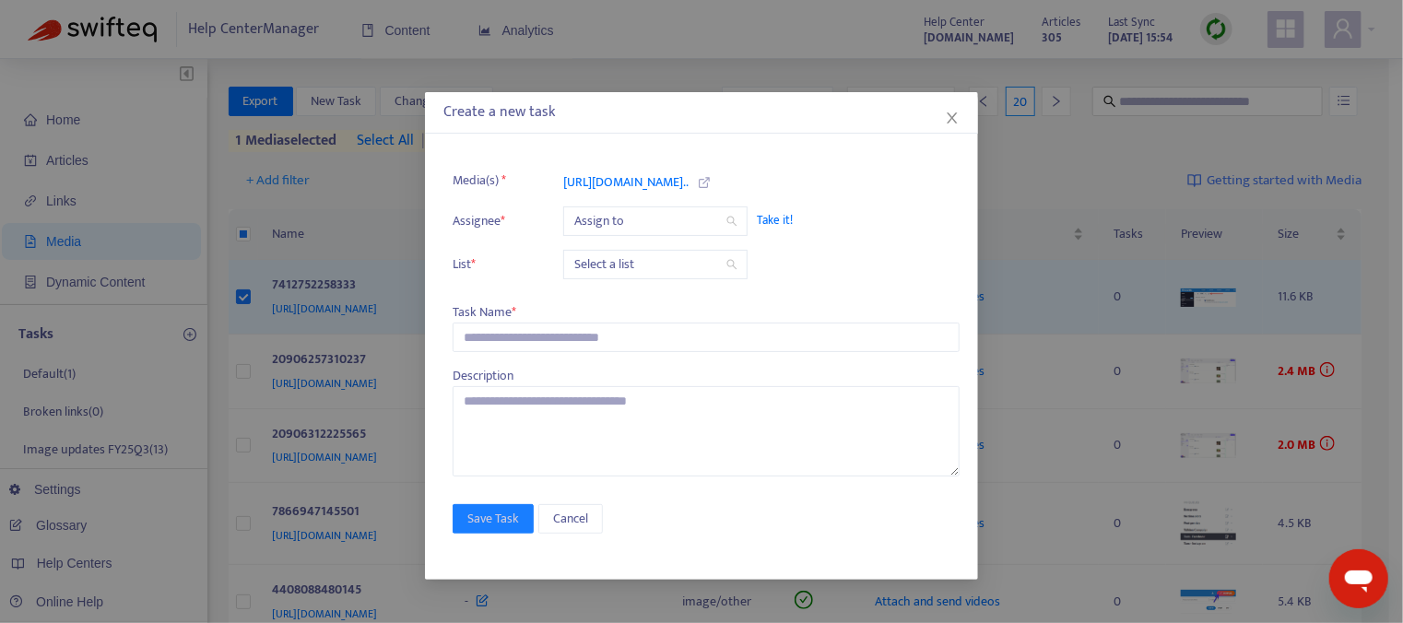
click at [771, 217] on span "Take it!" at bounding box center [849, 220] width 184 height 18
click at [678, 269] on input "search" at bounding box center [655, 265] width 162 height 28
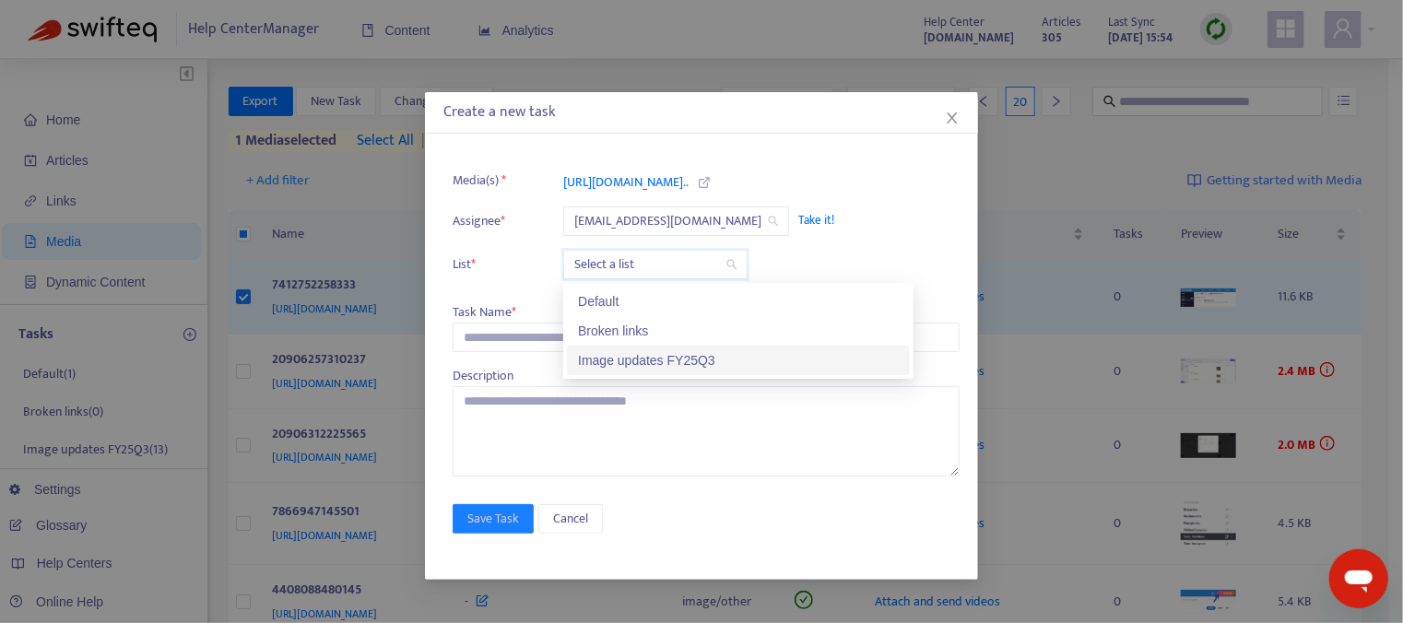
click at [665, 360] on div "Image updates FY25Q3" at bounding box center [738, 360] width 321 height 20
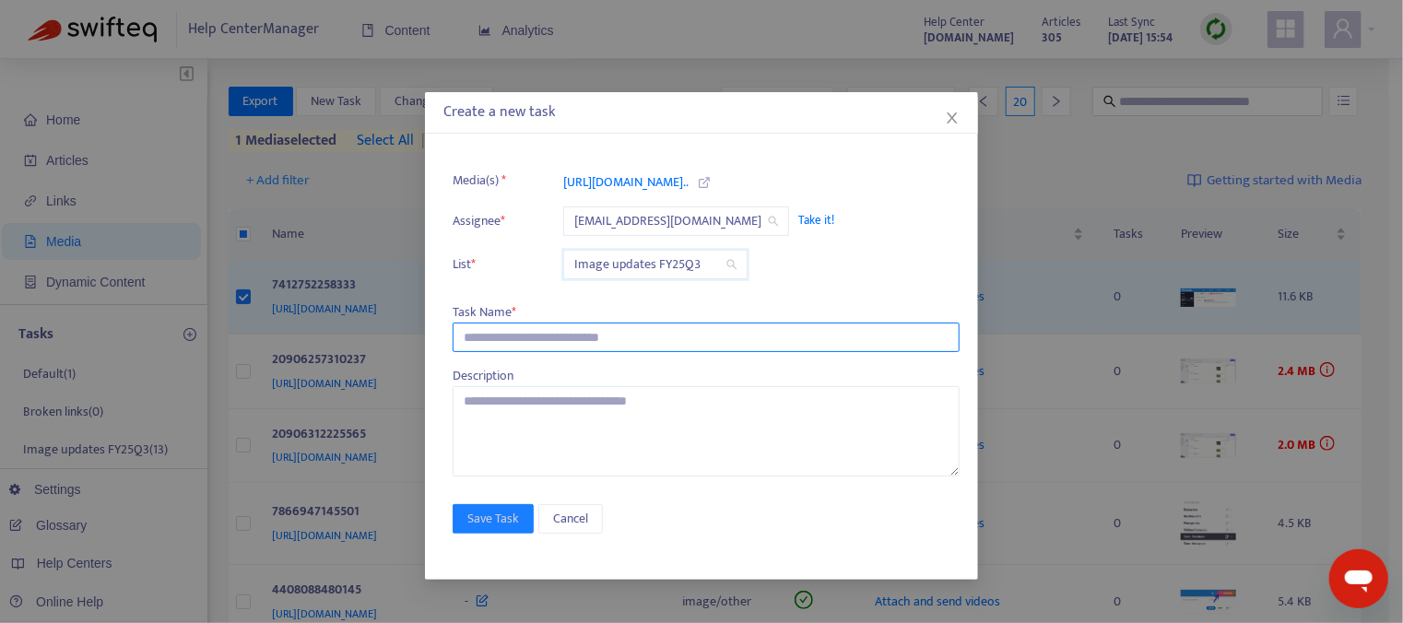
click at [522, 338] on input "text" at bounding box center [705, 337] width 507 height 29
type input "**********"
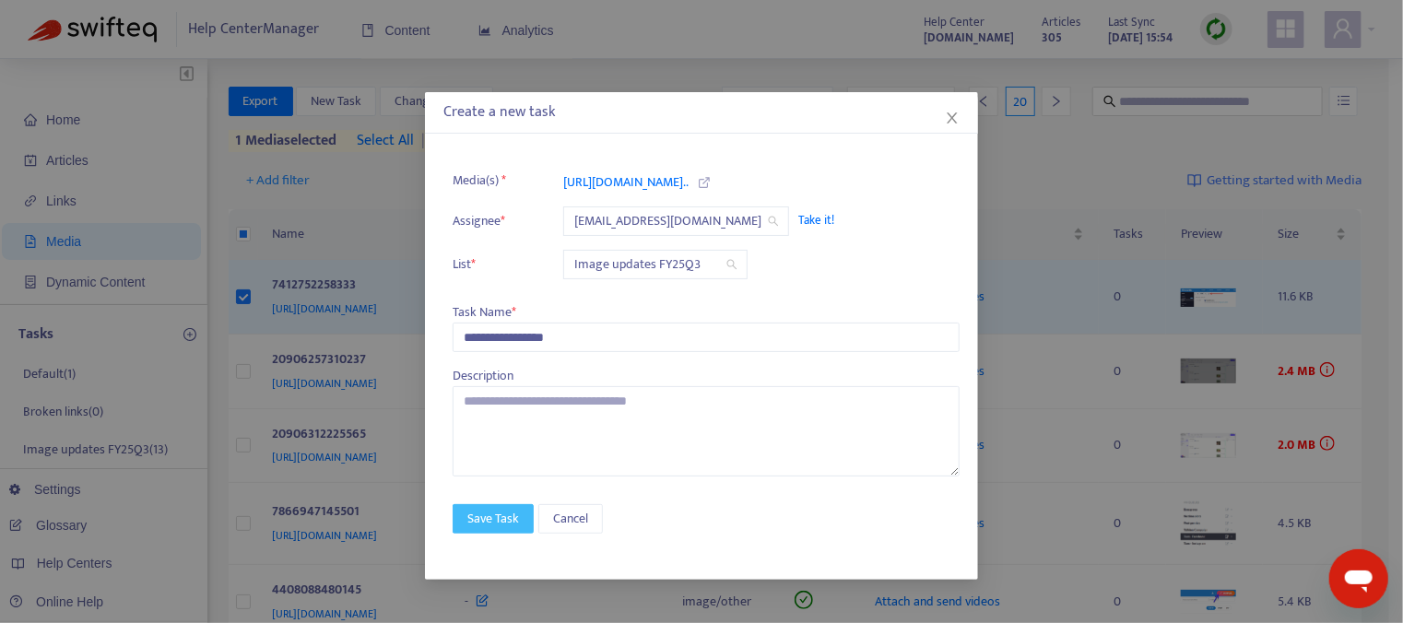
click at [494, 516] on span "Save Task" at bounding box center [493, 519] width 52 height 20
